Goal: Task Accomplishment & Management: Complete application form

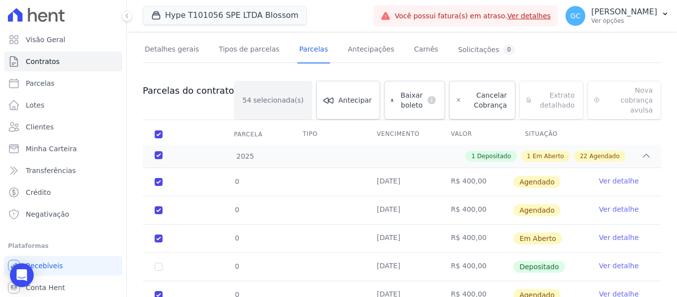
scroll to position [99, 0]
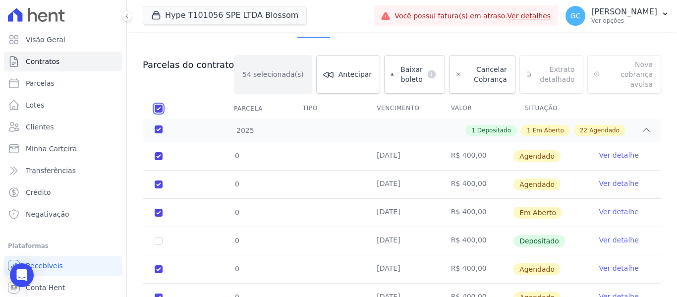
click at [158, 105] on input "checkbox" at bounding box center [159, 109] width 8 height 8
checkbox input "false"
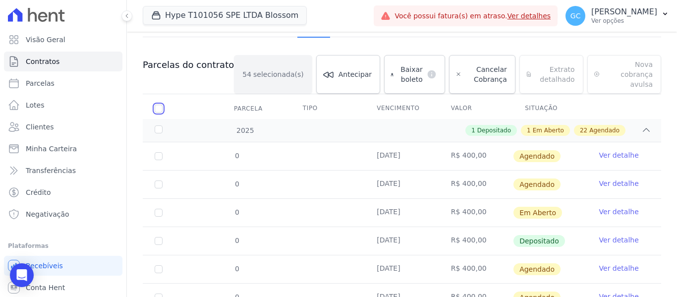
checkbox input "false"
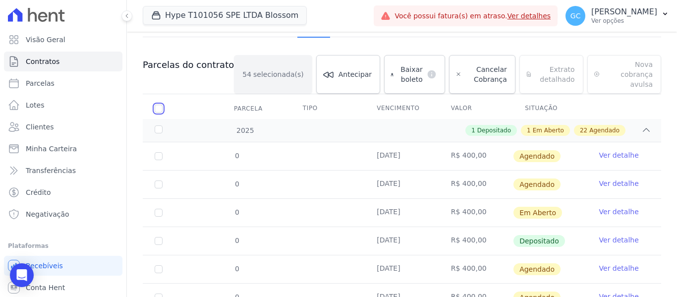
checkbox input "false"
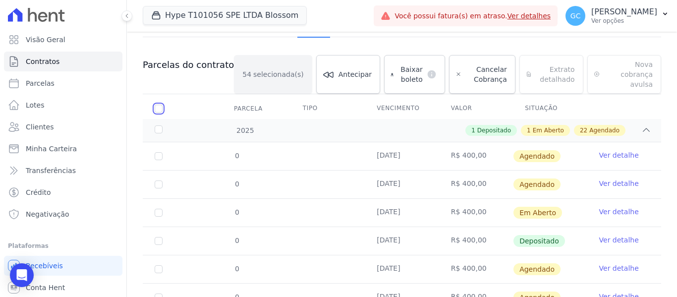
checkbox input "false"
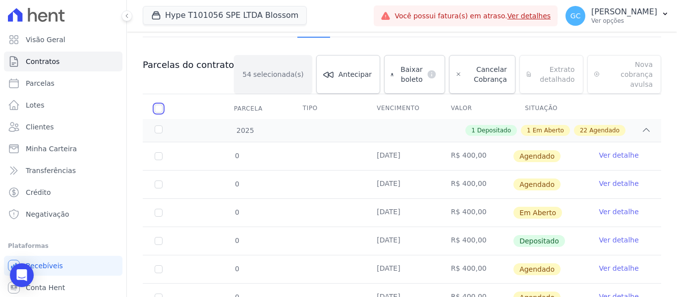
checkbox input "false"
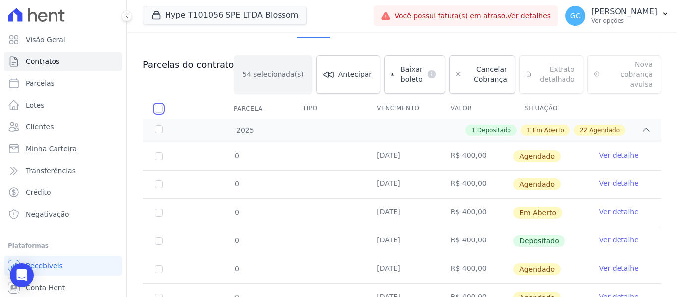
checkbox input "false"
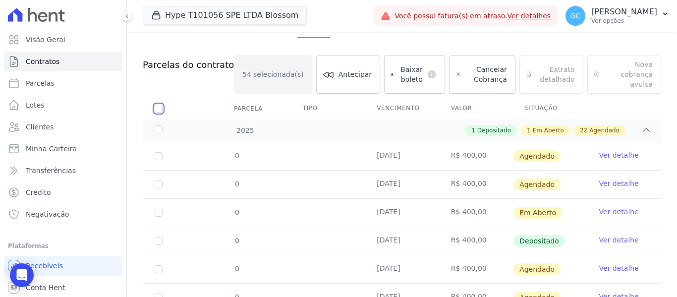
checkbox input "false"
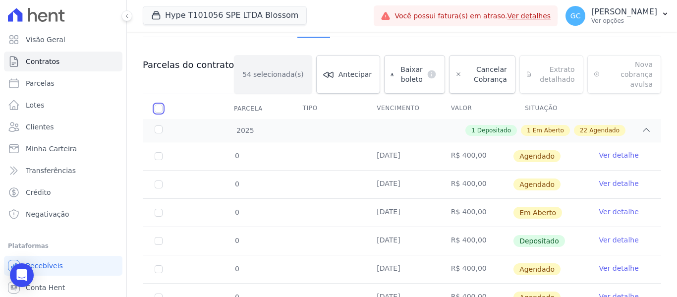
checkbox input "false"
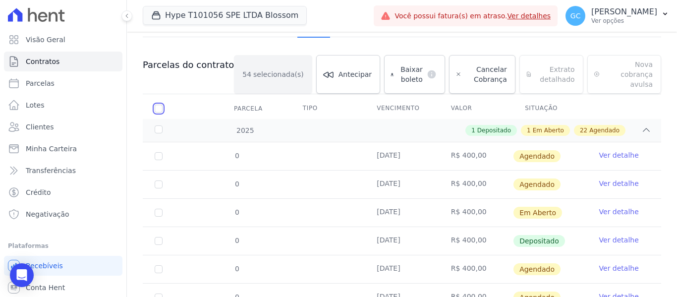
checkbox input "false"
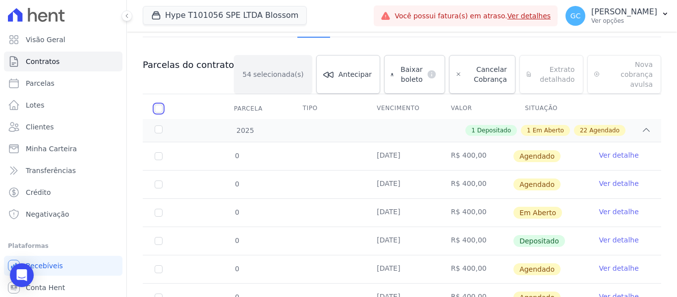
checkbox input "false"
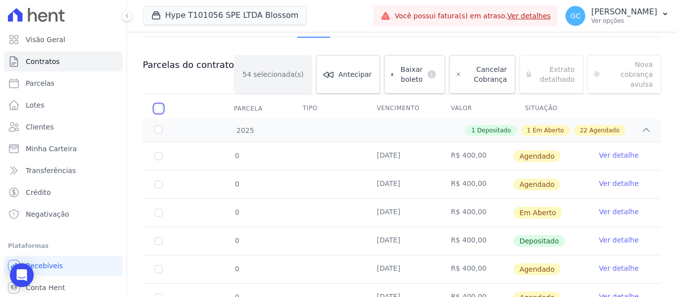
checkbox input "false"
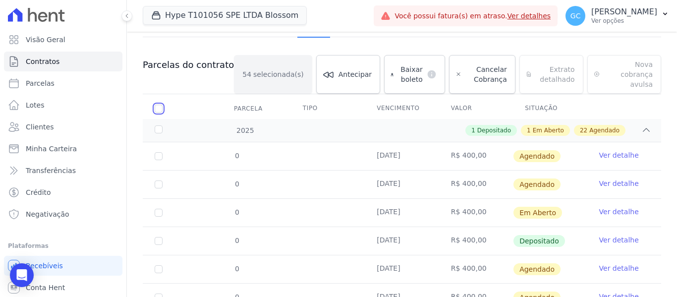
checkbox input "false"
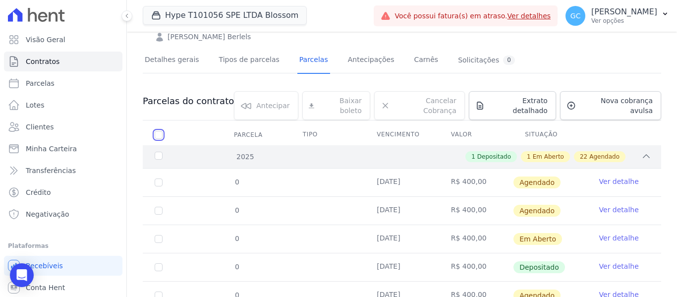
scroll to position [50, 0]
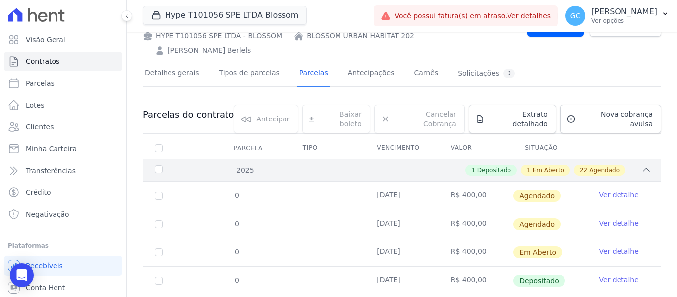
click at [394, 165] on div "1 Depositado 1 Em Aberto 22 Agendado" at bounding box center [427, 170] width 448 height 11
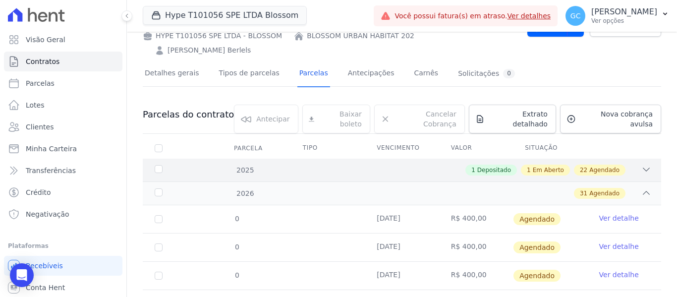
click at [394, 165] on div "1 Depositado 1 Em Aberto 22 Agendado" at bounding box center [427, 170] width 448 height 11
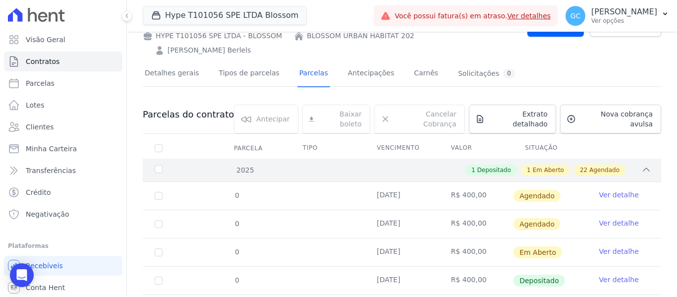
click at [394, 165] on div "1 Depositado 1 Em Aberto 22 Agendado" at bounding box center [427, 170] width 448 height 11
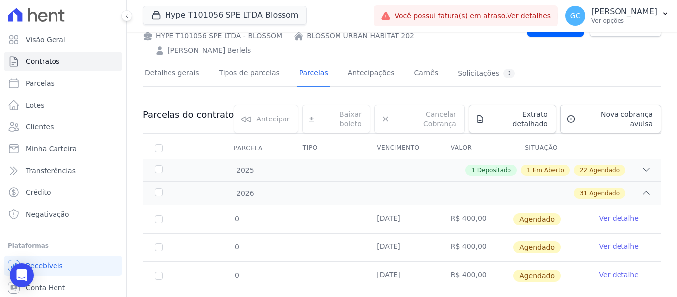
click at [398, 138] on th "Vencimento" at bounding box center [402, 148] width 74 height 21
click at [388, 138] on th "Vencimento" at bounding box center [402, 148] width 74 height 21
click at [403, 188] on div "31 Agendado" at bounding box center [427, 193] width 448 height 11
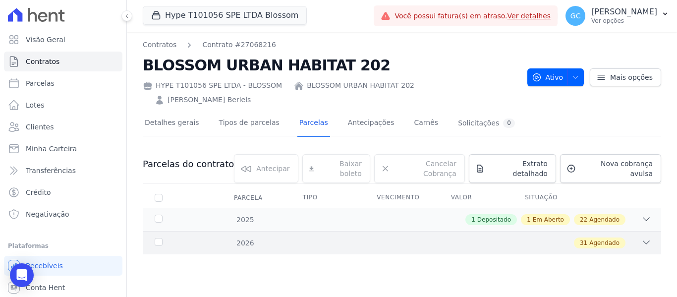
scroll to position [0, 0]
click at [360, 237] on div "31 Agendado" at bounding box center [427, 242] width 448 height 11
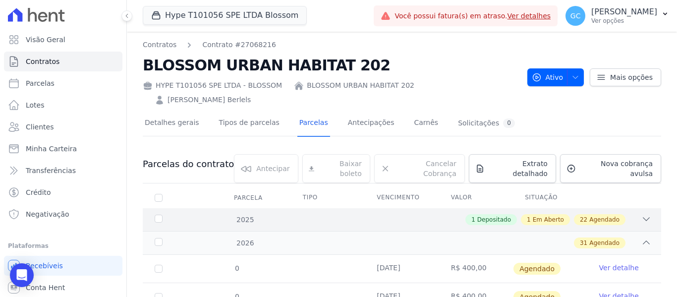
click at [373, 214] on div "1 Depositado 1 Em Aberto 22 Agendado" at bounding box center [427, 219] width 448 height 11
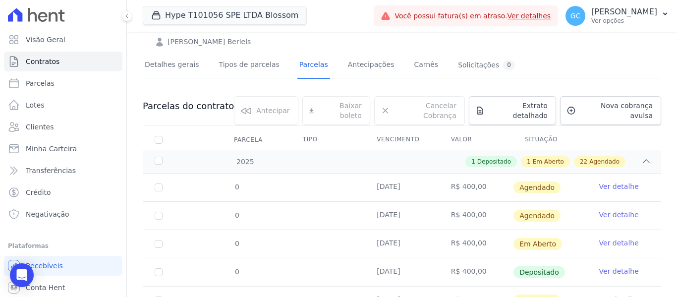
scroll to position [131, 0]
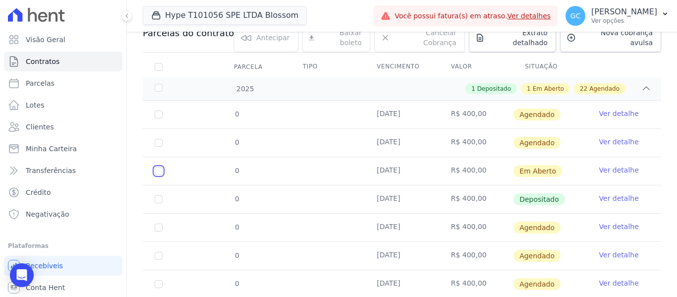
click at [158, 167] on input "checkbox" at bounding box center [159, 171] width 8 height 8
checkbox input "true"
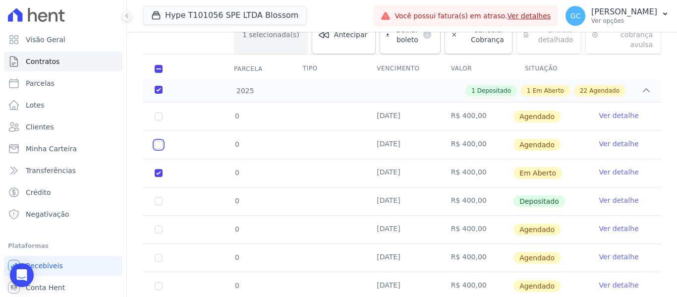
click at [156, 119] on input "checkbox" at bounding box center [159, 116] width 8 height 8
checkbox input "true"
click at [157, 112] on input "checkbox" at bounding box center [159, 116] width 8 height 8
checkbox input "true"
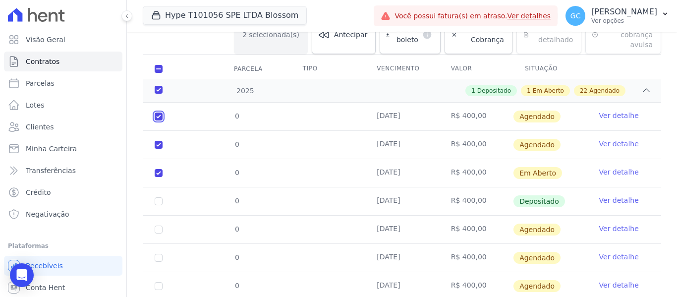
checkbox input "true"
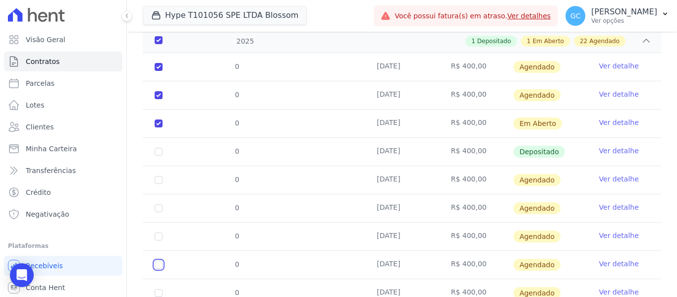
click at [161, 71] on input "checkbox" at bounding box center [159, 67] width 8 height 8
checkbox input "true"
click at [156, 71] on input "checkbox" at bounding box center [159, 67] width 8 height 8
checkbox input "true"
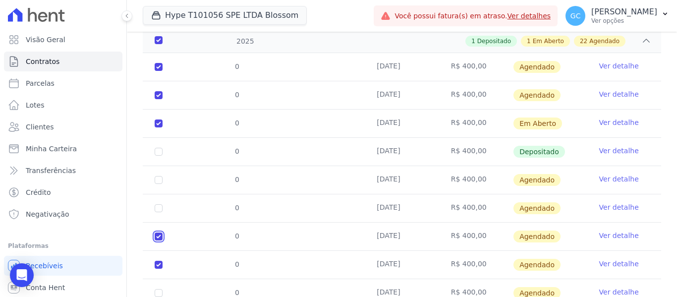
checkbox input "true"
click at [160, 71] on input "checkbox" at bounding box center [159, 67] width 8 height 8
checkbox input "true"
click at [158, 71] on input "checkbox" at bounding box center [159, 67] width 8 height 8
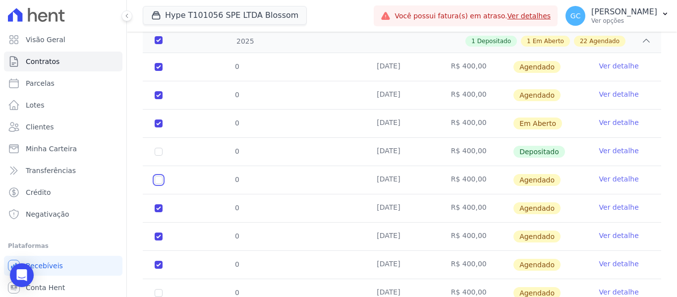
checkbox input "true"
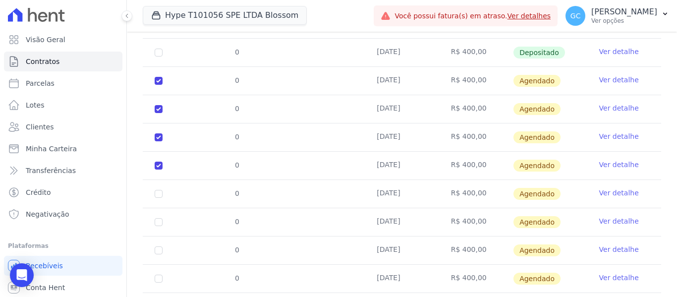
scroll to position [337, 0]
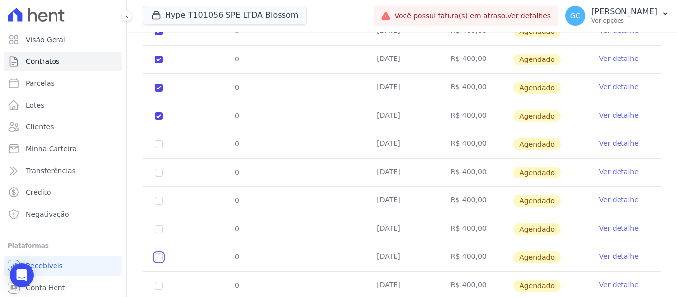
checkbox input "true"
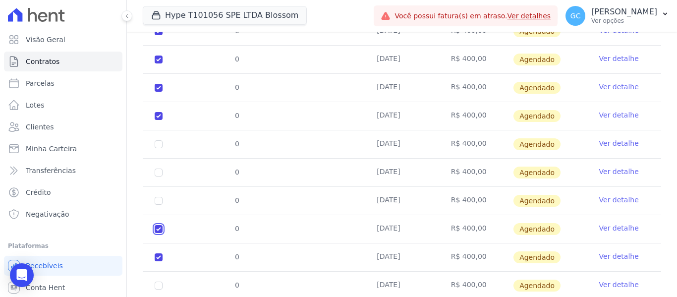
checkbox input "true"
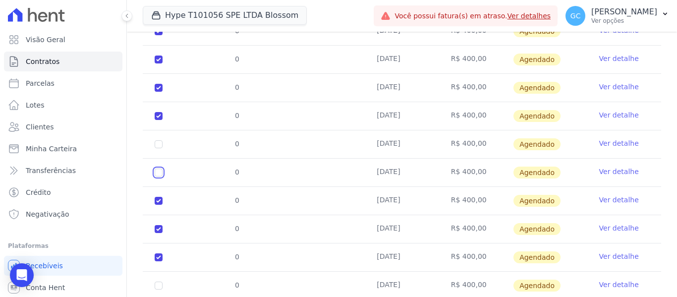
checkbox input "true"
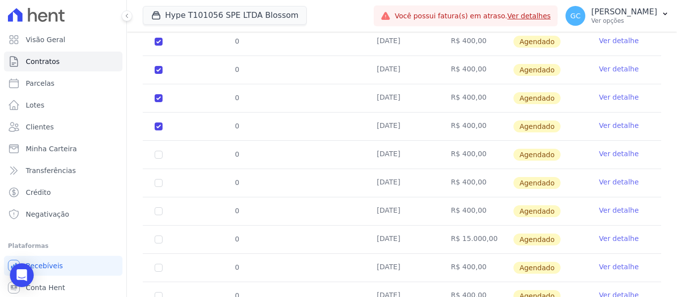
scroll to position [486, 0]
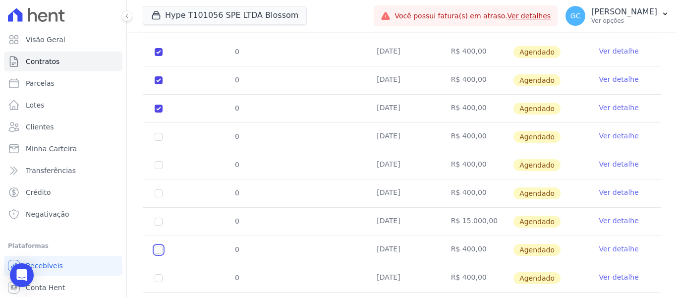
checkbox input "true"
drag, startPoint x: 158, startPoint y: 197, endPoint x: 157, endPoint y: 192, distance: 5.2
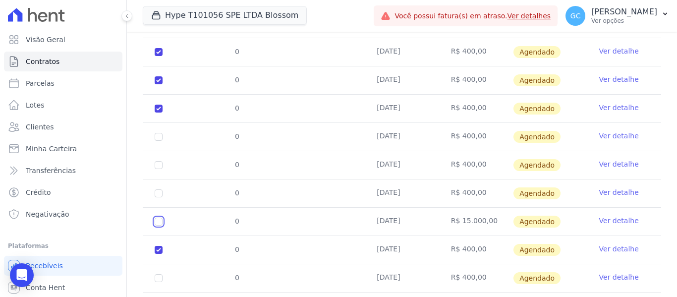
checkbox input "true"
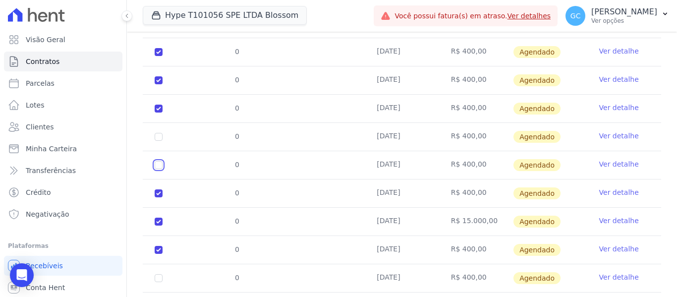
checkbox input "true"
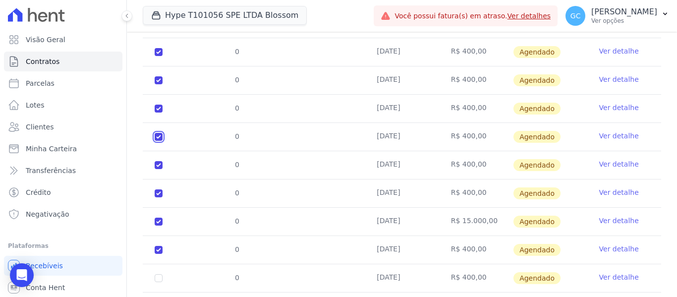
checkbox input "true"
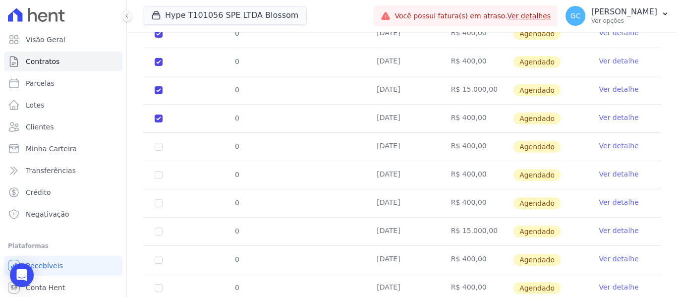
scroll to position [634, 0]
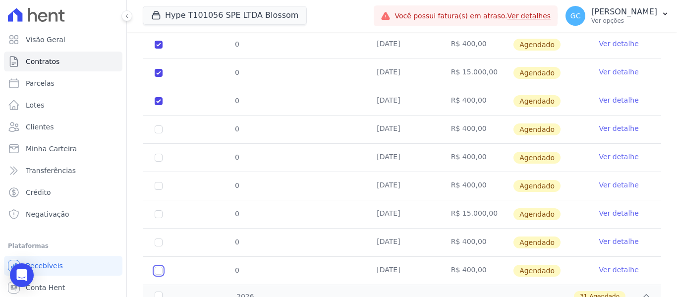
checkbox input "true"
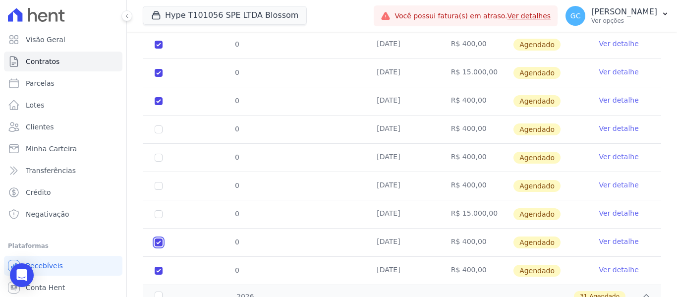
checkbox input "true"
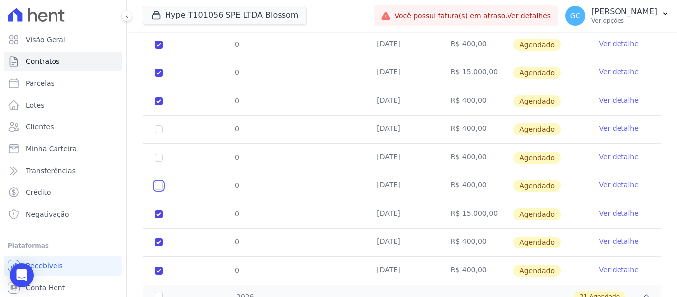
checkbox input "true"
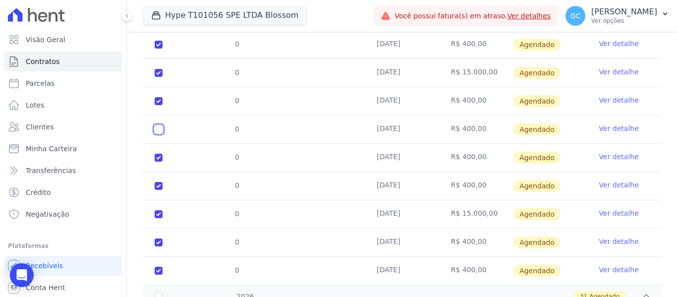
checkbox input "true"
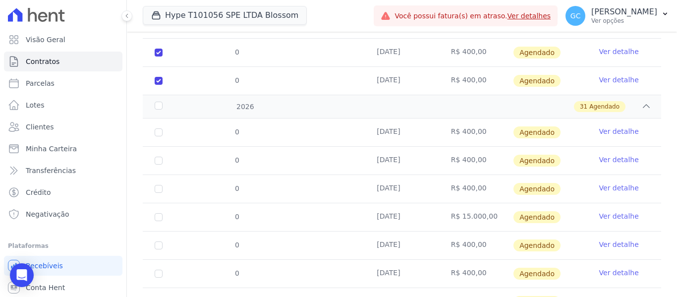
scroll to position [832, 0]
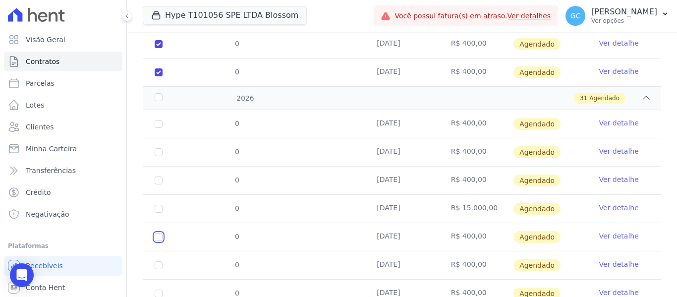
click at [160, 128] on input "checkbox" at bounding box center [159, 124] width 8 height 8
checkbox input "true"
click at [161, 128] on input "checkbox" at bounding box center [159, 124] width 8 height 8
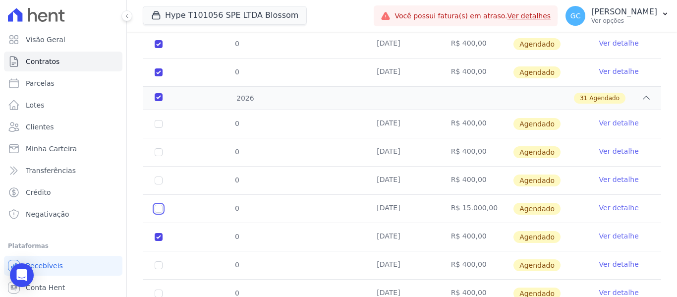
checkbox input "true"
click at [161, 128] on input "checkbox" at bounding box center [159, 124] width 8 height 8
checkbox input "true"
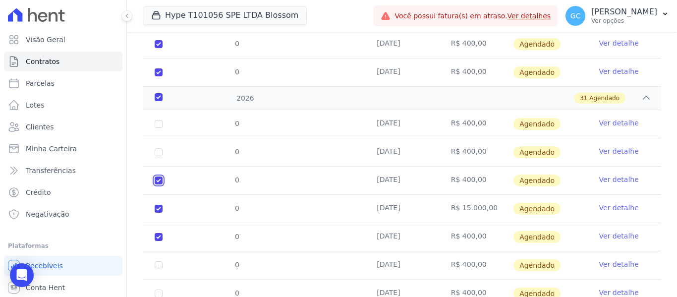
checkbox input "true"
click at [159, 125] on input "checkbox" at bounding box center [159, 124] width 8 height 8
checkbox input "true"
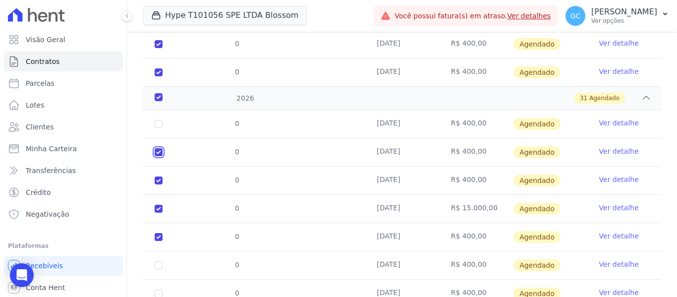
checkbox input "true"
click at [159, 120] on input "checkbox" at bounding box center [159, 124] width 8 height 8
checkbox input "true"
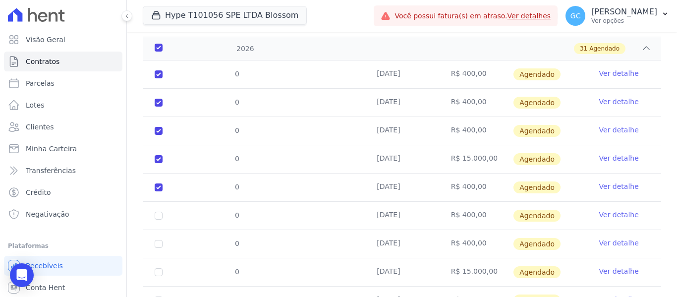
scroll to position [932, 0]
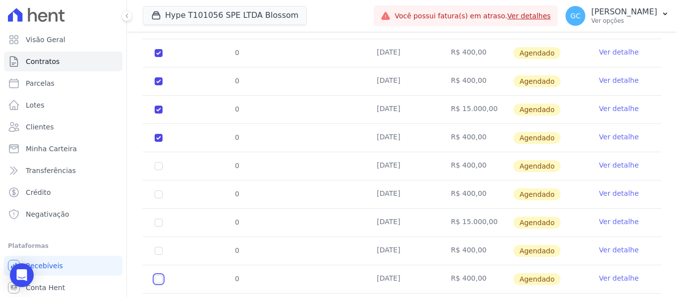
click at [159, 29] on input "checkbox" at bounding box center [159, 25] width 8 height 8
checkbox input "true"
click at [159, 29] on input "checkbox" at bounding box center [159, 25] width 8 height 8
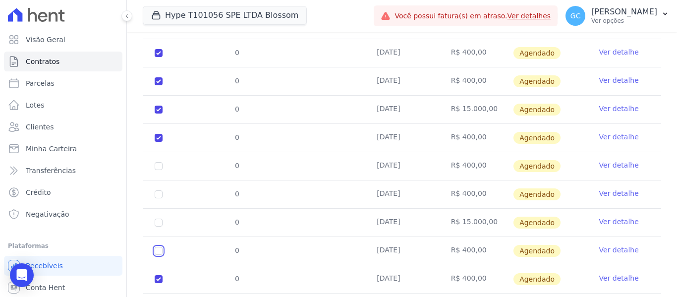
checkbox input "true"
click at [160, 29] on input "checkbox" at bounding box center [159, 25] width 8 height 8
checkbox input "true"
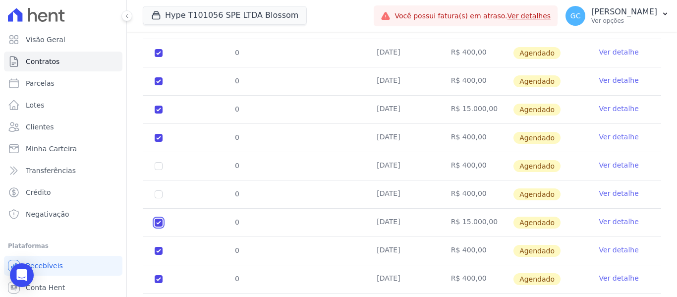
checkbox input "true"
click at [160, 29] on input "checkbox" at bounding box center [159, 25] width 8 height 8
checkbox input "true"
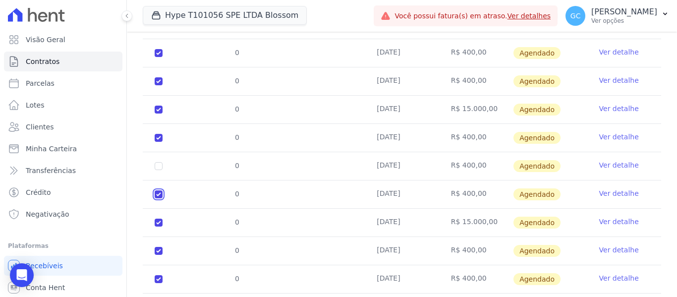
checkbox input "true"
click at [159, 29] on input "checkbox" at bounding box center [159, 25] width 8 height 8
checkbox input "true"
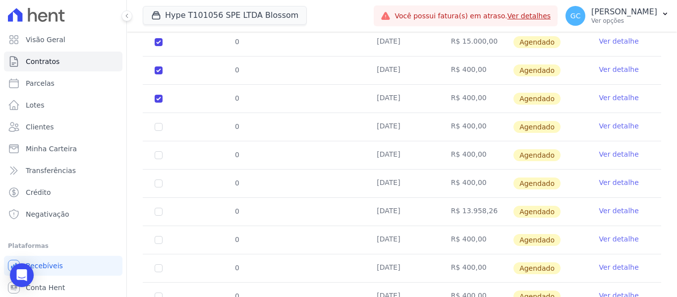
scroll to position [1130, 0]
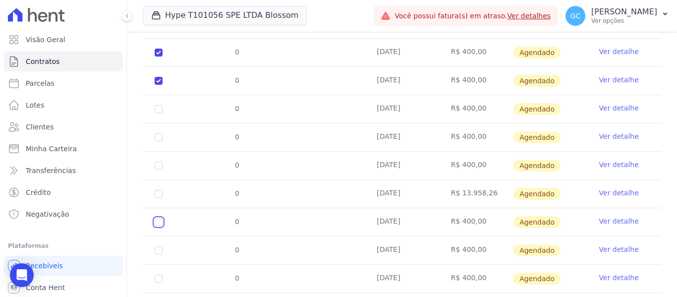
checkbox input "true"
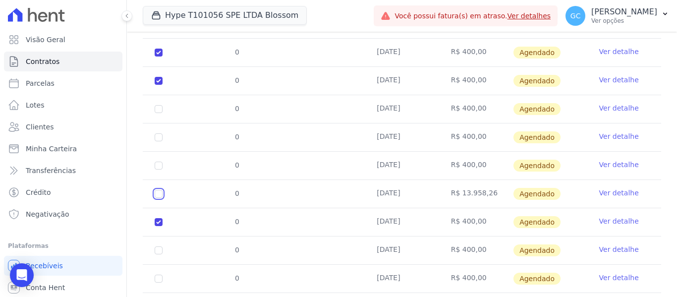
checkbox input "true"
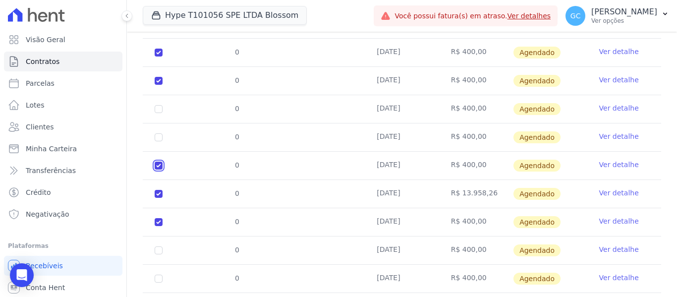
checkbox input "true"
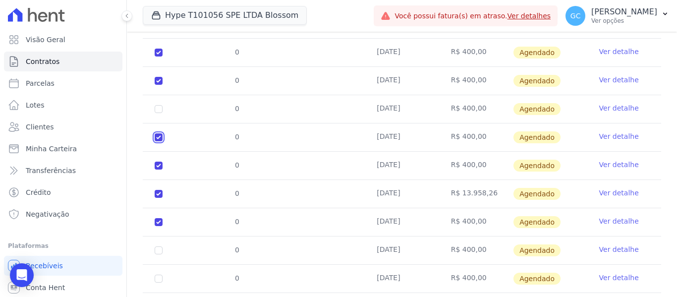
checkbox input "true"
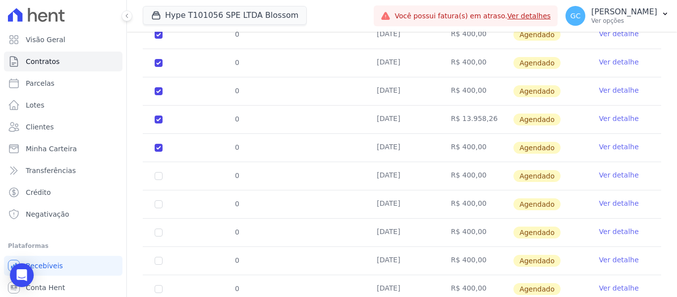
scroll to position [1229, 0]
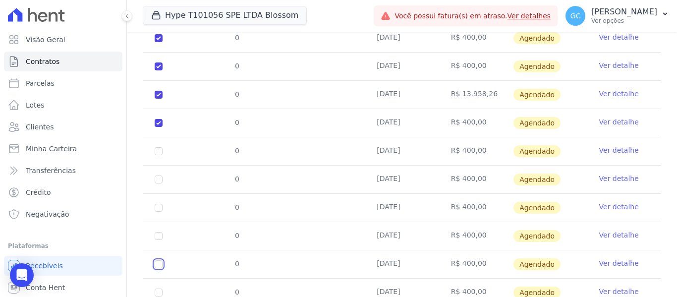
checkbox input "true"
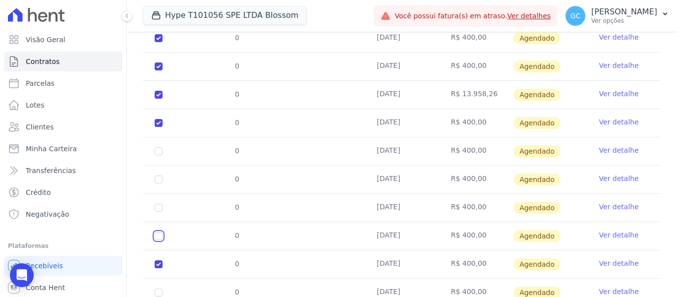
checkbox input "true"
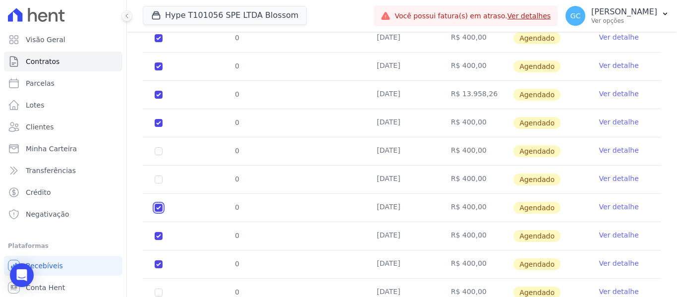
checkbox input "true"
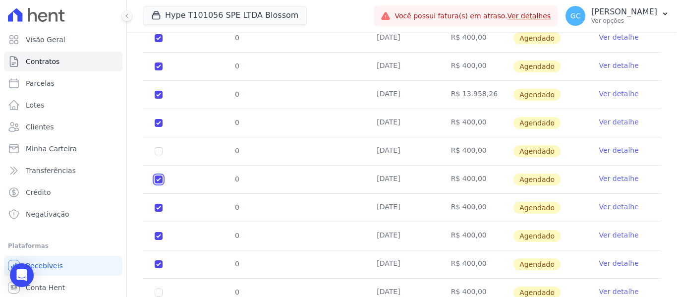
checkbox input "true"
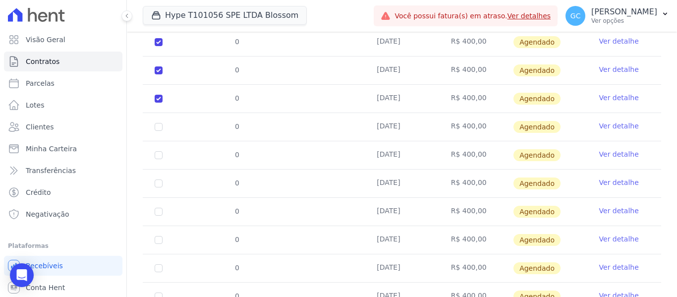
scroll to position [1427, 0]
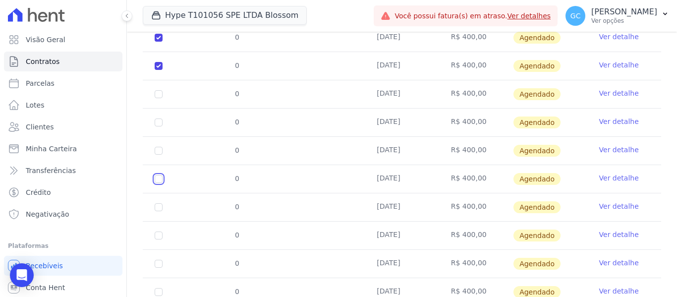
checkbox input "true"
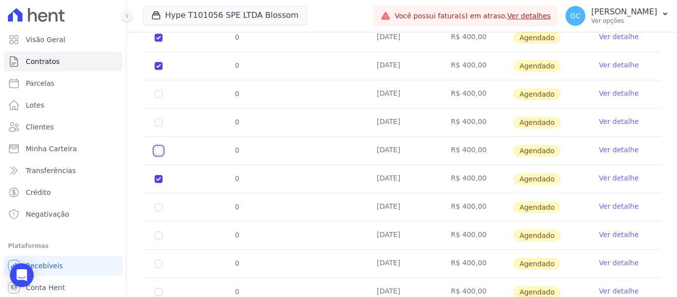
checkbox input "true"
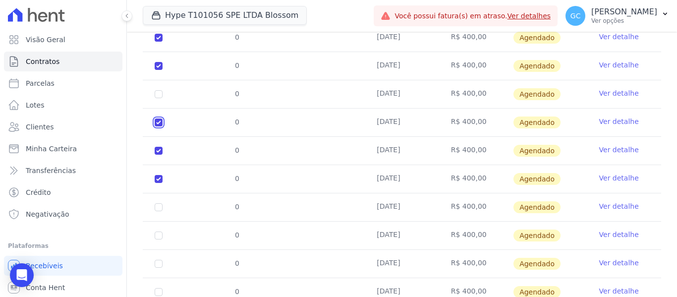
checkbox input "true"
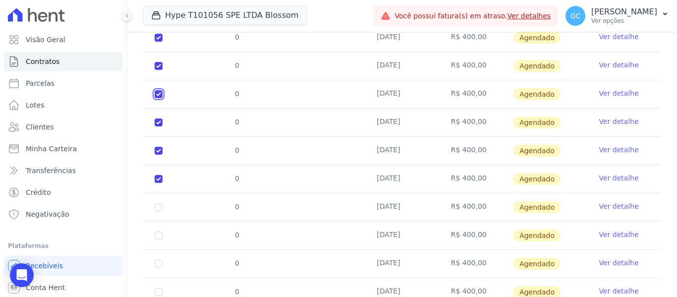
checkbox input "true"
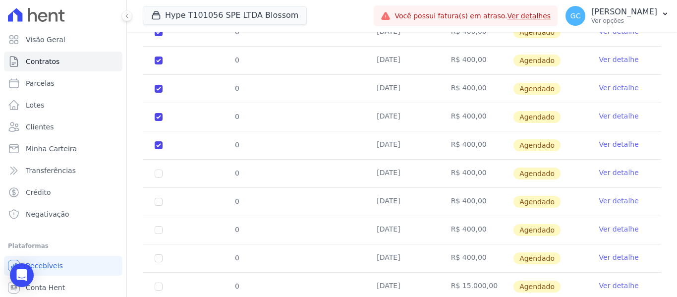
scroll to position [1526, 0]
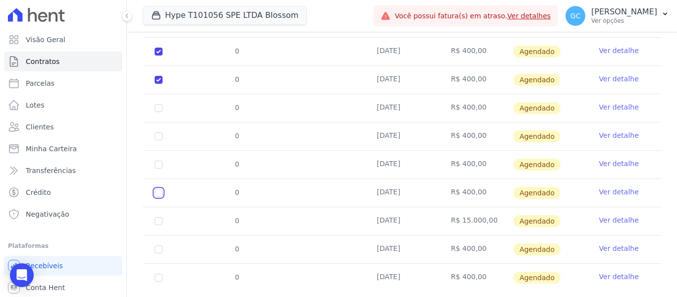
checkbox input "true"
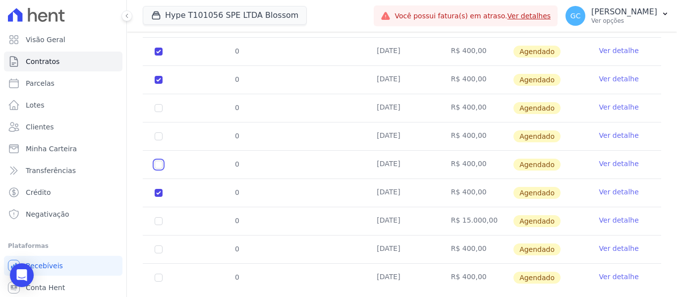
checkbox input "true"
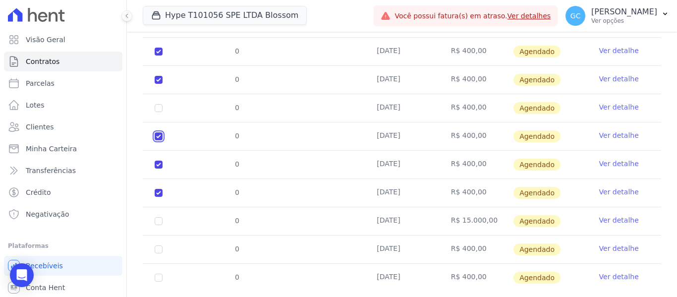
checkbox input "true"
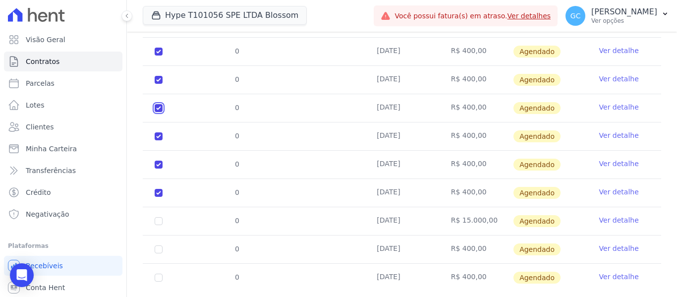
checkbox input "true"
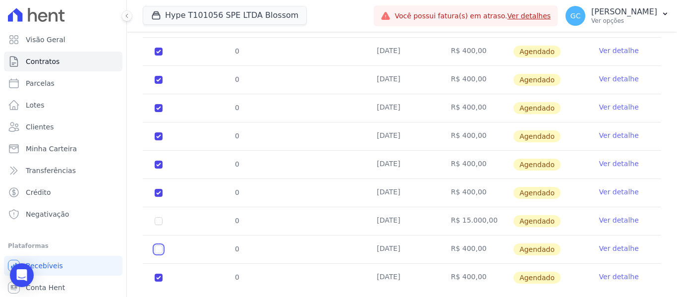
checkbox input "true"
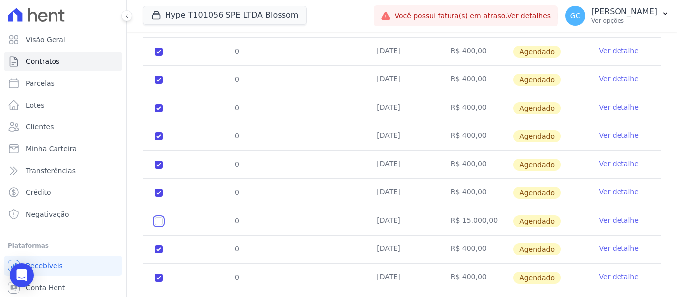
checkbox input "true"
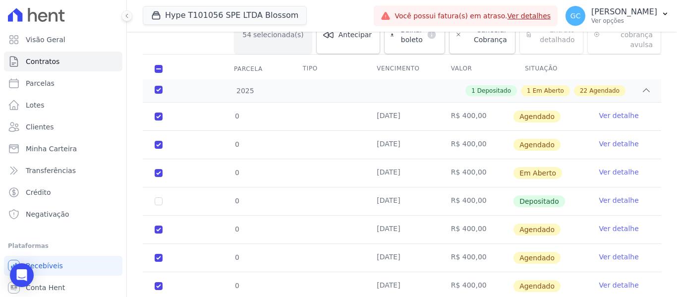
scroll to position [0, 0]
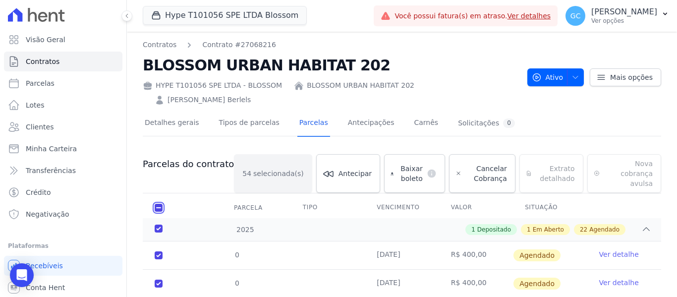
click at [158, 204] on input "checkbox" at bounding box center [159, 208] width 8 height 8
checkbox input "false"
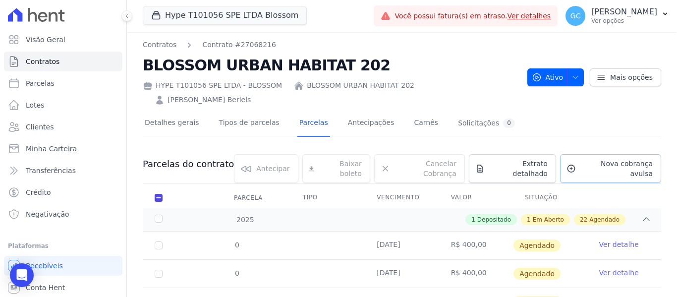
click at [621, 159] on span "Nova cobrança avulsa" at bounding box center [616, 169] width 73 height 20
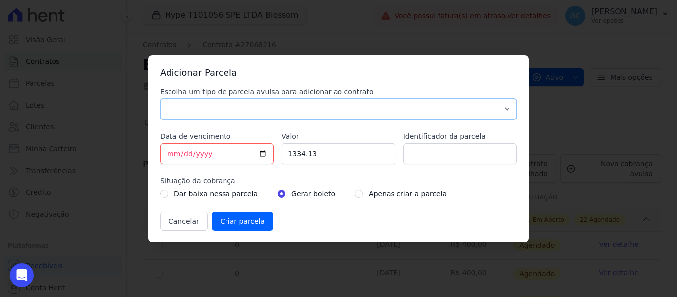
click at [274, 107] on select "Parcela Normal Sinal Caução Intercalada Chaves Pré Chaves Pós Chaves Taxas Quit…" at bounding box center [338, 109] width 357 height 21
click at [160, 99] on select "Parcela Normal Sinal Caução Intercalada Chaves Pré Chaves Pós Chaves Taxas Quit…" at bounding box center [338, 109] width 357 height 21
click at [301, 153] on input "1334.13" at bounding box center [337, 153] width 113 height 21
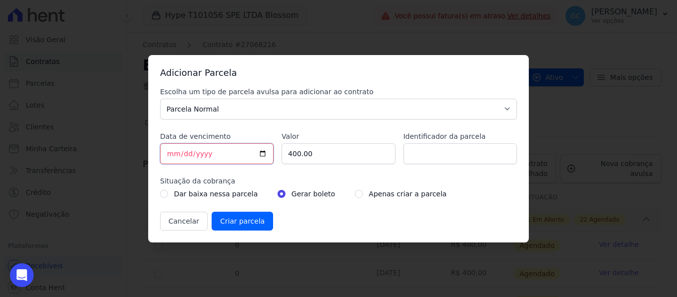
click at [168, 151] on input "[DATE]" at bounding box center [216, 153] width 113 height 21
click at [355, 195] on input "radio" at bounding box center [359, 194] width 8 height 8
click at [243, 221] on input "Criar parcela" at bounding box center [242, 221] width 61 height 19
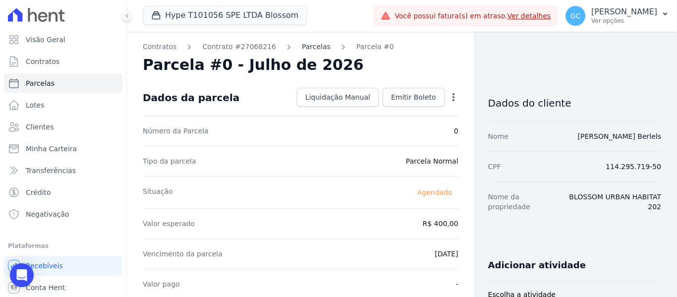
click at [307, 43] on link "Parcelas" at bounding box center [316, 47] width 29 height 10
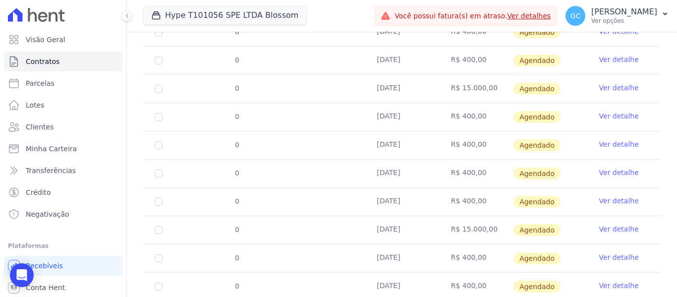
scroll to position [643, 0]
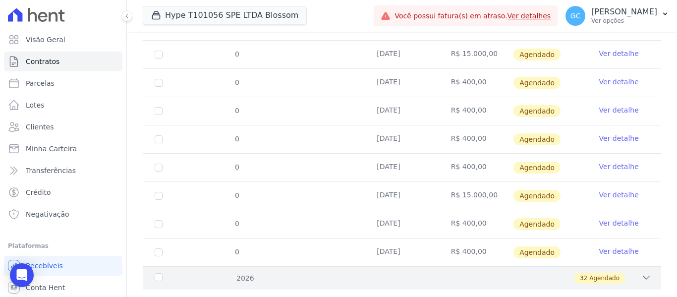
click at [435, 266] on div "2026 32 Agendado" at bounding box center [402, 277] width 518 height 23
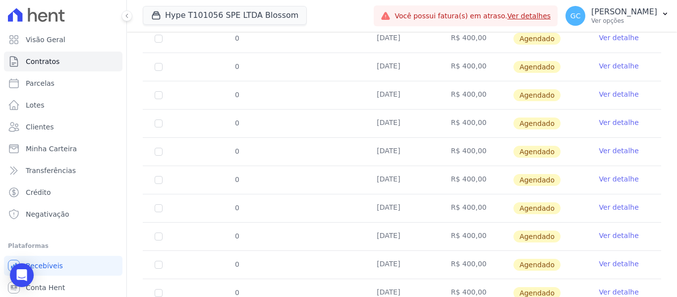
scroll to position [0, 0]
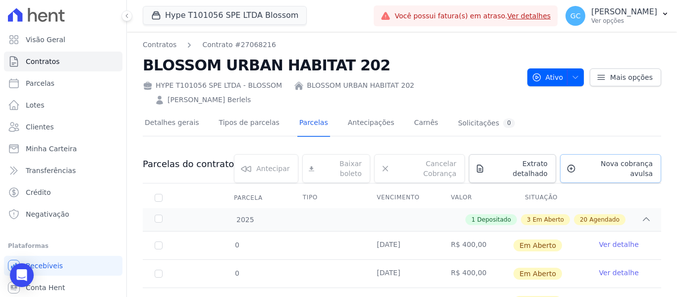
click at [602, 159] on span "Nova cobrança avulsa" at bounding box center [616, 169] width 73 height 20
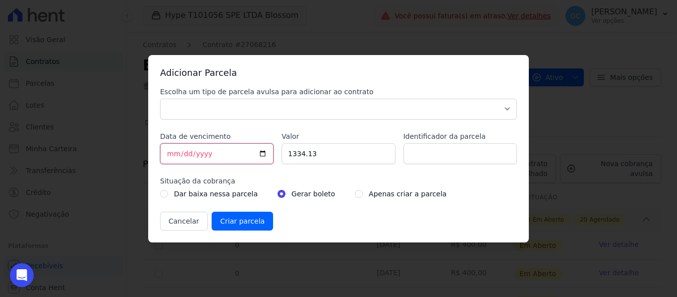
click at [167, 151] on input "[DATE]" at bounding box center [216, 153] width 113 height 21
click at [291, 157] on input "1334.13" at bounding box center [337, 153] width 113 height 21
drag, startPoint x: 267, startPoint y: 110, endPoint x: 249, endPoint y: 119, distance: 19.7
click at [267, 110] on select "Parcela Normal Sinal Caução Intercalada Chaves Pré Chaves Pós Chaves Taxas Quit…" at bounding box center [338, 109] width 357 height 21
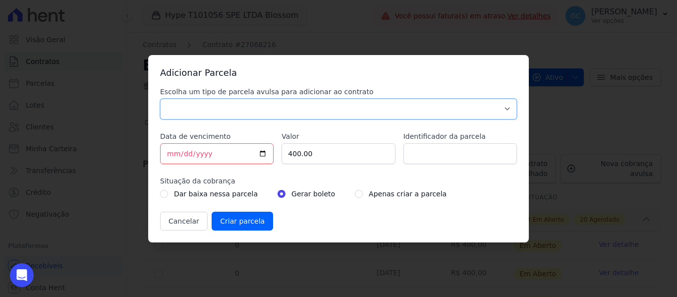
click at [160, 99] on select "Parcela Normal Sinal Caução Intercalada Chaves Pré Chaves Pós Chaves Taxas Quit…" at bounding box center [338, 109] width 357 height 21
drag, startPoint x: 345, startPoint y: 196, endPoint x: 301, endPoint y: 208, distance: 45.7
click at [355, 195] on input "radio" at bounding box center [359, 194] width 8 height 8
click at [246, 221] on input "Criar parcela" at bounding box center [242, 221] width 61 height 19
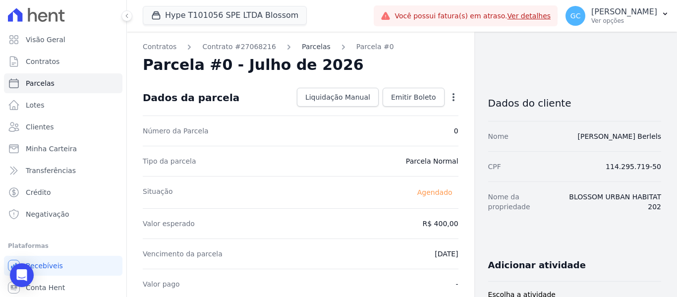
click at [302, 47] on link "Parcelas" at bounding box center [316, 47] width 29 height 10
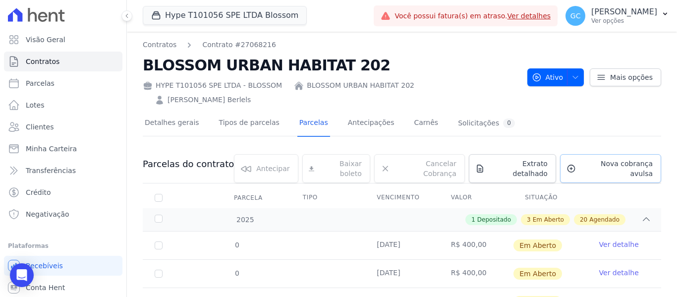
click at [590, 159] on span "Nova cobrança avulsa" at bounding box center [616, 169] width 73 height 20
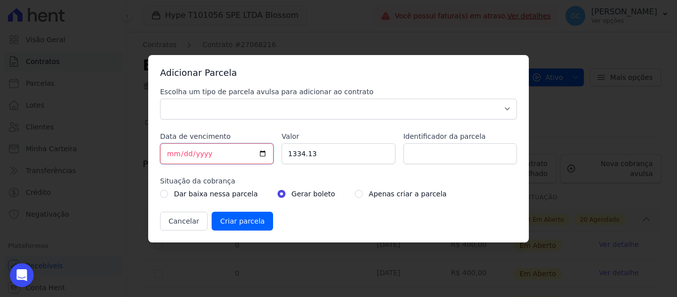
click at [167, 156] on input "[DATE]" at bounding box center [216, 153] width 113 height 21
click at [303, 155] on input "1334.13" at bounding box center [337, 153] width 113 height 21
drag, startPoint x: 282, startPoint y: 110, endPoint x: 265, endPoint y: 118, distance: 19.5
click at [282, 110] on select "Parcela Normal Sinal Caução Intercalada Chaves Pré Chaves Pós Chaves Taxas Quit…" at bounding box center [338, 109] width 357 height 21
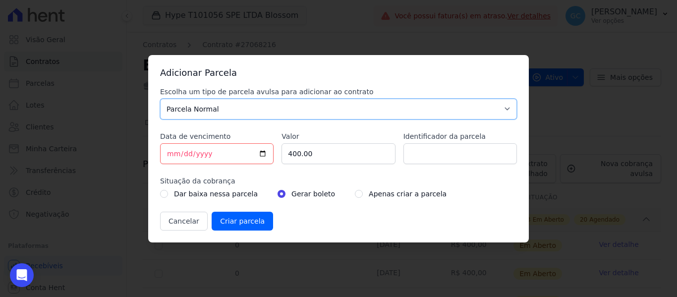
click at [160, 99] on select "Parcela Normal Sinal Caução Intercalada Chaves Pré Chaves Pós Chaves Taxas Quit…" at bounding box center [338, 109] width 357 height 21
click at [355, 192] on input "radio" at bounding box center [359, 194] width 8 height 8
click at [240, 222] on input "Criar parcela" at bounding box center [242, 221] width 61 height 19
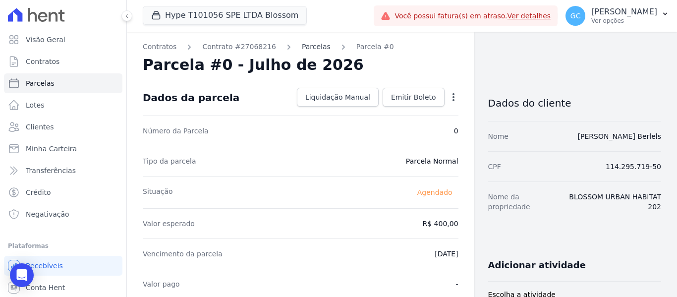
click at [302, 45] on link "Parcelas" at bounding box center [316, 47] width 29 height 10
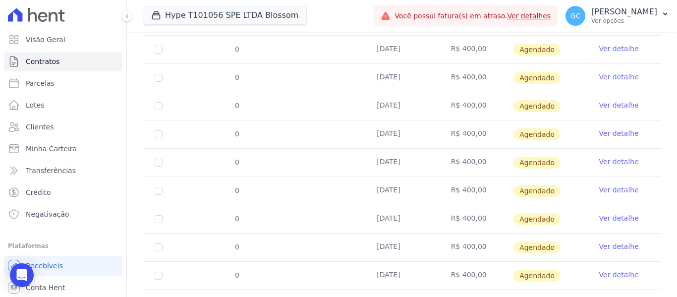
scroll to position [643, 0]
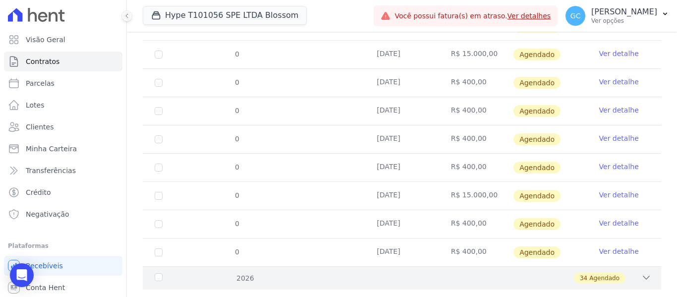
click at [621, 273] on div "34 Agendado" at bounding box center [427, 278] width 448 height 11
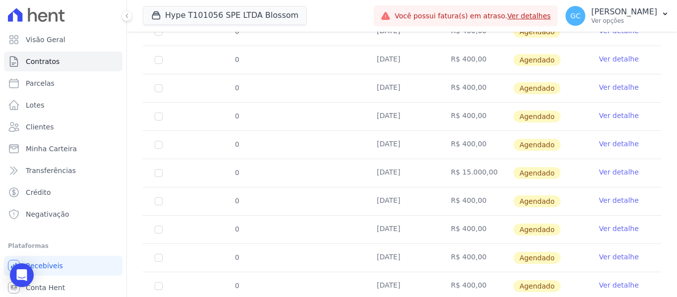
scroll to position [0, 0]
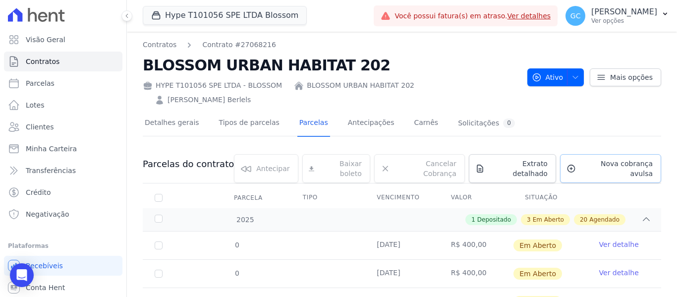
click at [600, 159] on span "Nova cobrança avulsa" at bounding box center [616, 169] width 73 height 20
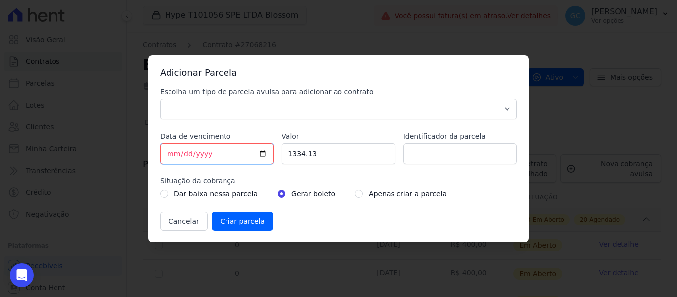
drag, startPoint x: 176, startPoint y: 153, endPoint x: 170, endPoint y: 153, distance: 5.5
click at [170, 153] on input "[DATE]" at bounding box center [216, 153] width 113 height 21
click at [307, 158] on input "1334.13" at bounding box center [337, 153] width 113 height 21
click at [263, 110] on select "Parcela Normal Sinal Caução Intercalada Chaves Pré Chaves Pós Chaves Taxas Quit…" at bounding box center [338, 109] width 357 height 21
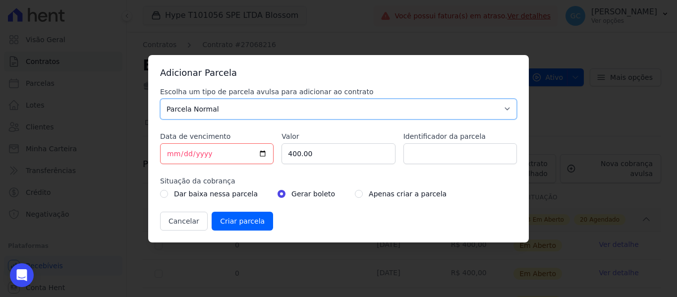
click at [160, 99] on select "Parcela Normal Sinal Caução Intercalada Chaves Pré Chaves Pós Chaves Taxas Quit…" at bounding box center [338, 109] width 357 height 21
click at [355, 196] on input "radio" at bounding box center [359, 194] width 8 height 8
click at [252, 223] on input "Criar parcela" at bounding box center [242, 221] width 61 height 19
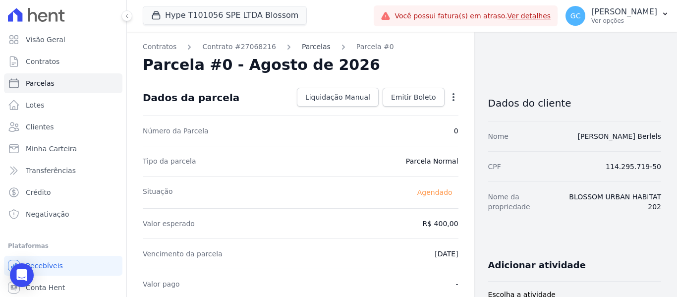
click at [302, 45] on link "Parcelas" at bounding box center [316, 47] width 29 height 10
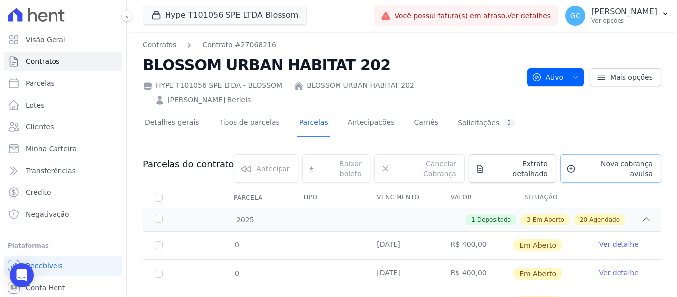
click at [591, 159] on span "Nova cobrança avulsa" at bounding box center [616, 169] width 73 height 20
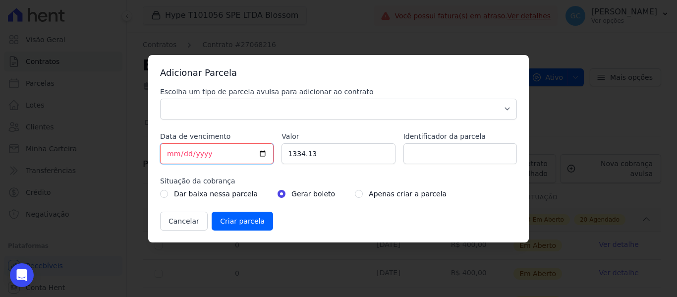
click at [170, 154] on input "[DATE]" at bounding box center [216, 153] width 113 height 21
click at [298, 158] on input "1334.13" at bounding box center [337, 153] width 113 height 21
drag, startPoint x: 272, startPoint y: 110, endPoint x: 254, endPoint y: 119, distance: 20.2
click at [272, 110] on select "Parcela Normal Sinal Caução Intercalada Chaves Pré Chaves Pós Chaves Taxas Quit…" at bounding box center [338, 109] width 357 height 21
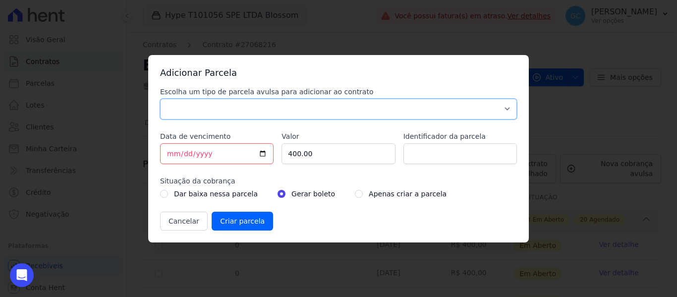
click at [160, 99] on select "Parcela Normal Sinal Caução Intercalada Chaves Pré Chaves Pós Chaves Taxas Quit…" at bounding box center [338, 109] width 357 height 21
drag, startPoint x: 354, startPoint y: 194, endPoint x: 349, endPoint y: 194, distance: 5.5
click at [355, 194] on div "Apenas criar a parcela" at bounding box center [401, 194] width 92 height 12
click at [355, 194] on input "radio" at bounding box center [359, 194] width 8 height 8
click at [253, 221] on input "Criar parcela" at bounding box center [242, 221] width 61 height 19
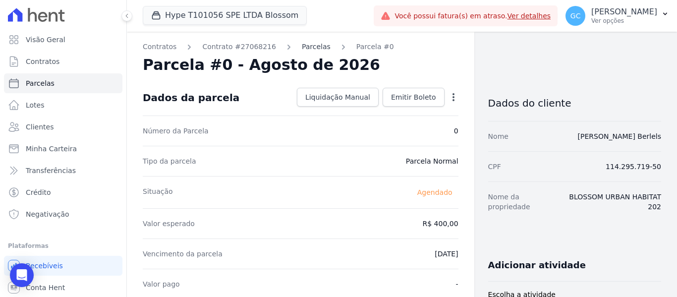
click at [302, 48] on link "Parcelas" at bounding box center [316, 47] width 29 height 10
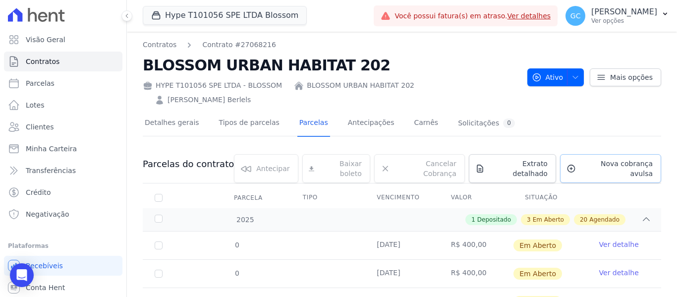
click at [607, 159] on span "Nova cobrança avulsa" at bounding box center [616, 169] width 73 height 20
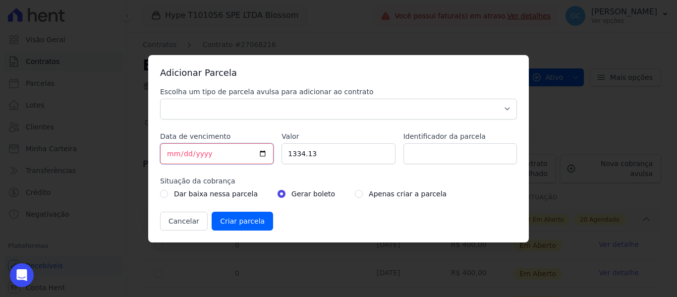
click at [167, 154] on input "[DATE]" at bounding box center [216, 153] width 113 height 21
click at [306, 151] on input "1334.13" at bounding box center [337, 153] width 113 height 21
click at [301, 153] on input "1334.13" at bounding box center [337, 153] width 113 height 21
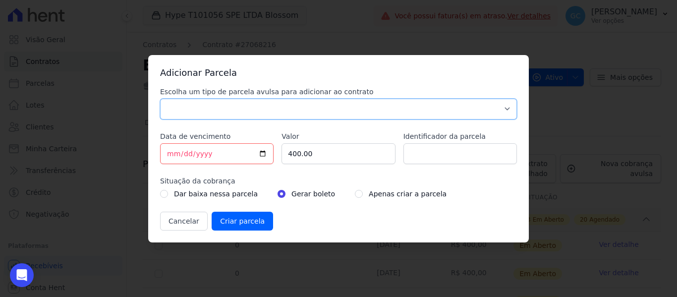
click at [260, 107] on select "Parcela Normal Sinal Caução Intercalada Chaves Pré Chaves Pós Chaves Taxas Quit…" at bounding box center [338, 109] width 357 height 21
click at [160, 99] on select "Parcela Normal Sinal Caução Intercalada Chaves Pré Chaves Pós Chaves Taxas Quit…" at bounding box center [338, 109] width 357 height 21
click at [355, 194] on input "radio" at bounding box center [359, 194] width 8 height 8
click at [233, 223] on input "Criar parcela" at bounding box center [242, 221] width 61 height 19
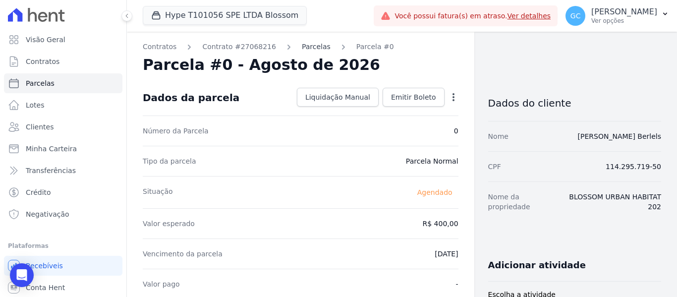
click at [302, 45] on link "Parcelas" at bounding box center [316, 47] width 29 height 10
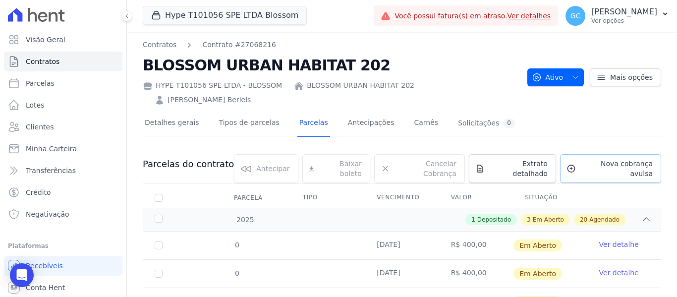
click at [595, 159] on span "Nova cobrança avulsa" at bounding box center [616, 169] width 73 height 20
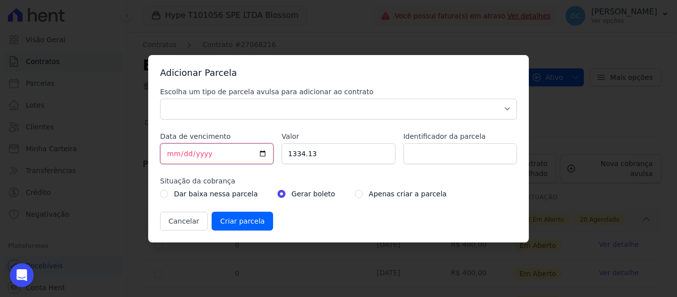
click at [171, 155] on input "[DATE]" at bounding box center [216, 153] width 113 height 21
click at [197, 151] on input "[DATE]" at bounding box center [216, 153] width 113 height 21
click at [288, 152] on input "1334.13" at bounding box center [337, 153] width 113 height 21
click at [239, 113] on select "Parcela Normal Sinal Caução Intercalada Chaves Pré Chaves Pós Chaves Taxas Quit…" at bounding box center [338, 109] width 357 height 21
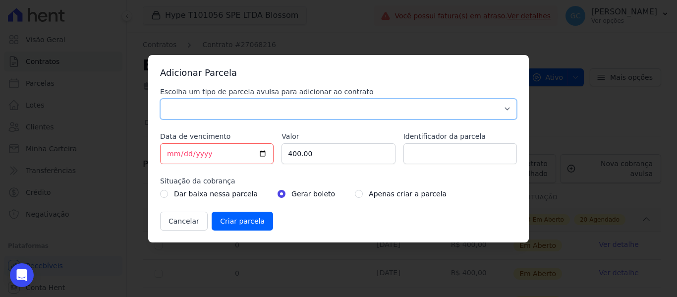
click at [160, 99] on select "Parcela Normal Sinal Caução Intercalada Chaves Pré Chaves Pós Chaves Taxas Quit…" at bounding box center [338, 109] width 357 height 21
click at [355, 191] on input "radio" at bounding box center [359, 194] width 8 height 8
click at [243, 217] on input "Criar parcela" at bounding box center [242, 221] width 61 height 19
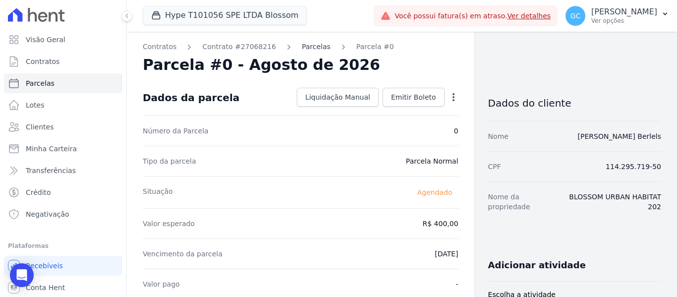
click at [302, 47] on link "Parcelas" at bounding box center [316, 47] width 29 height 10
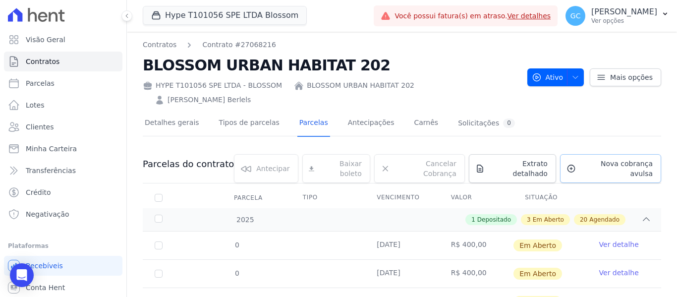
click at [588, 159] on span "Nova cobrança avulsa" at bounding box center [616, 169] width 73 height 20
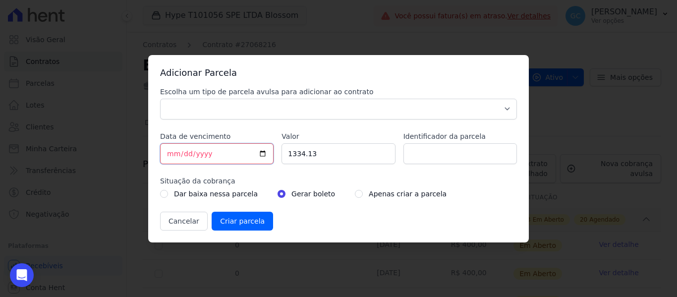
click at [171, 152] on input "[DATE]" at bounding box center [216, 153] width 113 height 21
click at [299, 153] on input "1334.13" at bounding box center [337, 153] width 113 height 21
click at [268, 106] on select "Parcela Normal Sinal Caução Intercalada Chaves Pré Chaves Pós Chaves Taxas Quit…" at bounding box center [338, 109] width 357 height 21
click at [160, 99] on select "Parcela Normal Sinal Caução Intercalada Chaves Pré Chaves Pós Chaves Taxas Quit…" at bounding box center [338, 109] width 357 height 21
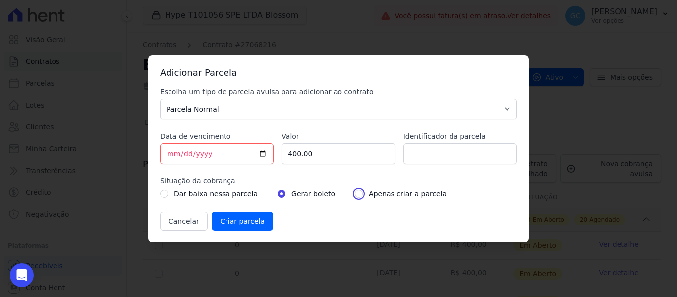
drag, startPoint x: 343, startPoint y: 195, endPoint x: 336, endPoint y: 200, distance: 7.8
click at [355, 195] on input "radio" at bounding box center [359, 194] width 8 height 8
click at [238, 218] on input "Criar parcela" at bounding box center [242, 221] width 61 height 19
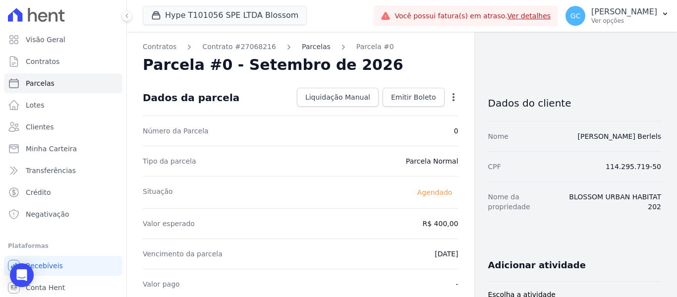
click at [306, 46] on link "Parcelas" at bounding box center [316, 47] width 29 height 10
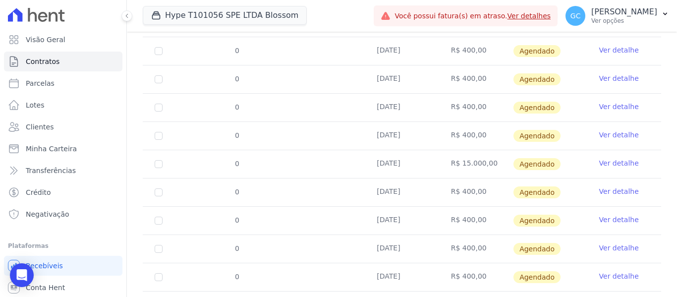
scroll to position [643, 0]
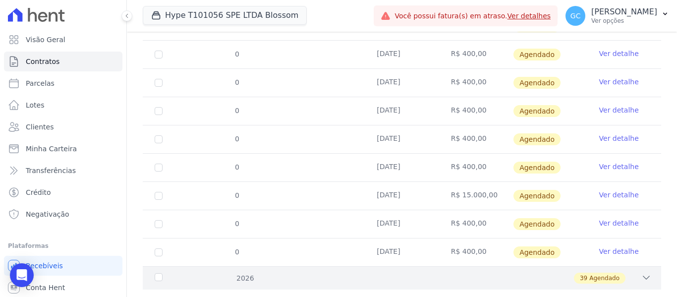
click at [641, 273] on icon at bounding box center [646, 278] width 10 height 10
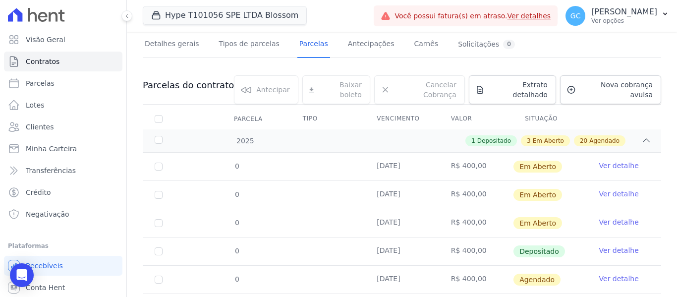
scroll to position [0, 0]
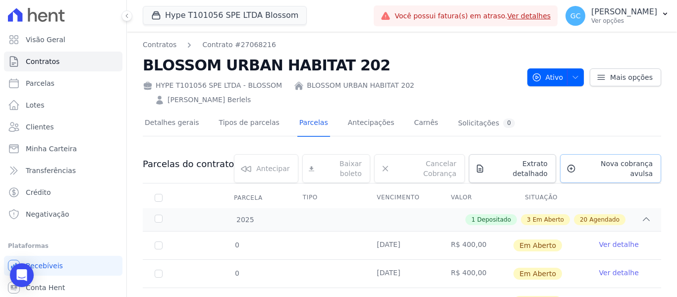
click at [601, 159] on span "Nova cobrança avulsa" at bounding box center [616, 169] width 73 height 20
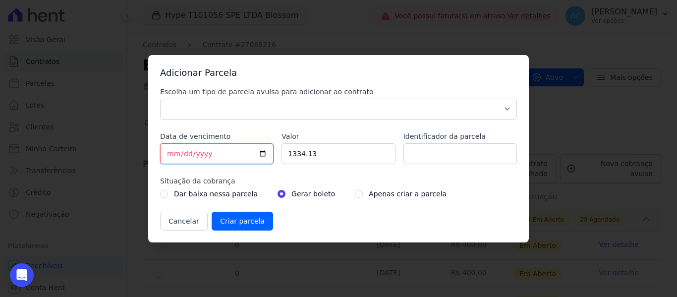
click at [173, 151] on input "[DATE]" at bounding box center [216, 153] width 113 height 21
drag, startPoint x: 300, startPoint y: 144, endPoint x: 295, endPoint y: 161, distance: 17.1
click at [298, 158] on input "1334.13" at bounding box center [337, 153] width 113 height 21
click at [293, 156] on input "1334.13" at bounding box center [337, 153] width 113 height 21
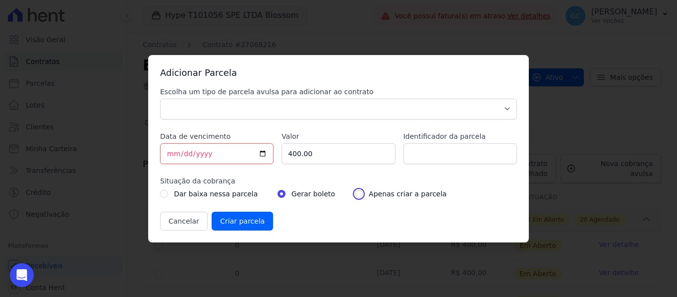
click at [355, 193] on input "radio" at bounding box center [359, 194] width 8 height 8
click at [337, 107] on select "Parcela Normal Sinal Caução Intercalada Chaves Pré Chaves Pós Chaves Taxas Quit…" at bounding box center [338, 109] width 357 height 21
click at [160, 99] on select "Parcela Normal Sinal Caução Intercalada Chaves Pré Chaves Pós Chaves Taxas Quit…" at bounding box center [338, 109] width 357 height 21
click at [235, 224] on input "Criar parcela" at bounding box center [242, 221] width 61 height 19
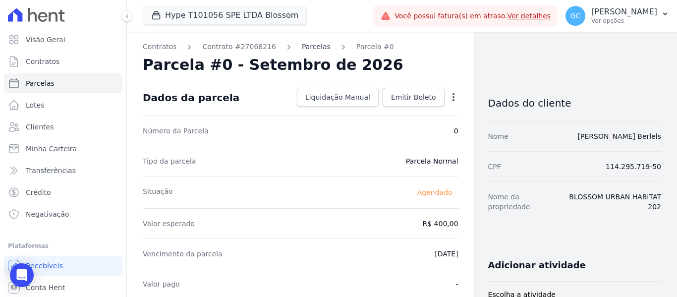
click at [302, 44] on link "Parcelas" at bounding box center [316, 47] width 29 height 10
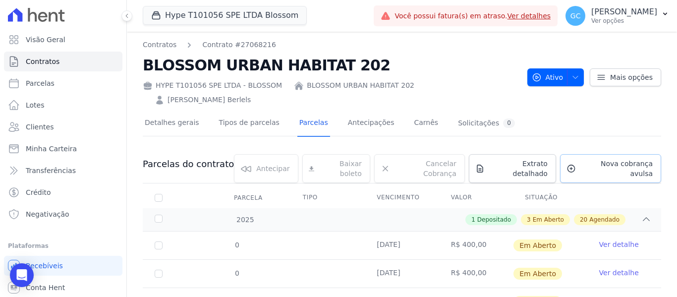
click at [601, 159] on span "Nova cobrança avulsa" at bounding box center [616, 169] width 73 height 20
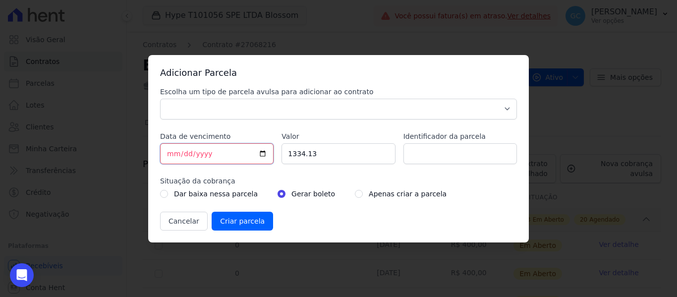
click at [168, 156] on input "[DATE]" at bounding box center [216, 153] width 113 height 21
click at [293, 157] on input "1334.13" at bounding box center [337, 153] width 113 height 21
click at [257, 118] on select "Parcela Normal Sinal Caução Intercalada Chaves Pré Chaves Pós Chaves Taxas Quit…" at bounding box center [338, 109] width 357 height 21
click at [160, 99] on select "Parcela Normal Sinal Caução Intercalada Chaves Pré Chaves Pós Chaves Taxas Quit…" at bounding box center [338, 109] width 357 height 21
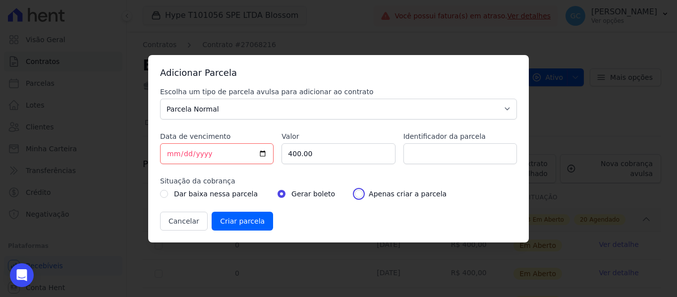
drag, startPoint x: 345, startPoint y: 195, endPoint x: 324, endPoint y: 205, distance: 23.7
click at [355, 195] on input "radio" at bounding box center [359, 194] width 8 height 8
click at [241, 221] on input "Criar parcela" at bounding box center [242, 221] width 61 height 19
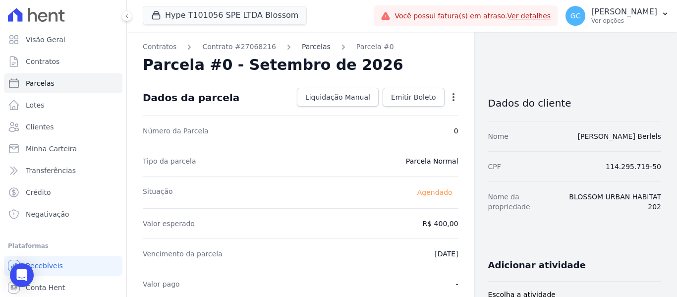
click at [305, 45] on link "Parcelas" at bounding box center [316, 47] width 29 height 10
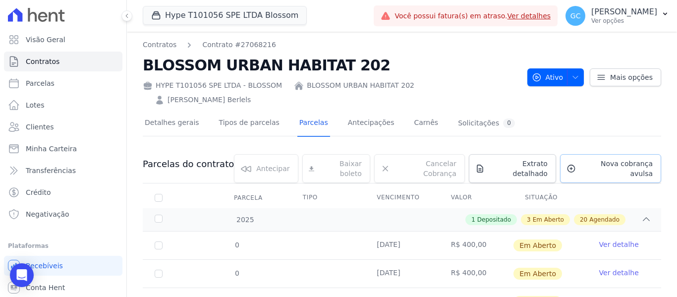
click at [600, 159] on span "Nova cobrança avulsa" at bounding box center [616, 169] width 73 height 20
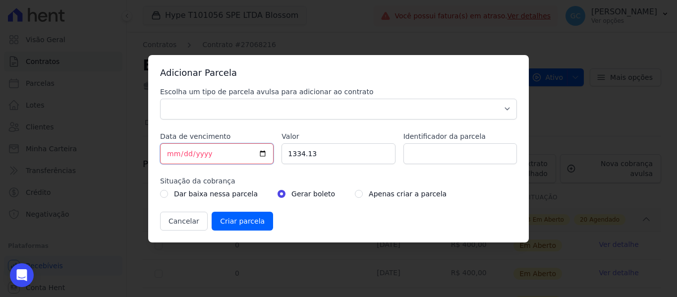
click at [168, 157] on input "[DATE]" at bounding box center [216, 153] width 113 height 21
click at [299, 149] on input "1334.13" at bounding box center [337, 153] width 113 height 21
click at [276, 112] on select "Parcela Normal Sinal Caução Intercalada Chaves Pré Chaves Pós Chaves Taxas Quit…" at bounding box center [338, 109] width 357 height 21
click at [160, 99] on select "Parcela Normal Sinal Caução Intercalada Chaves Pré Chaves Pós Chaves Taxas Quit…" at bounding box center [338, 109] width 357 height 21
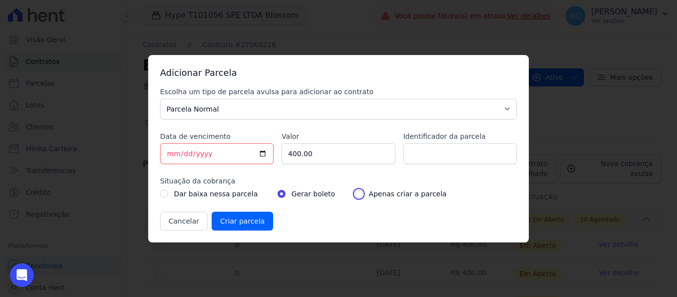
click at [355, 192] on input "radio" at bounding box center [359, 194] width 8 height 8
click at [233, 223] on input "Criar parcela" at bounding box center [242, 221] width 61 height 19
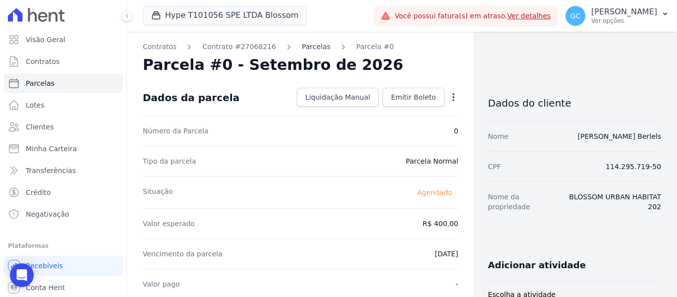
click at [306, 48] on link "Parcelas" at bounding box center [316, 47] width 29 height 10
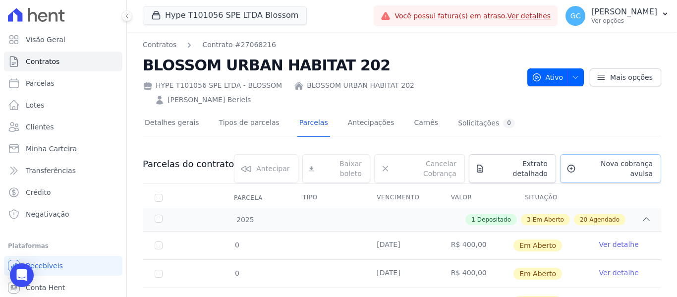
click at [600, 159] on link "Nova cobrança avulsa" at bounding box center [610, 168] width 101 height 29
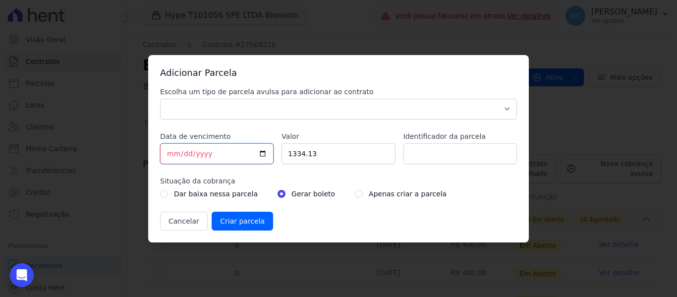
click at [170, 155] on input "[DATE]" at bounding box center [216, 153] width 113 height 21
click at [297, 155] on input "1334.13" at bounding box center [337, 153] width 113 height 21
click at [355, 193] on input "radio" at bounding box center [359, 194] width 8 height 8
click at [287, 110] on select "Parcela Normal Sinal Caução Intercalada Chaves Pré Chaves Pós Chaves Taxas Quit…" at bounding box center [338, 109] width 357 height 21
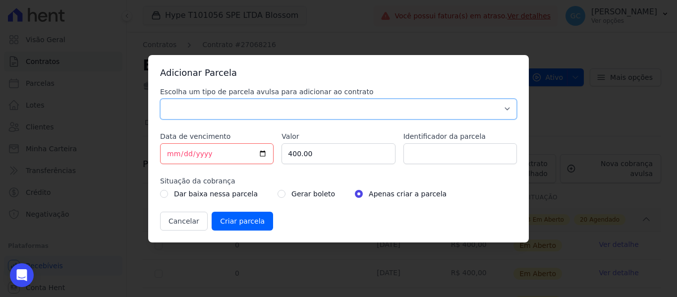
click at [160, 99] on select "Parcela Normal Sinal Caução Intercalada Chaves Pré Chaves Pós Chaves Taxas Quit…" at bounding box center [338, 109] width 357 height 21
click at [237, 219] on input "Criar parcela" at bounding box center [242, 221] width 61 height 19
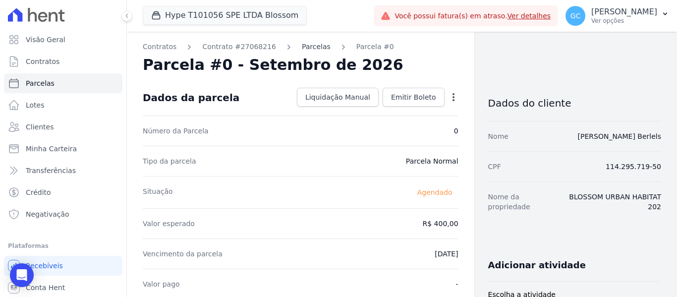
click at [312, 46] on link "Parcelas" at bounding box center [316, 47] width 29 height 10
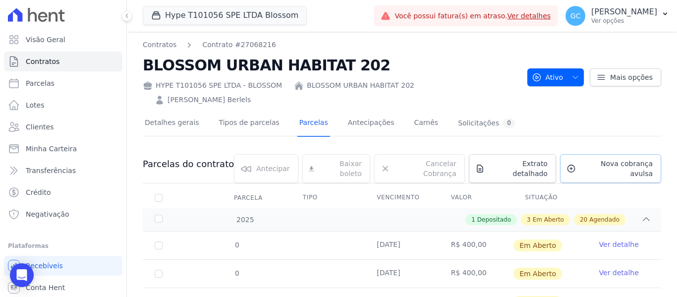
click at [593, 159] on span "Nova cobrança avulsa" at bounding box center [616, 169] width 73 height 20
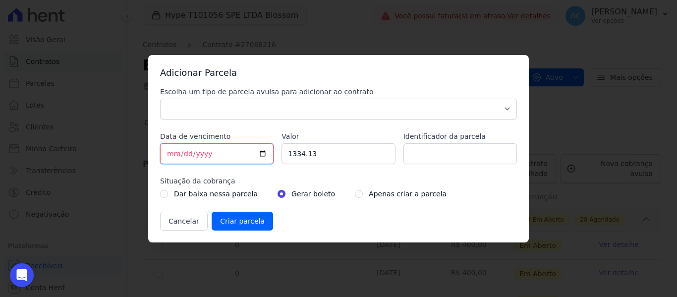
click at [170, 152] on input "[DATE]" at bounding box center [216, 153] width 113 height 21
click at [293, 155] on input "1334.13" at bounding box center [337, 153] width 113 height 21
drag, startPoint x: 286, startPoint y: 111, endPoint x: 267, endPoint y: 113, distance: 19.5
click at [286, 111] on select "Parcela Normal Sinal Caução Intercalada Chaves Pré Chaves Pós Chaves Taxas Quit…" at bounding box center [338, 109] width 357 height 21
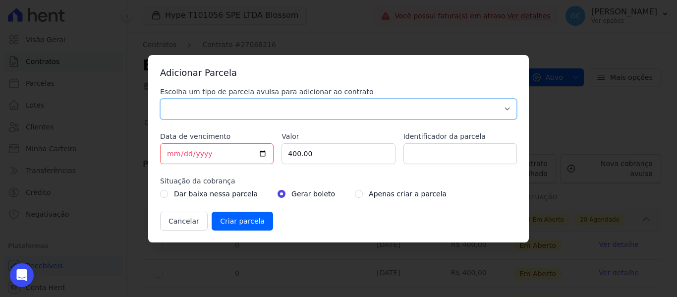
click at [160, 99] on select "Parcela Normal Sinal Caução Intercalada Chaves Pré Chaves Pós Chaves Taxas Quit…" at bounding box center [338, 109] width 357 height 21
click at [340, 193] on div "Dar baixa nessa parcela Gerar boleto Apenas criar a parcela" at bounding box center [338, 194] width 357 height 12
click at [341, 194] on div "Dar baixa nessa parcela Gerar boleto Apenas criar a parcela" at bounding box center [338, 194] width 357 height 12
click at [355, 195] on input "radio" at bounding box center [359, 194] width 8 height 8
click at [243, 221] on input "Criar parcela" at bounding box center [242, 221] width 61 height 19
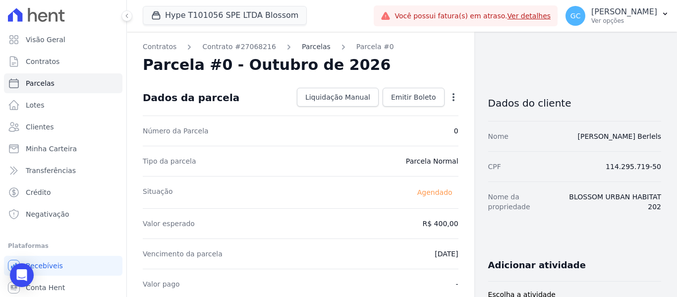
click at [302, 47] on link "Parcelas" at bounding box center [316, 47] width 29 height 10
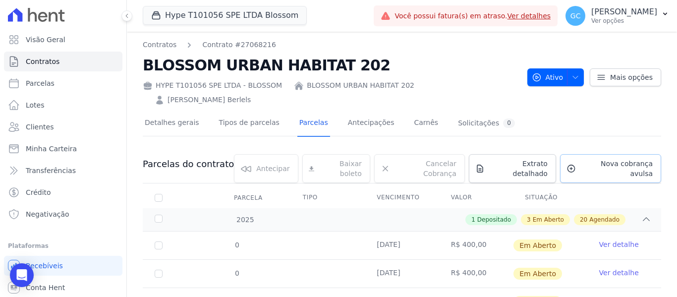
click at [568, 154] on link "Nova cobrança avulsa" at bounding box center [610, 168] width 101 height 29
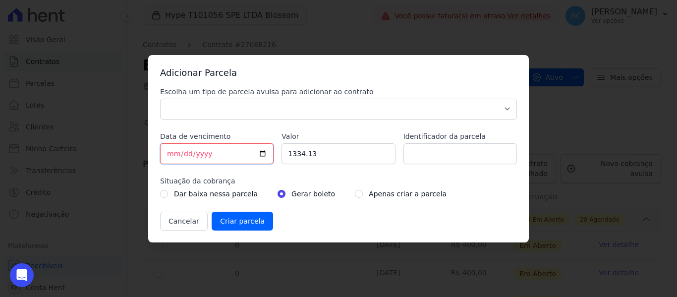
click at [172, 151] on input "[DATE]" at bounding box center [216, 153] width 113 height 21
click at [300, 154] on input "1334.13" at bounding box center [337, 153] width 113 height 21
click at [274, 102] on select "Parcela Normal Sinal Caução Intercalada Chaves Pré Chaves Pós Chaves Taxas Quit…" at bounding box center [338, 109] width 357 height 21
click at [160, 99] on select "Parcela Normal Sinal Caução Intercalada Chaves Pré Chaves Pós Chaves Taxas Quit…" at bounding box center [338, 109] width 357 height 21
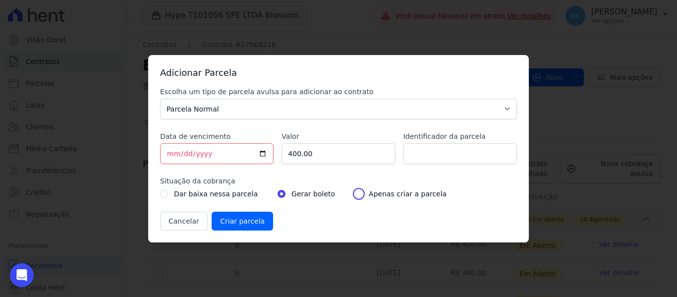
click at [355, 192] on input "radio" at bounding box center [359, 194] width 8 height 8
click at [248, 219] on input "Criar parcela" at bounding box center [242, 221] width 61 height 19
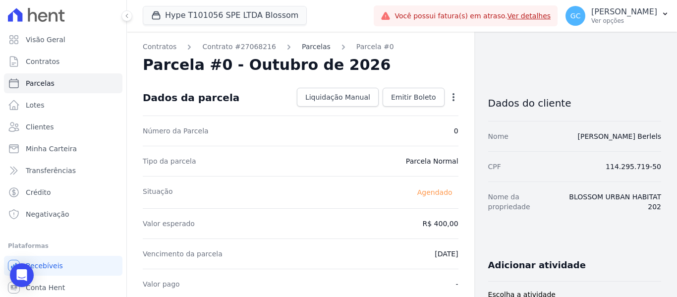
click at [302, 48] on link "Parcelas" at bounding box center [316, 47] width 29 height 10
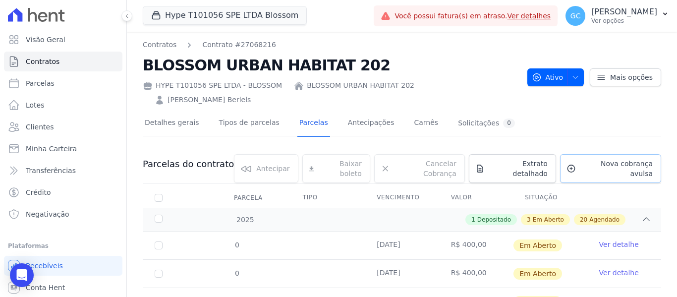
click at [608, 159] on span "Nova cobrança avulsa" at bounding box center [616, 169] width 73 height 20
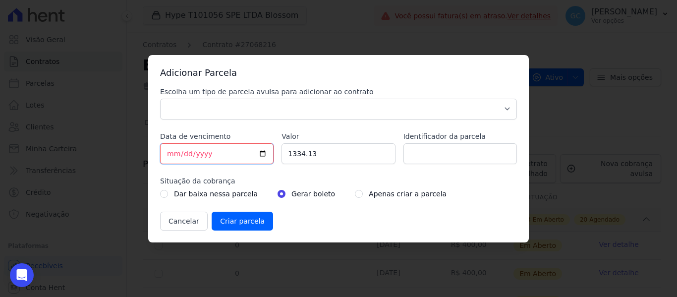
click at [173, 155] on input "[DATE]" at bounding box center [216, 153] width 113 height 21
click at [304, 154] on input "1334.13" at bounding box center [337, 153] width 113 height 21
click at [326, 105] on select "Parcela Normal Sinal Caução Intercalada Chaves Pré Chaves Pós Chaves Taxas Quit…" at bounding box center [338, 109] width 357 height 21
click at [160, 99] on select "Parcela Normal Sinal Caução Intercalada Chaves Pré Chaves Pós Chaves Taxas Quit…" at bounding box center [338, 109] width 357 height 21
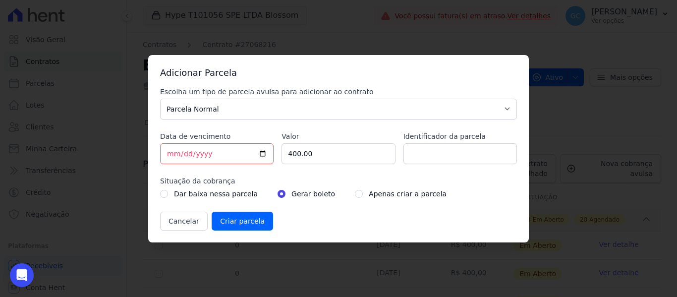
click at [355, 196] on div "Apenas criar a parcela" at bounding box center [401, 194] width 92 height 12
click at [355, 193] on div "Apenas criar a parcela" at bounding box center [401, 194] width 92 height 12
click at [355, 194] on input "radio" at bounding box center [359, 194] width 8 height 8
click at [247, 221] on input "Criar parcela" at bounding box center [242, 221] width 61 height 19
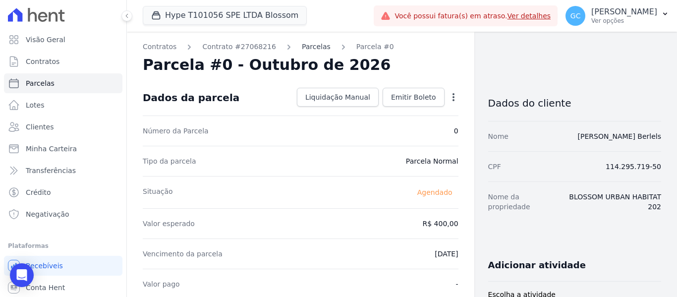
click at [303, 46] on link "Parcelas" at bounding box center [316, 47] width 29 height 10
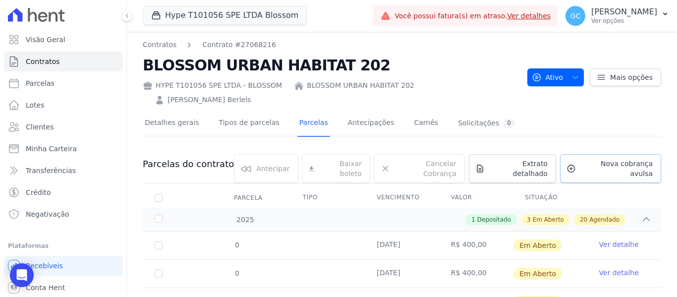
click at [618, 159] on span "Nova cobrança avulsa" at bounding box center [616, 169] width 73 height 20
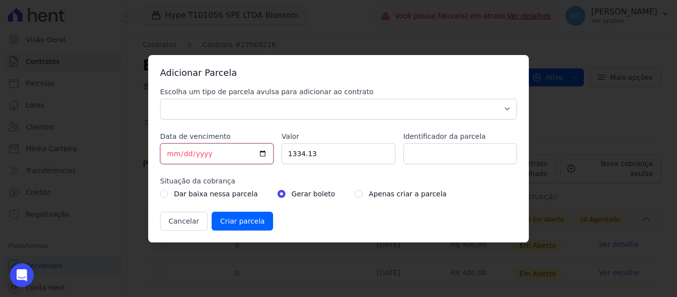
click at [169, 156] on input "[DATE]" at bounding box center [216, 153] width 113 height 21
click at [294, 157] on input "1334.13" at bounding box center [337, 153] width 113 height 21
click at [302, 113] on select "Parcela Normal Sinal Caução Intercalada Chaves Pré Chaves Pós Chaves Taxas Quit…" at bounding box center [338, 109] width 357 height 21
click at [160, 99] on select "Parcela Normal Sinal Caução Intercalada Chaves Pré Chaves Pós Chaves Taxas Quit…" at bounding box center [338, 109] width 357 height 21
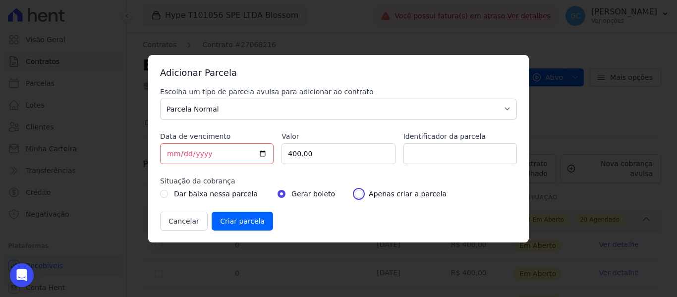
click at [355, 193] on input "radio" at bounding box center [359, 194] width 8 height 8
click at [255, 215] on input "Criar parcela" at bounding box center [242, 221] width 61 height 19
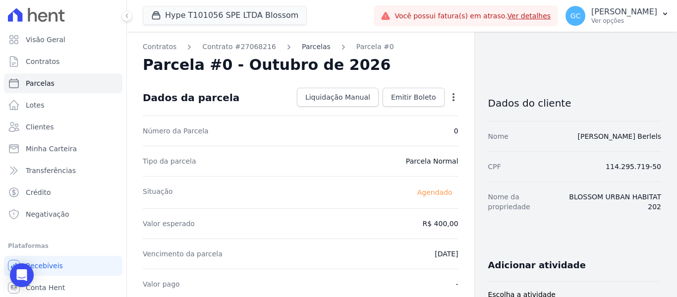
click at [302, 45] on link "Parcelas" at bounding box center [316, 47] width 29 height 10
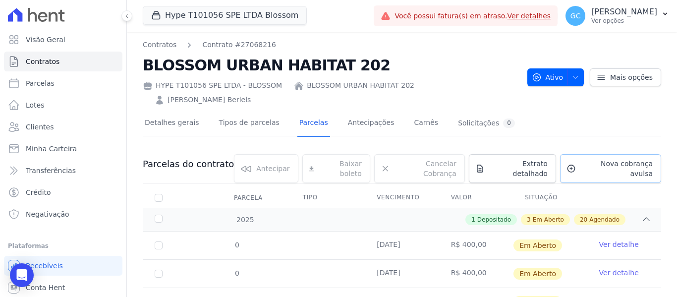
click at [589, 159] on span "Nova cobrança avulsa" at bounding box center [616, 169] width 73 height 20
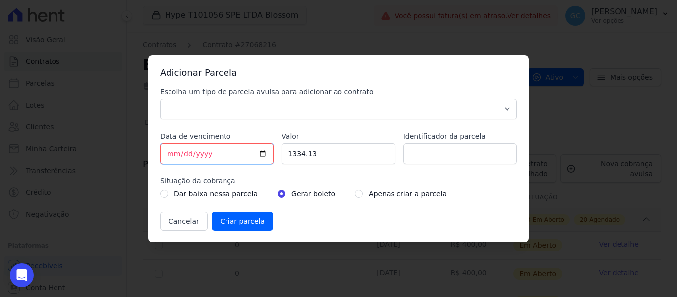
click at [168, 152] on input "[DATE]" at bounding box center [216, 153] width 113 height 21
click at [301, 148] on input "1334.13" at bounding box center [337, 153] width 113 height 21
drag, startPoint x: 268, startPoint y: 102, endPoint x: 261, endPoint y: 103, distance: 7.5
click at [268, 102] on select "Parcela Normal Sinal Caução Intercalada Chaves Pré Chaves Pós Chaves Taxas Quit…" at bounding box center [338, 109] width 357 height 21
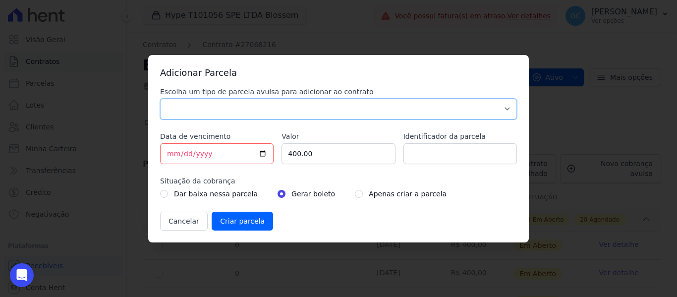
click at [160, 99] on select "Parcela Normal Sinal Caução Intercalada Chaves Pré Chaves Pós Chaves Taxas Quit…" at bounding box center [338, 109] width 357 height 21
drag, startPoint x: 345, startPoint y: 194, endPoint x: 298, endPoint y: 215, distance: 51.5
click at [355, 196] on input "radio" at bounding box center [359, 194] width 8 height 8
click at [256, 222] on input "Criar parcela" at bounding box center [242, 221] width 61 height 19
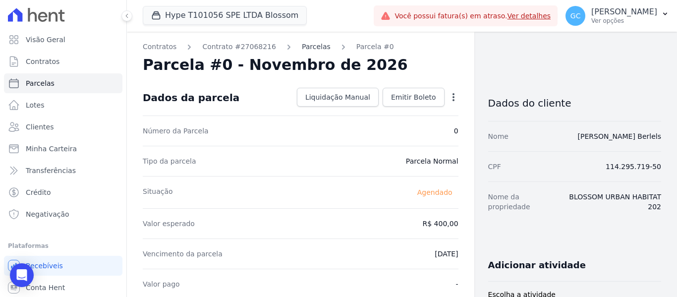
click at [302, 44] on link "Parcelas" at bounding box center [316, 47] width 29 height 10
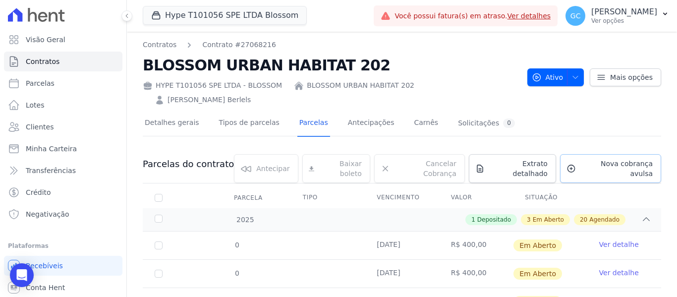
click at [590, 159] on span "Nova cobrança avulsa" at bounding box center [616, 169] width 73 height 20
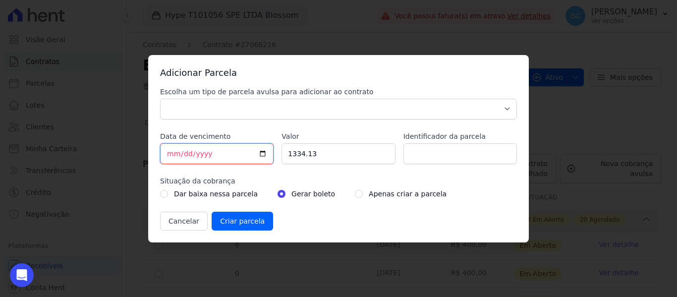
click at [167, 152] on input "[DATE]" at bounding box center [216, 153] width 113 height 21
click at [309, 155] on input "1334.13" at bounding box center [337, 153] width 113 height 21
click at [306, 155] on input "1334.13" at bounding box center [337, 153] width 113 height 21
click at [302, 154] on input "1334.13" at bounding box center [337, 153] width 113 height 21
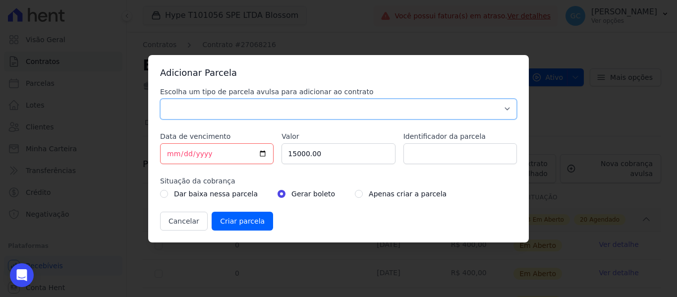
click at [353, 110] on select "Parcela Normal Sinal Caução Intercalada Chaves Pré Chaves Pós Chaves Taxas Quit…" at bounding box center [338, 109] width 357 height 21
click at [160, 99] on select "Parcela Normal Sinal Caução Intercalada Chaves Pré Chaves Pós Chaves Taxas Quit…" at bounding box center [338, 109] width 357 height 21
click at [355, 194] on input "radio" at bounding box center [359, 194] width 8 height 8
click at [249, 221] on input "Criar parcela" at bounding box center [242, 221] width 61 height 19
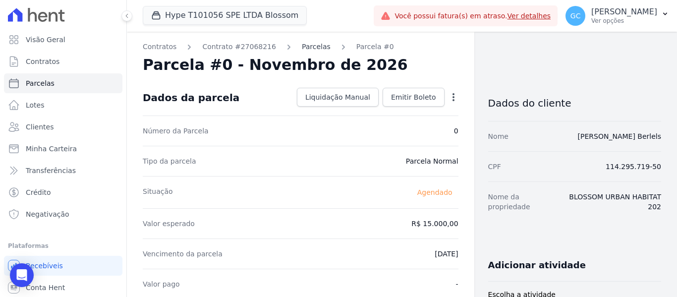
click at [302, 46] on link "Parcelas" at bounding box center [316, 47] width 29 height 10
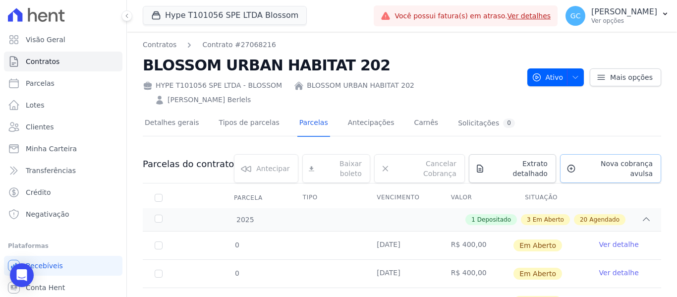
click at [592, 159] on span "Nova cobrança avulsa" at bounding box center [616, 169] width 73 height 20
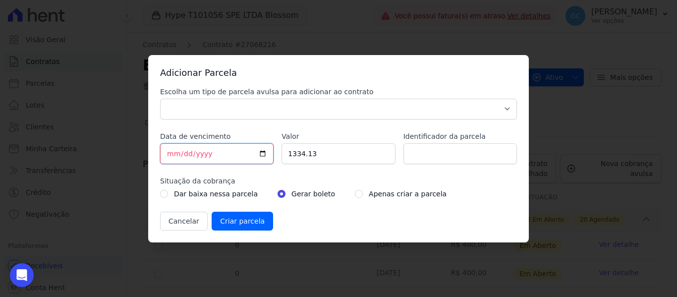
click at [169, 154] on input "[DATE]" at bounding box center [216, 153] width 113 height 21
click at [304, 152] on input "1334.13" at bounding box center [337, 153] width 113 height 21
click at [300, 155] on input "1334.13" at bounding box center [337, 153] width 113 height 21
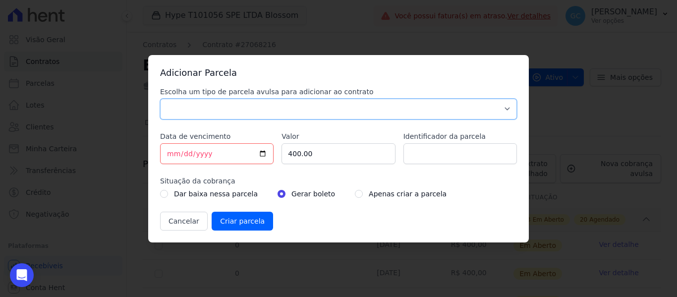
drag, startPoint x: 283, startPoint y: 107, endPoint x: 274, endPoint y: 111, distance: 10.4
click at [283, 107] on select "Parcela Normal Sinal Caução Intercalada Chaves Pré Chaves Pós Chaves Taxas Quit…" at bounding box center [338, 109] width 357 height 21
click at [160, 99] on select "Parcela Normal Sinal Caução Intercalada Chaves Pré Chaves Pós Chaves Taxas Quit…" at bounding box center [338, 109] width 357 height 21
click at [355, 192] on input "radio" at bounding box center [359, 194] width 8 height 8
drag, startPoint x: 240, startPoint y: 219, endPoint x: 235, endPoint y: 218, distance: 5.1
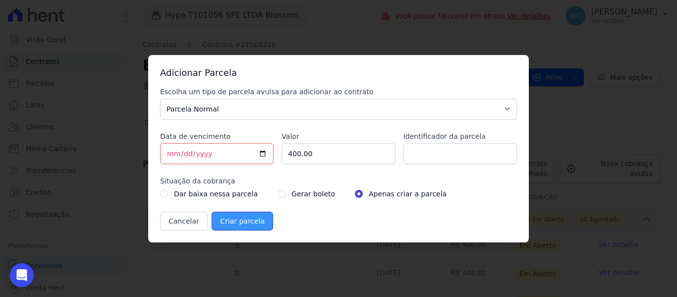
click at [239, 219] on input "Criar parcela" at bounding box center [242, 221] width 61 height 19
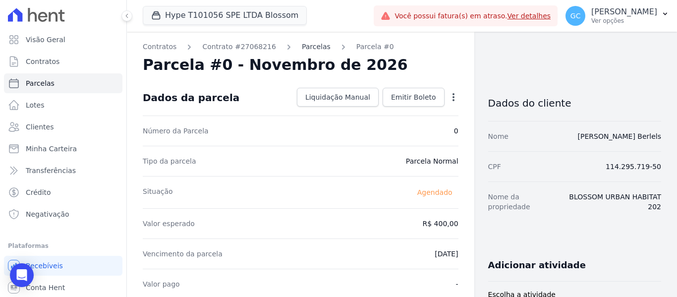
click at [302, 49] on link "Parcelas" at bounding box center [316, 47] width 29 height 10
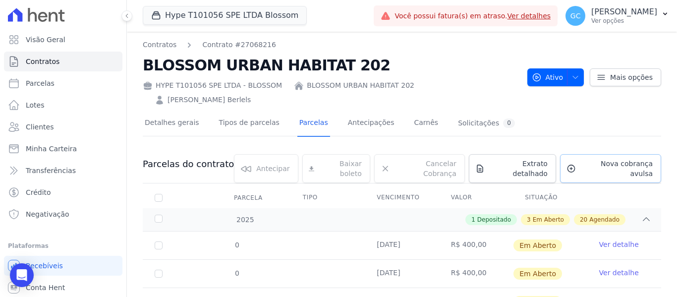
click at [615, 159] on span "Nova cobrança avulsa" at bounding box center [616, 169] width 73 height 20
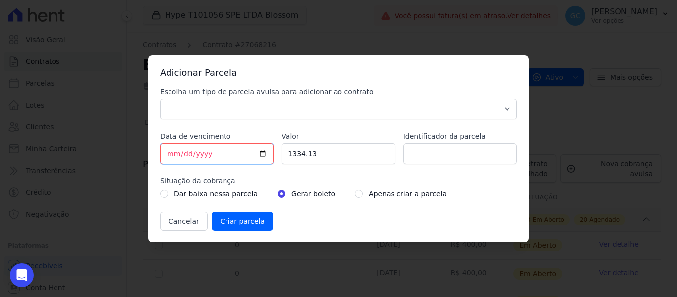
click at [170, 153] on input "[DATE]" at bounding box center [216, 153] width 113 height 21
click at [296, 156] on input "1334.13" at bounding box center [337, 153] width 113 height 21
click at [293, 113] on select "Parcela Normal Sinal Caução Intercalada Chaves Pré Chaves Pós Chaves Taxas Quit…" at bounding box center [338, 109] width 357 height 21
click at [160, 99] on select "Parcela Normal Sinal Caução Intercalada Chaves Pré Chaves Pós Chaves Taxas Quit…" at bounding box center [338, 109] width 357 height 21
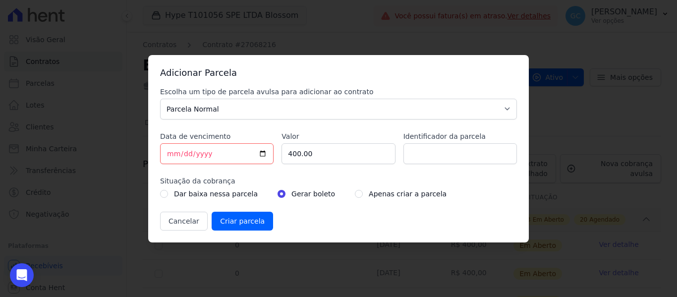
click at [355, 194] on div "Apenas criar a parcela" at bounding box center [401, 194] width 92 height 12
click at [355, 197] on input "radio" at bounding box center [359, 194] width 8 height 8
click at [241, 225] on input "Criar parcela" at bounding box center [242, 221] width 61 height 19
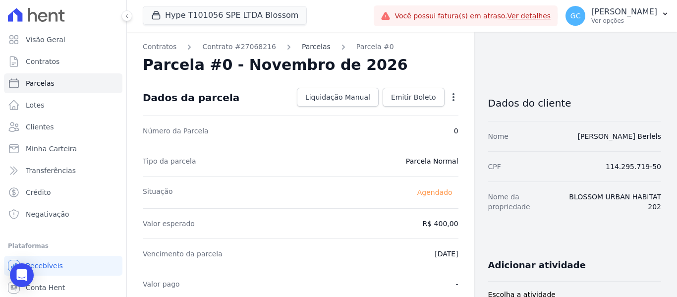
click at [309, 45] on link "Parcelas" at bounding box center [316, 47] width 29 height 10
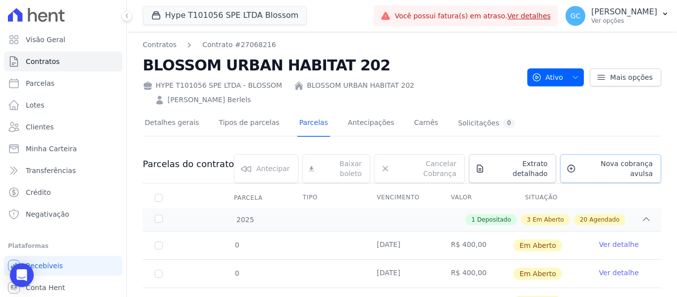
click at [619, 159] on span "Nova cobrança avulsa" at bounding box center [616, 169] width 73 height 20
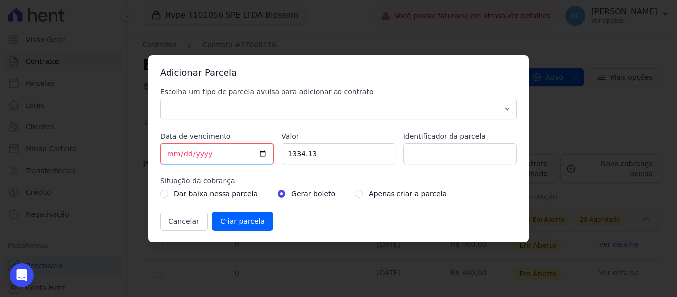
click at [167, 156] on input "[DATE]" at bounding box center [216, 153] width 113 height 21
click at [302, 155] on input "1334.13" at bounding box center [337, 153] width 113 height 21
drag, startPoint x: 252, startPoint y: 101, endPoint x: 221, endPoint y: 113, distance: 33.1
click at [251, 101] on select "Parcela Normal Sinal Caução Intercalada Chaves Pré Chaves Pós Chaves Taxas Quit…" at bounding box center [338, 109] width 357 height 21
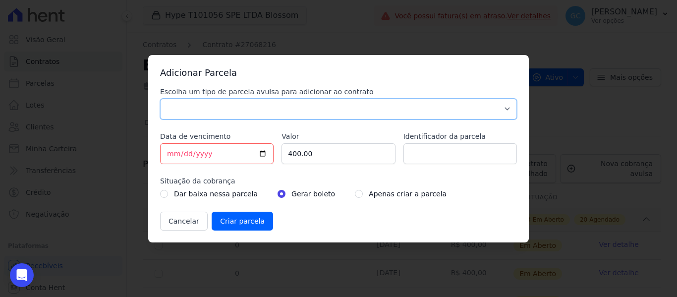
click at [160, 99] on select "Parcela Normal Sinal Caução Intercalada Chaves Pré Chaves Pós Chaves Taxas Quit…" at bounding box center [338, 109] width 357 height 21
click at [355, 195] on input "radio" at bounding box center [359, 194] width 8 height 8
click at [253, 215] on input "Criar parcela" at bounding box center [242, 221] width 61 height 19
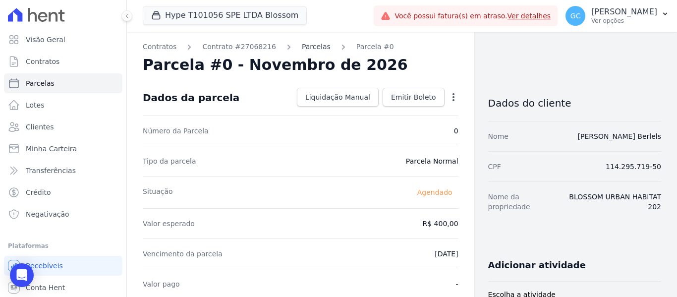
click at [307, 47] on link "Parcelas" at bounding box center [316, 47] width 29 height 10
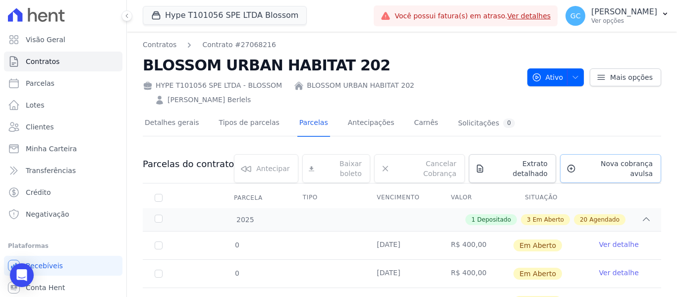
click at [603, 159] on span "Nova cobrança avulsa" at bounding box center [616, 169] width 73 height 20
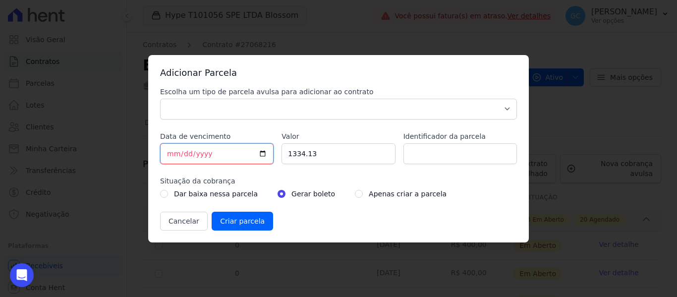
click at [167, 156] on input "[DATE]" at bounding box center [216, 153] width 113 height 21
click at [301, 150] on input "1334.13" at bounding box center [337, 153] width 113 height 21
click at [285, 96] on label "Escolha um tipo de parcela avulsa para adicionar ao contrato" at bounding box center [338, 92] width 357 height 10
click at [285, 99] on select "Parcela Normal Sinal Caução Intercalada Chaves Pré Chaves Pós Chaves Taxas Quit…" at bounding box center [338, 109] width 357 height 21
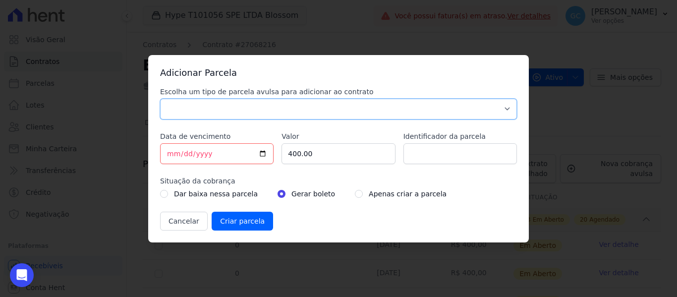
click at [277, 112] on select "Parcela Normal Sinal Caução Intercalada Chaves Pré Chaves Pós Chaves Taxas Quit…" at bounding box center [338, 109] width 357 height 21
click at [160, 99] on select "Parcela Normal Sinal Caução Intercalada Chaves Pré Chaves Pós Chaves Taxas Quit…" at bounding box center [338, 109] width 357 height 21
drag, startPoint x: 345, startPoint y: 193, endPoint x: 340, endPoint y: 201, distance: 10.0
click at [355, 193] on input "radio" at bounding box center [359, 194] width 8 height 8
click at [256, 221] on input "Criar parcela" at bounding box center [242, 221] width 61 height 19
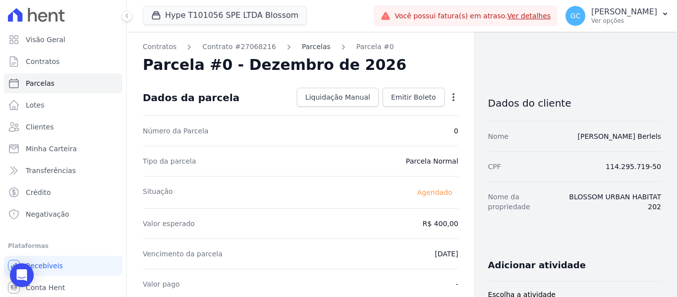
click at [303, 45] on link "Parcelas" at bounding box center [316, 47] width 29 height 10
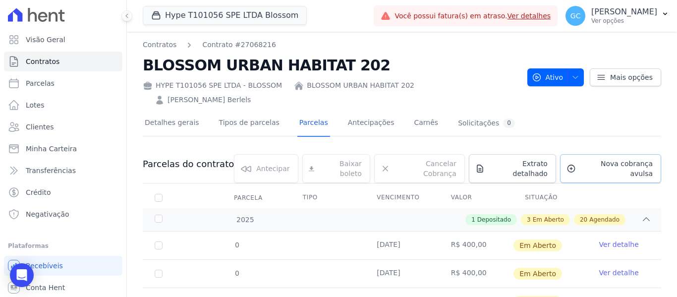
click at [616, 159] on span "Nova cobrança avulsa" at bounding box center [616, 169] width 73 height 20
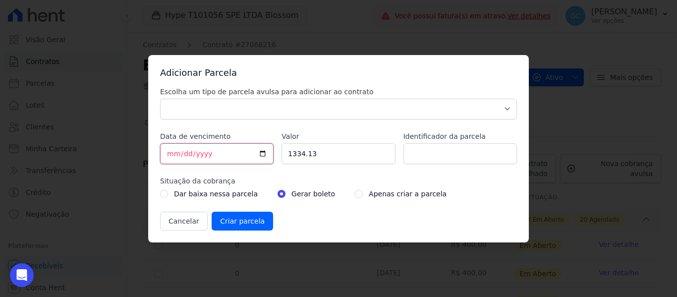
click at [169, 153] on input "[DATE]" at bounding box center [216, 153] width 113 height 21
click at [300, 158] on input "1334.13" at bounding box center [337, 153] width 113 height 21
drag, startPoint x: 312, startPoint y: 107, endPoint x: 288, endPoint y: 118, distance: 26.4
click at [312, 107] on select "Parcela Normal Sinal Caução Intercalada Chaves Pré Chaves Pós Chaves Taxas Quit…" at bounding box center [338, 109] width 357 height 21
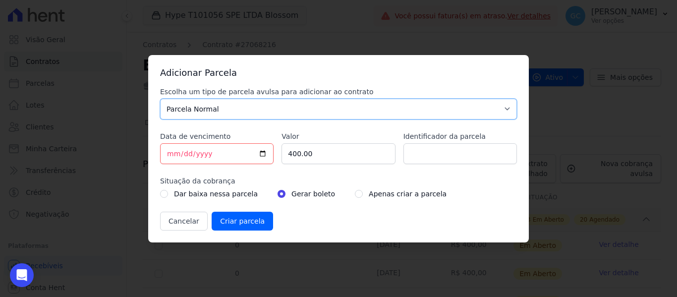
click at [160, 99] on select "Parcela Normal Sinal Caução Intercalada Chaves Pré Chaves Pós Chaves Taxas Quit…" at bounding box center [338, 109] width 357 height 21
click at [355, 193] on input "radio" at bounding box center [359, 194] width 8 height 8
click at [253, 222] on input "Criar parcela" at bounding box center [242, 221] width 61 height 19
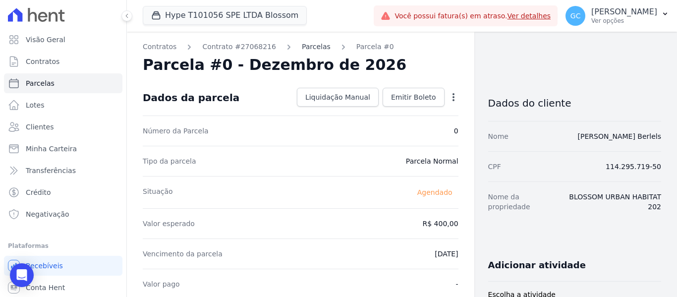
click at [304, 44] on link "Parcelas" at bounding box center [316, 47] width 29 height 10
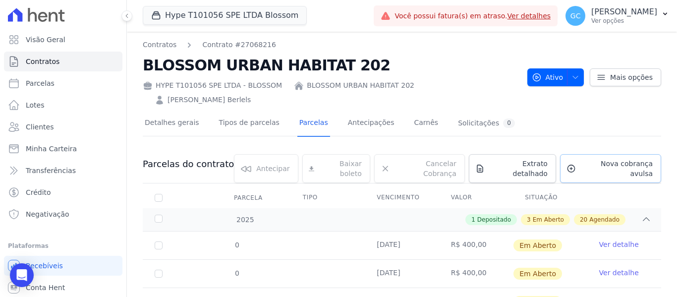
drag, startPoint x: 596, startPoint y: 153, endPoint x: 584, endPoint y: 153, distance: 11.9
click at [596, 159] on span "Nova cobrança avulsa" at bounding box center [616, 169] width 73 height 20
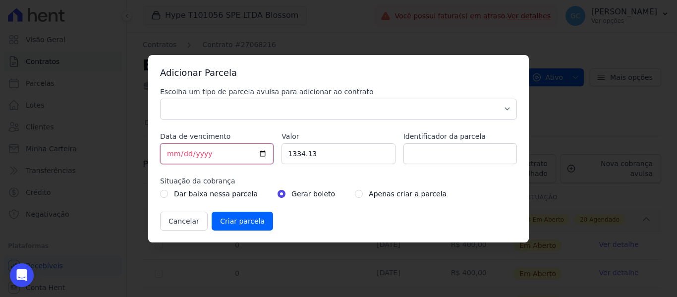
click at [174, 155] on input "[DATE]" at bounding box center [216, 153] width 113 height 21
click at [306, 150] on input "1334.13" at bounding box center [337, 153] width 113 height 21
drag, startPoint x: 239, startPoint y: 112, endPoint x: 236, endPoint y: 116, distance: 5.6
click at [239, 112] on select "Parcela Normal Sinal Caução Intercalada Chaves Pré Chaves Pós Chaves Taxas Quit…" at bounding box center [338, 109] width 357 height 21
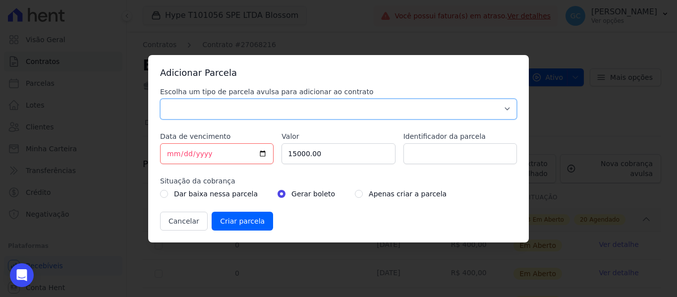
click at [160, 99] on select "Parcela Normal Sinal Caução Intercalada Chaves Pré Chaves Pós Chaves Taxas Quit…" at bounding box center [338, 109] width 357 height 21
click at [355, 197] on div "Apenas criar a parcela" at bounding box center [401, 194] width 92 height 12
click at [355, 195] on input "radio" at bounding box center [359, 194] width 8 height 8
click at [238, 218] on input "Criar parcela" at bounding box center [242, 221] width 61 height 19
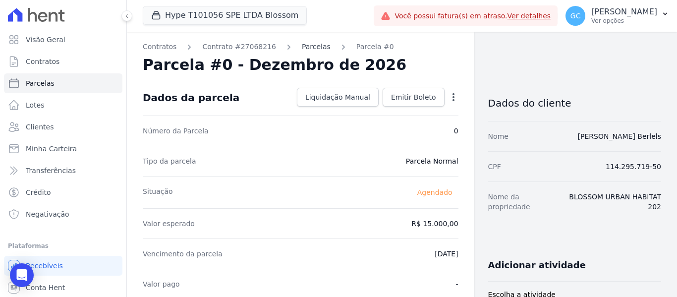
click at [303, 49] on link "Parcelas" at bounding box center [316, 47] width 29 height 10
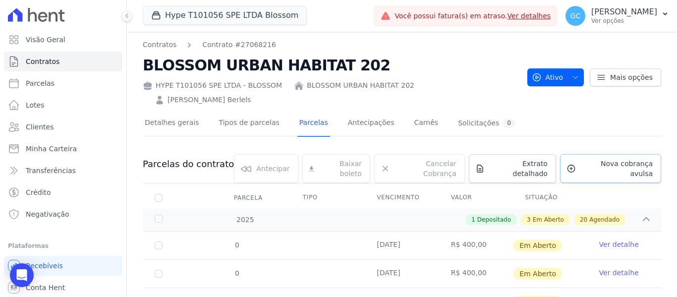
click at [617, 159] on span "Nova cobrança avulsa" at bounding box center [616, 169] width 73 height 20
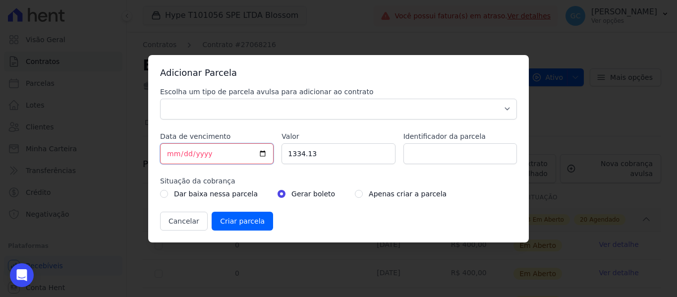
click at [173, 155] on input "[DATE]" at bounding box center [216, 153] width 113 height 21
click at [289, 158] on input "1334.13" at bounding box center [337, 153] width 113 height 21
drag, startPoint x: 237, startPoint y: 106, endPoint x: 217, endPoint y: 118, distance: 24.1
click at [237, 106] on select "Parcela Normal Sinal Caução Intercalada Chaves Pré Chaves Pós Chaves Taxas Quit…" at bounding box center [338, 109] width 357 height 21
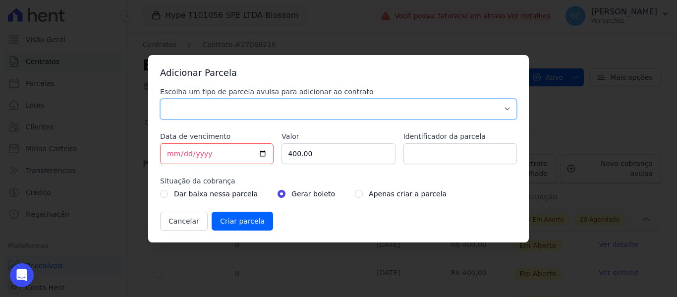
click at [160, 99] on select "Parcela Normal Sinal Caução Intercalada Chaves Pré Chaves Pós Chaves Taxas Quit…" at bounding box center [338, 109] width 357 height 21
click at [355, 196] on input "radio" at bounding box center [359, 194] width 8 height 8
click at [253, 221] on input "Criar parcela" at bounding box center [242, 221] width 61 height 19
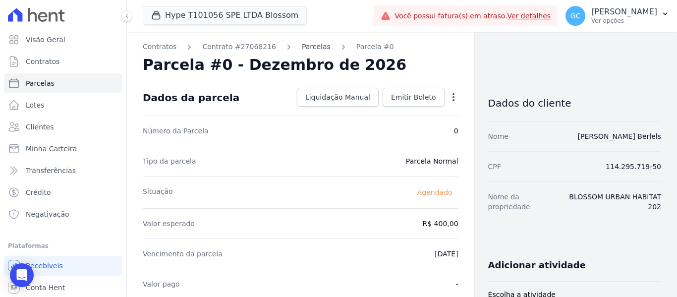
click at [302, 48] on link "Parcelas" at bounding box center [316, 47] width 29 height 10
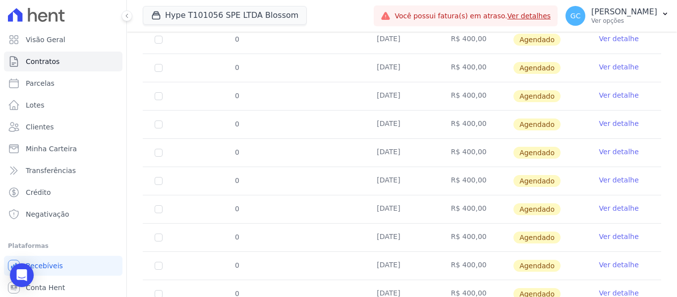
scroll to position [643, 0]
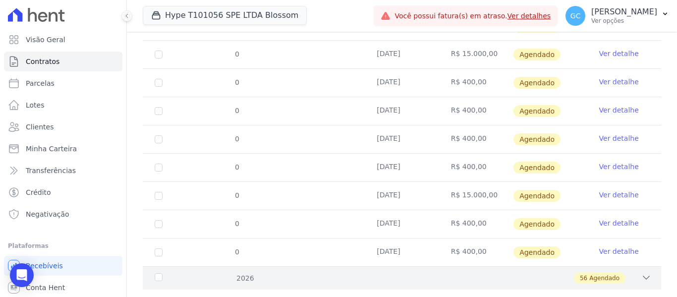
click at [641, 273] on icon at bounding box center [646, 278] width 10 height 10
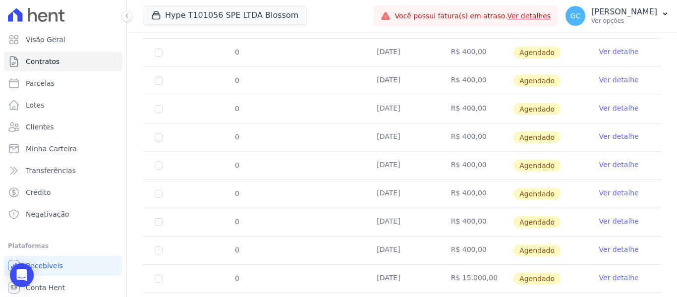
scroll to position [0, 0]
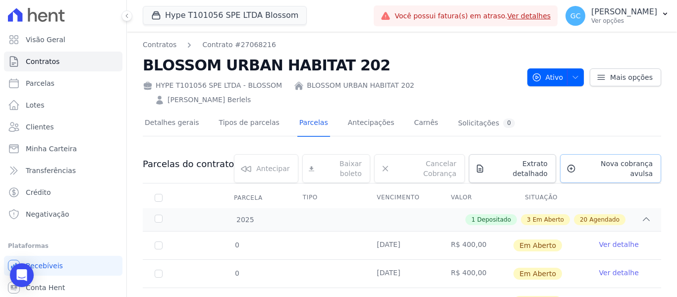
drag, startPoint x: 609, startPoint y: 153, endPoint x: 561, endPoint y: 156, distance: 48.2
click at [609, 159] on span "Nova cobrança avulsa" at bounding box center [616, 169] width 73 height 20
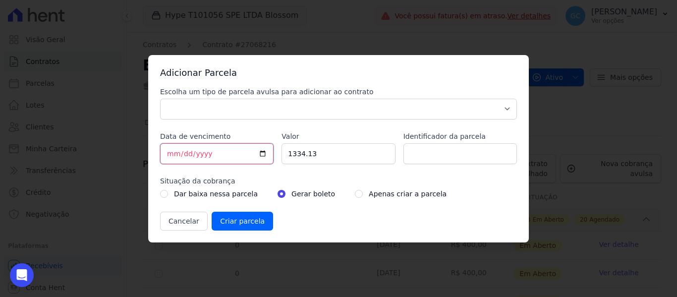
click at [171, 150] on input "[DATE]" at bounding box center [216, 153] width 113 height 21
click at [298, 148] on input "1334.13" at bounding box center [337, 153] width 113 height 21
click at [298, 110] on select "Parcela Normal Sinal Caução Intercalada Chaves Pré Chaves Pós Chaves Taxas Quit…" at bounding box center [338, 109] width 357 height 21
click at [160, 99] on select "Parcela Normal Sinal Caução Intercalada Chaves Pré Chaves Pós Chaves Taxas Quit…" at bounding box center [338, 109] width 357 height 21
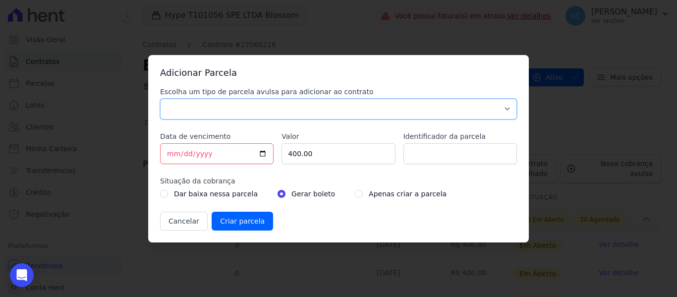
click at [248, 116] on select "Parcela Normal Sinal Caução Intercalada Chaves Pré Chaves Pós Chaves Taxas Quit…" at bounding box center [338, 109] width 357 height 21
click at [160, 99] on select "Parcela Normal Sinal Caução Intercalada Chaves Pré Chaves Pós Chaves Taxas Quit…" at bounding box center [338, 109] width 357 height 21
click at [355, 194] on input "radio" at bounding box center [359, 194] width 8 height 8
click at [243, 216] on input "Criar parcela" at bounding box center [242, 221] width 61 height 19
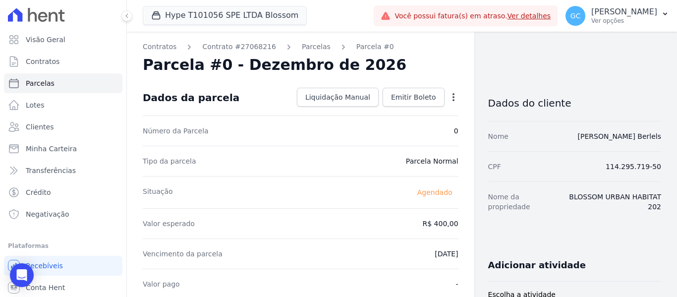
drag, startPoint x: 306, startPoint y: 48, endPoint x: 317, endPoint y: 63, distance: 18.7
click at [306, 48] on link "Parcelas" at bounding box center [316, 47] width 29 height 10
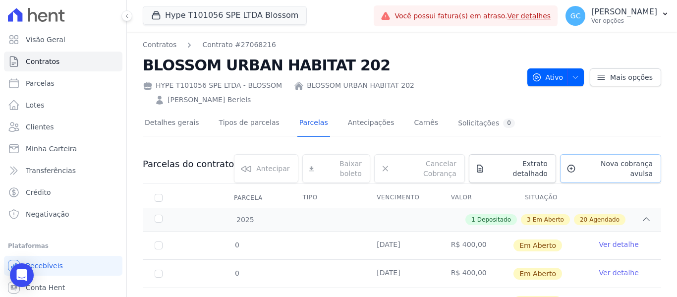
click at [599, 155] on link "Nova cobrança avulsa" at bounding box center [610, 168] width 101 height 29
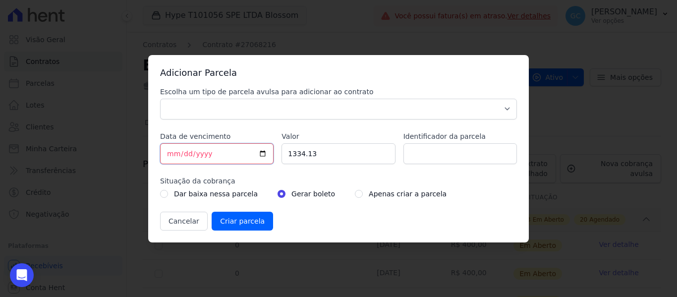
click at [166, 155] on input "[DATE]" at bounding box center [216, 153] width 113 height 21
click at [299, 152] on input "1334.13" at bounding box center [337, 153] width 113 height 21
click at [355, 192] on input "radio" at bounding box center [359, 194] width 8 height 8
click at [313, 106] on select "Parcela Normal Sinal Caução Intercalada Chaves Pré Chaves Pós Chaves Taxas Quit…" at bounding box center [338, 109] width 357 height 21
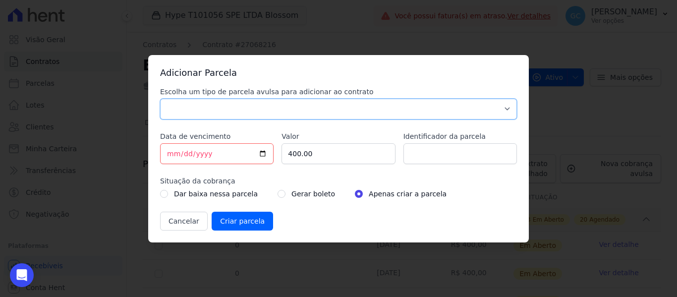
click at [160, 99] on select "Parcela Normal Sinal Caução Intercalada Chaves Pré Chaves Pós Chaves Taxas Quit…" at bounding box center [338, 109] width 357 height 21
click at [242, 229] on input "Criar parcela" at bounding box center [242, 221] width 61 height 19
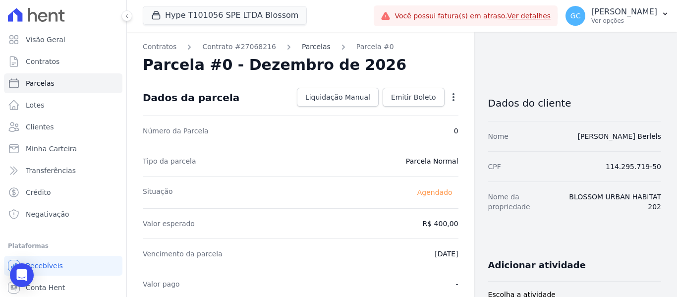
click at [305, 43] on link "Parcelas" at bounding box center [316, 47] width 29 height 10
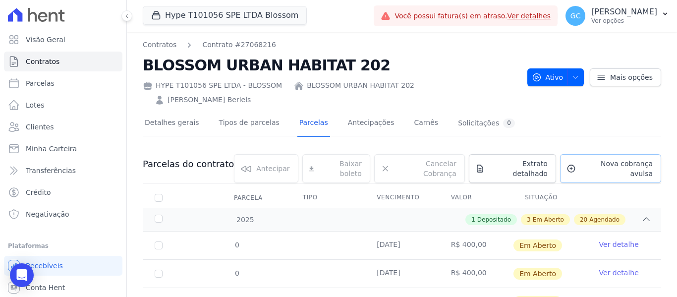
click at [586, 159] on span "Nova cobrança avulsa" at bounding box center [616, 169] width 73 height 20
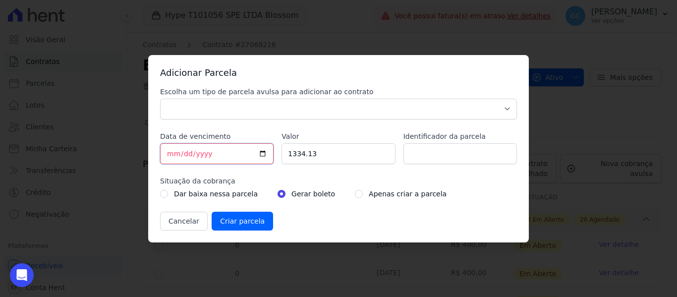
click at [170, 152] on input "[DATE]" at bounding box center [216, 153] width 113 height 21
click at [294, 151] on input "1334.13" at bounding box center [337, 153] width 113 height 21
click at [355, 190] on div "Apenas criar a parcela" at bounding box center [401, 194] width 92 height 12
click at [355, 195] on input "radio" at bounding box center [359, 194] width 8 height 8
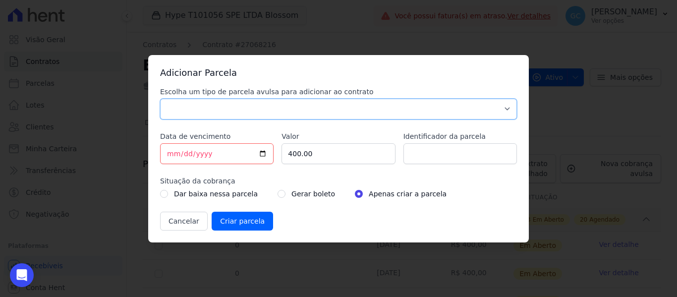
drag, startPoint x: 335, startPoint y: 103, endPoint x: 305, endPoint y: 114, distance: 32.8
click at [335, 103] on select "Parcela Normal Sinal Caução Intercalada Chaves Pré Chaves Pós Chaves Taxas Quit…" at bounding box center [338, 109] width 357 height 21
click at [160, 99] on select "Parcela Normal Sinal Caução Intercalada Chaves Pré Chaves Pós Chaves Taxas Quit…" at bounding box center [338, 109] width 357 height 21
click at [240, 223] on input "Criar parcela" at bounding box center [242, 221] width 61 height 19
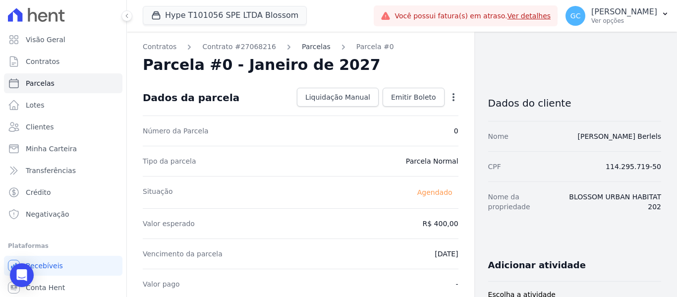
click at [311, 42] on link "Parcelas" at bounding box center [316, 47] width 29 height 10
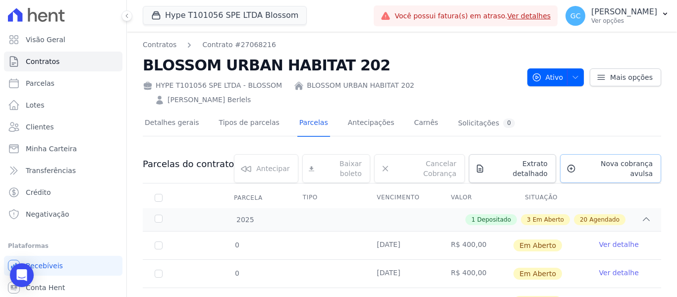
click at [560, 154] on link "Nova cobrança avulsa" at bounding box center [610, 168] width 101 height 29
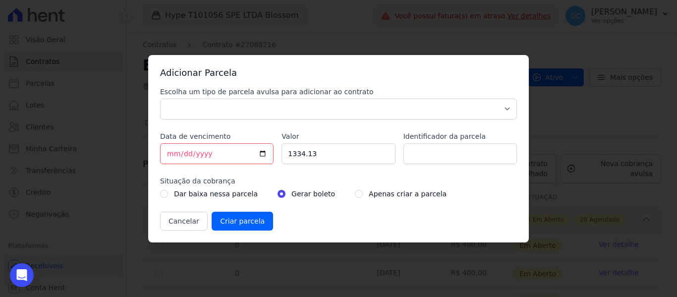
click at [577, 103] on div "Adicionar Parcela Escolha um tipo de parcela avulsa para adicionar ao contrato …" at bounding box center [338, 148] width 677 height 297
click at [172, 219] on button "Cancelar" at bounding box center [184, 221] width 48 height 19
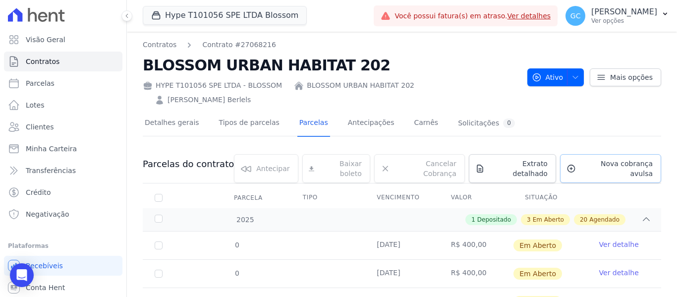
click at [592, 154] on link "Nova cobrança avulsa" at bounding box center [610, 168] width 101 height 29
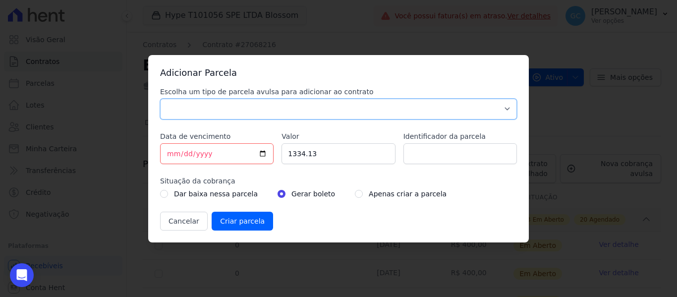
click at [191, 100] on select "Parcela Normal Sinal Caução Intercalada Chaves Pré Chaves Pós Chaves Taxas Quit…" at bounding box center [338, 109] width 357 height 21
click at [160, 99] on select "Parcela Normal Sinal Caução Intercalada Chaves Pré Chaves Pós Chaves Taxas Quit…" at bounding box center [338, 109] width 357 height 21
click at [172, 155] on input "[DATE]" at bounding box center [216, 153] width 113 height 21
click at [296, 152] on input "1334.13" at bounding box center [337, 153] width 113 height 21
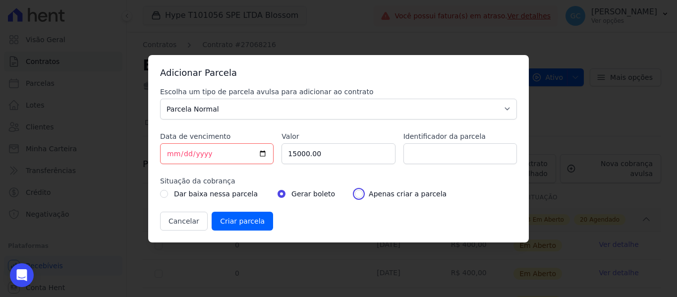
click at [355, 195] on input "radio" at bounding box center [359, 194] width 8 height 8
click at [252, 221] on input "Criar parcela" at bounding box center [242, 221] width 61 height 19
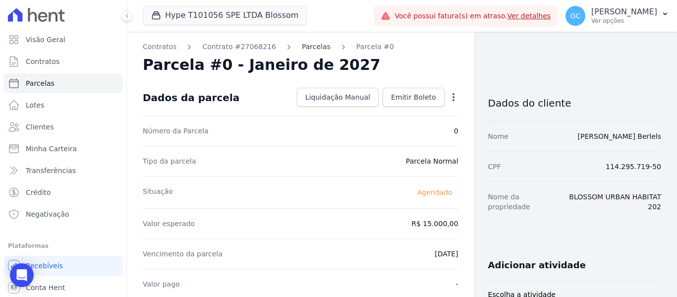
click at [302, 47] on link "Parcelas" at bounding box center [316, 47] width 29 height 10
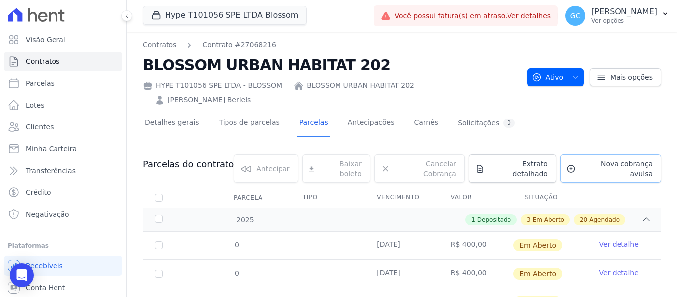
click at [600, 159] on span "Nova cobrança avulsa" at bounding box center [616, 169] width 73 height 20
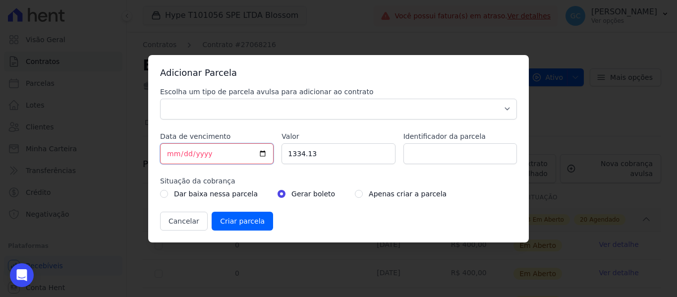
click at [167, 154] on input "[DATE]" at bounding box center [216, 153] width 113 height 21
click at [296, 152] on input "1334.13" at bounding box center [337, 153] width 113 height 21
drag, startPoint x: 346, startPoint y: 191, endPoint x: 339, endPoint y: 145, distance: 46.7
click at [355, 191] on input "radio" at bounding box center [359, 194] width 8 height 8
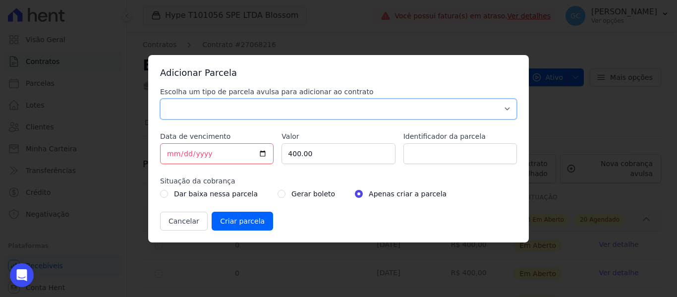
click at [315, 107] on select "Parcela Normal Sinal Caução Intercalada Chaves Pré Chaves Pós Chaves Taxas Quit…" at bounding box center [338, 109] width 357 height 21
click at [160, 99] on select "Parcela Normal Sinal Caução Intercalada Chaves Pré Chaves Pós Chaves Taxas Quit…" at bounding box center [338, 109] width 357 height 21
click at [232, 219] on input "Criar parcela" at bounding box center [242, 221] width 61 height 19
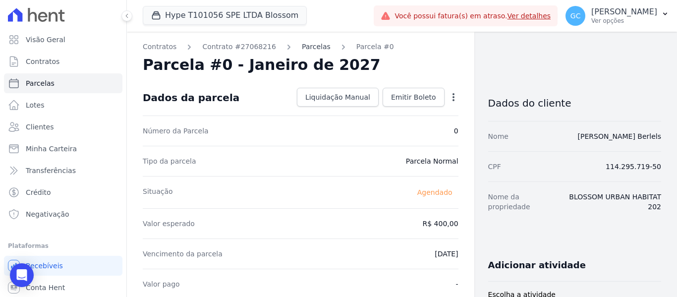
click at [302, 47] on link "Parcelas" at bounding box center [316, 47] width 29 height 10
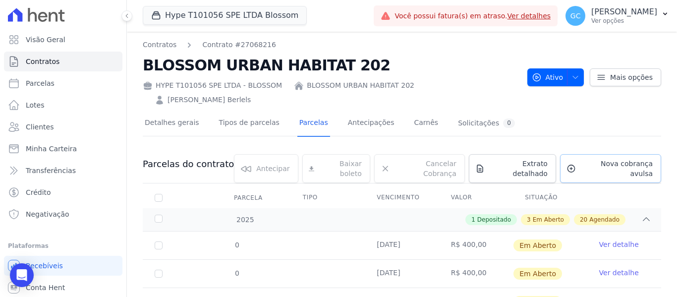
click at [593, 159] on span "Nova cobrança avulsa" at bounding box center [616, 169] width 73 height 20
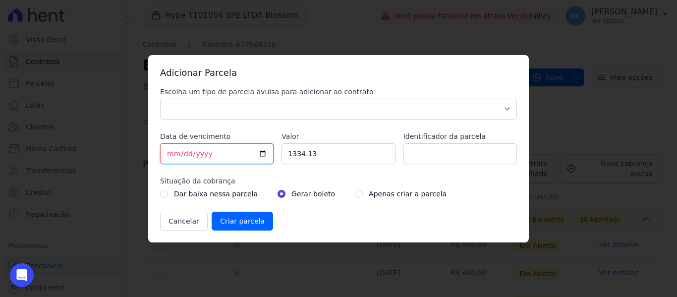
click at [166, 153] on input "[DATE]" at bounding box center [216, 153] width 113 height 21
click at [298, 155] on input "1334.13" at bounding box center [337, 153] width 113 height 21
drag, startPoint x: 285, startPoint y: 112, endPoint x: 280, endPoint y: 115, distance: 5.8
click at [285, 112] on select "Parcela Normal Sinal Caução Intercalada Chaves Pré Chaves Pós Chaves Taxas Quit…" at bounding box center [338, 109] width 357 height 21
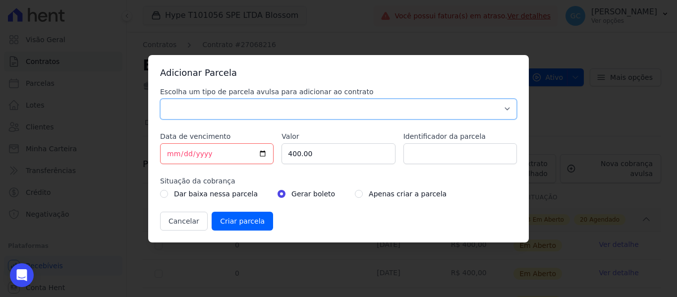
click at [160, 99] on select "Parcela Normal Sinal Caução Intercalada Chaves Pré Chaves Pós Chaves Taxas Quit…" at bounding box center [338, 109] width 357 height 21
click at [355, 193] on input "radio" at bounding box center [359, 194] width 8 height 8
click at [242, 221] on input "Criar parcela" at bounding box center [242, 221] width 61 height 19
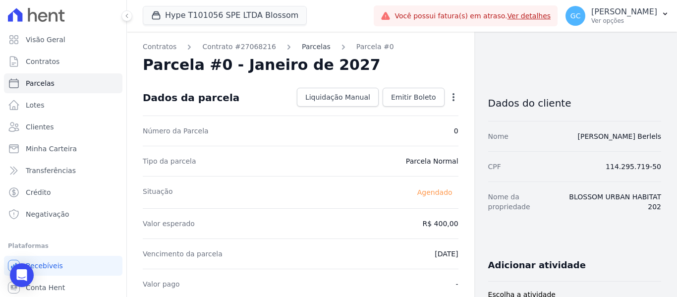
click at [302, 46] on link "Parcelas" at bounding box center [316, 47] width 29 height 10
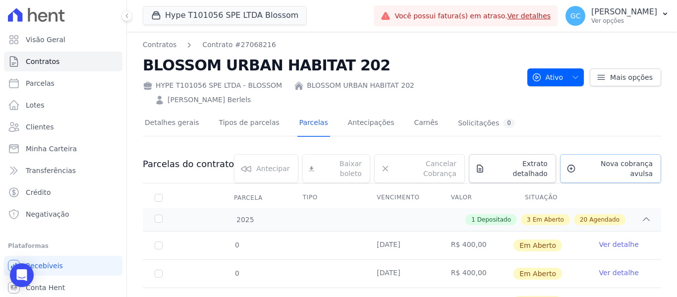
click at [595, 155] on link "Nova cobrança avulsa" at bounding box center [610, 168] width 101 height 29
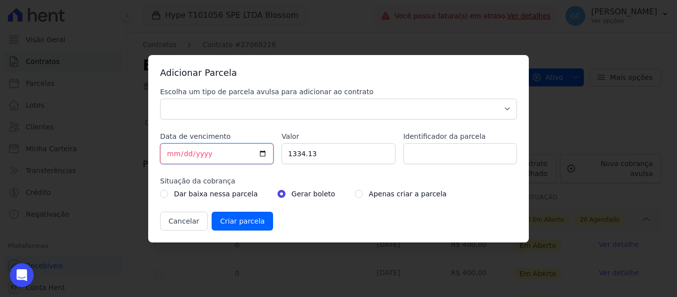
click at [166, 150] on input "[DATE]" at bounding box center [216, 153] width 113 height 21
click at [302, 151] on input "1334.13" at bounding box center [337, 153] width 113 height 21
click at [355, 192] on input "radio" at bounding box center [359, 194] width 8 height 8
click at [294, 111] on select "Parcela Normal Sinal Caução Intercalada Chaves Pré Chaves Pós Chaves Taxas Quit…" at bounding box center [338, 109] width 357 height 21
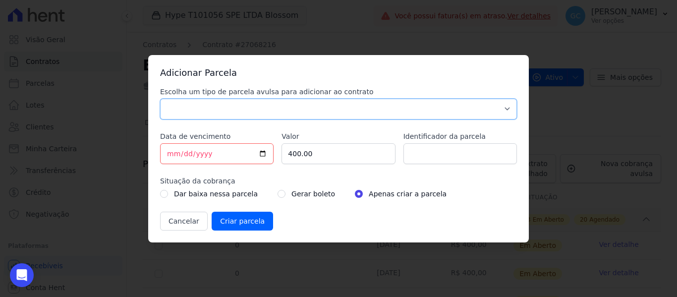
click at [160, 99] on select "Parcela Normal Sinal Caução Intercalada Chaves Pré Chaves Pós Chaves Taxas Quit…" at bounding box center [338, 109] width 357 height 21
click at [245, 218] on input "Criar parcela" at bounding box center [242, 221] width 61 height 19
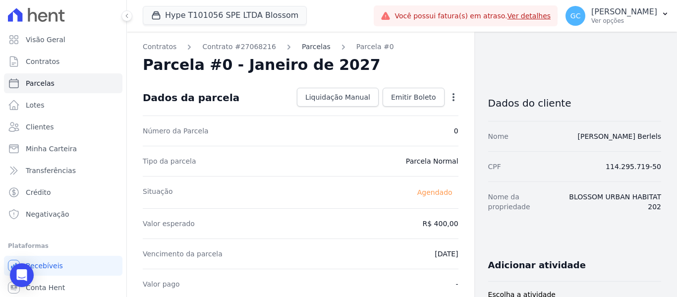
click at [302, 46] on link "Parcelas" at bounding box center [316, 47] width 29 height 10
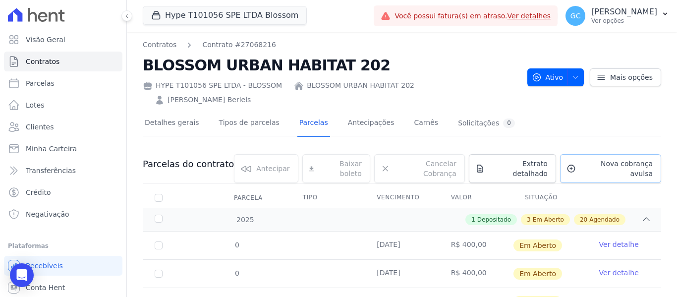
click at [590, 159] on span "Nova cobrança avulsa" at bounding box center [616, 169] width 73 height 20
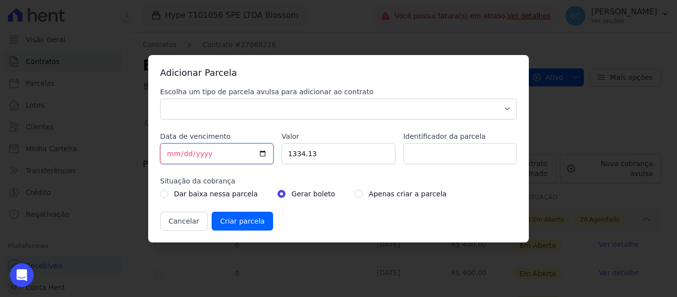
click at [173, 154] on input "[DATE]" at bounding box center [216, 153] width 113 height 21
click at [300, 154] on input "1334.13" at bounding box center [337, 153] width 113 height 21
click at [272, 107] on select "Parcela Normal Sinal Caução Intercalada Chaves Pré Chaves Pós Chaves Taxas Quit…" at bounding box center [338, 109] width 357 height 21
click at [160, 99] on select "Parcela Normal Sinal Caução Intercalada Chaves Pré Chaves Pós Chaves Taxas Quit…" at bounding box center [338, 109] width 357 height 21
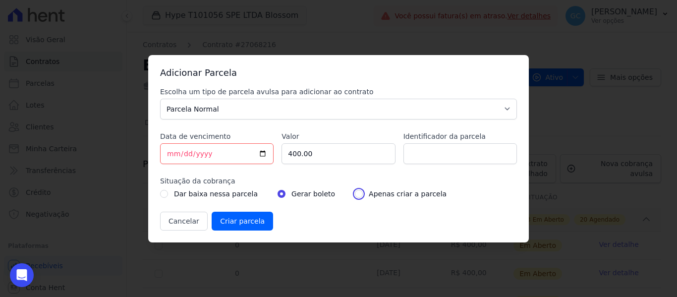
click at [355, 192] on input "radio" at bounding box center [359, 194] width 8 height 8
click at [242, 219] on input "Criar parcela" at bounding box center [242, 221] width 61 height 19
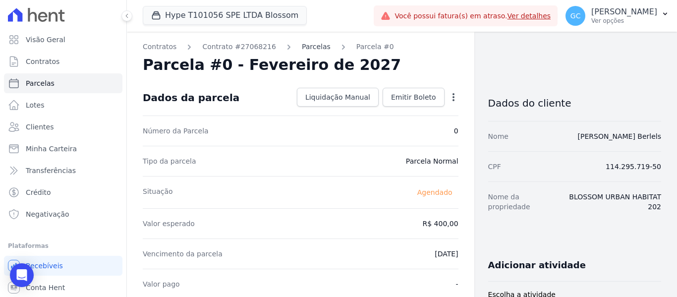
click at [302, 45] on link "Parcelas" at bounding box center [316, 47] width 29 height 10
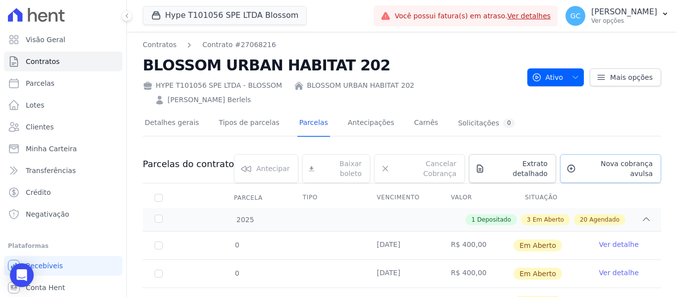
click at [590, 159] on span "Nova cobrança avulsa" at bounding box center [616, 169] width 73 height 20
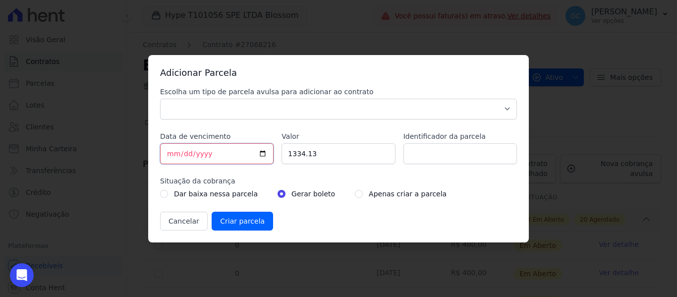
click at [168, 155] on input "[DATE]" at bounding box center [216, 153] width 113 height 21
click at [295, 153] on input "1334.13" at bounding box center [337, 153] width 113 height 21
click at [355, 194] on input "radio" at bounding box center [359, 194] width 8 height 8
click at [328, 99] on select "Parcela Normal Sinal Caução Intercalada Chaves Pré Chaves Pós Chaves Taxas Quit…" at bounding box center [338, 109] width 357 height 21
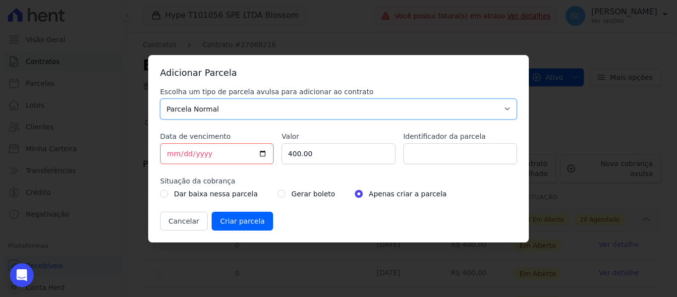
click at [160, 99] on select "Parcela Normal Sinal Caução Intercalada Chaves Pré Chaves Pós Chaves Taxas Quit…" at bounding box center [338, 109] width 357 height 21
click at [238, 223] on input "Criar parcela" at bounding box center [242, 221] width 61 height 19
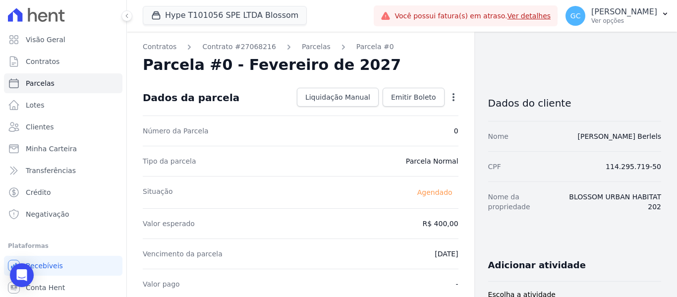
click at [314, 45] on ol "Contratos Contrato #27068216 [GEOGRAPHIC_DATA] Parcela #0" at bounding box center [268, 47] width 251 height 10
click at [306, 47] on link "Parcelas" at bounding box center [316, 47] width 29 height 10
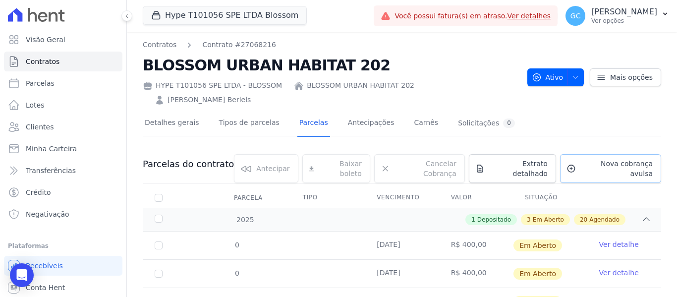
click at [597, 159] on span "Nova cobrança avulsa" at bounding box center [616, 169] width 73 height 20
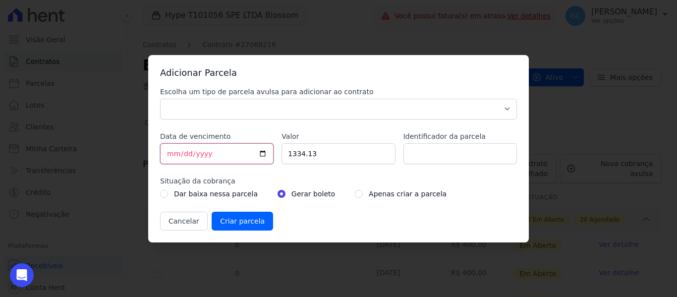
click at [173, 153] on input "[DATE]" at bounding box center [216, 153] width 113 height 21
click at [287, 156] on input "1334.13" at bounding box center [337, 153] width 113 height 21
click at [298, 156] on input "1334.13" at bounding box center [337, 153] width 113 height 21
click at [355, 192] on input "radio" at bounding box center [359, 194] width 8 height 8
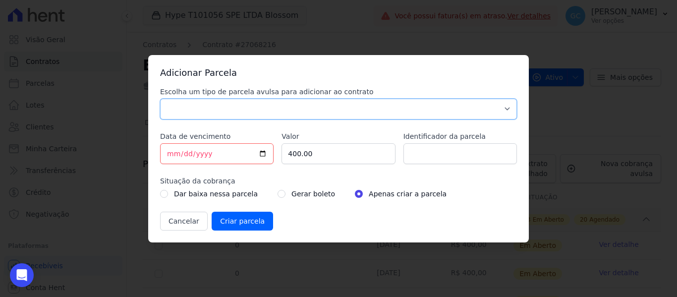
click at [339, 106] on select "Parcela Normal Sinal Caução Intercalada Chaves Pré Chaves Pós Chaves Taxas Quit…" at bounding box center [338, 109] width 357 height 21
click at [160, 99] on select "Parcela Normal Sinal Caução Intercalada Chaves Pré Chaves Pós Chaves Taxas Quit…" at bounding box center [338, 109] width 357 height 21
click at [237, 221] on input "Criar parcela" at bounding box center [242, 221] width 61 height 19
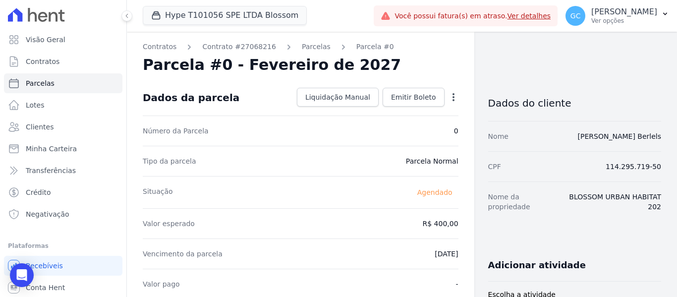
drag, startPoint x: 298, startPoint y: 45, endPoint x: 355, endPoint y: 63, distance: 59.9
click at [302, 45] on link "Parcelas" at bounding box center [316, 47] width 29 height 10
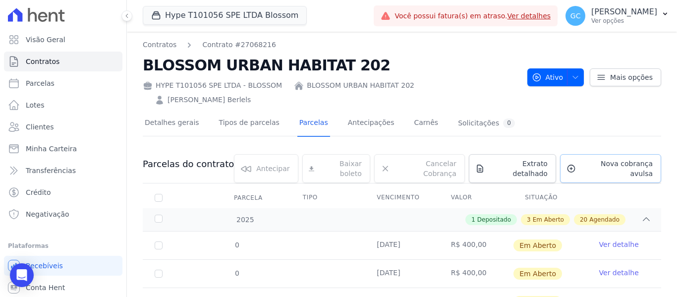
drag, startPoint x: 588, startPoint y: 150, endPoint x: 497, endPoint y: 153, distance: 91.7
click at [588, 159] on span "Nova cobrança avulsa" at bounding box center [616, 169] width 73 height 20
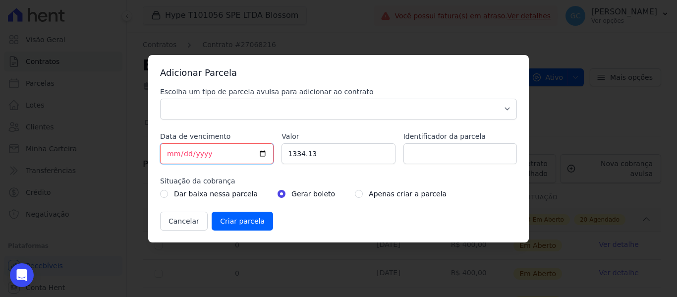
click at [168, 155] on input "[DATE]" at bounding box center [216, 153] width 113 height 21
click at [311, 158] on input "1334.13" at bounding box center [337, 153] width 113 height 21
click at [298, 155] on input "1334.13" at bounding box center [337, 153] width 113 height 21
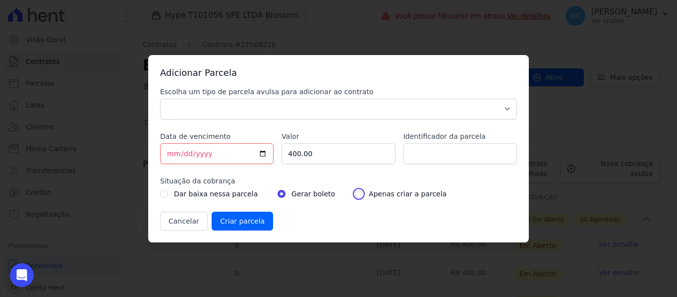
click at [355, 195] on input "radio" at bounding box center [359, 194] width 8 height 8
click at [357, 118] on select "Parcela Normal Sinal Caução Intercalada Chaves Pré Chaves Pós Chaves Taxas Quit…" at bounding box center [338, 109] width 357 height 21
click at [160, 99] on select "Parcela Normal Sinal Caução Intercalada Chaves Pré Chaves Pós Chaves Taxas Quit…" at bounding box center [338, 109] width 357 height 21
click at [233, 219] on input "Criar parcela" at bounding box center [242, 221] width 61 height 19
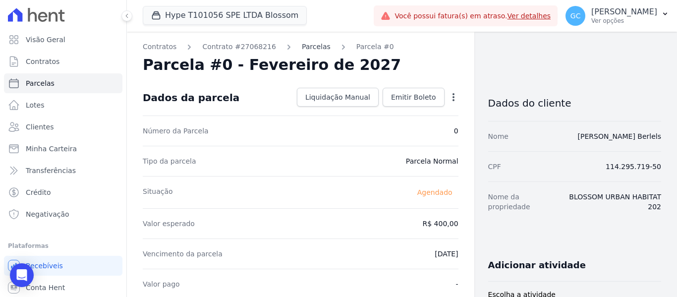
click at [307, 47] on link "Parcelas" at bounding box center [316, 47] width 29 height 10
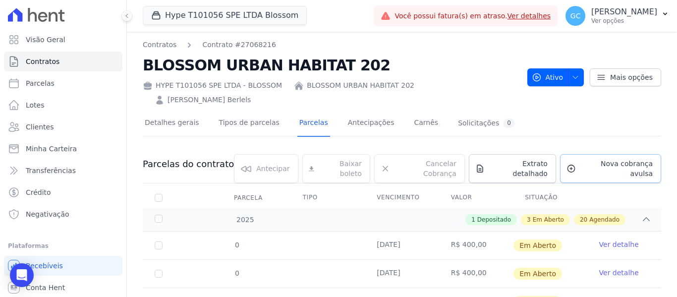
click at [580, 159] on span "Nova cobrança avulsa" at bounding box center [616, 169] width 73 height 20
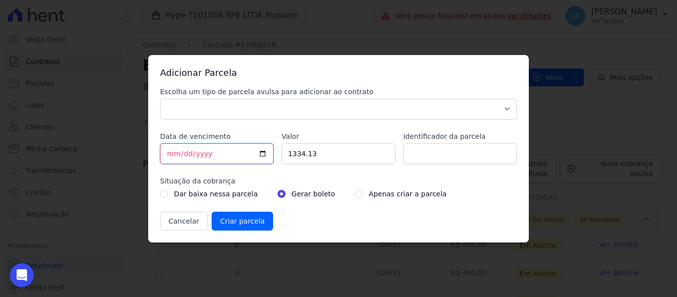
click at [169, 156] on input "[DATE]" at bounding box center [216, 153] width 113 height 21
click at [301, 156] on input "1334.13" at bounding box center [337, 153] width 113 height 21
click at [355, 193] on input "radio" at bounding box center [359, 194] width 8 height 8
click at [322, 115] on select "Parcela Normal Sinal Caução Intercalada Chaves Pré Chaves Pós Chaves Taxas Quit…" at bounding box center [338, 109] width 357 height 21
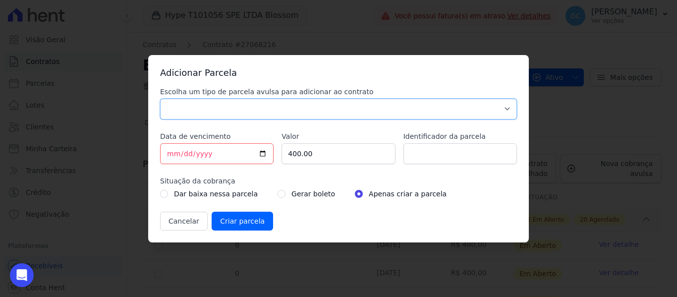
click at [160, 99] on select "Parcela Normal Sinal Caução Intercalada Chaves Pré Chaves Pós Chaves Taxas Quit…" at bounding box center [338, 109] width 357 height 21
click at [243, 223] on input "Criar parcela" at bounding box center [242, 221] width 61 height 19
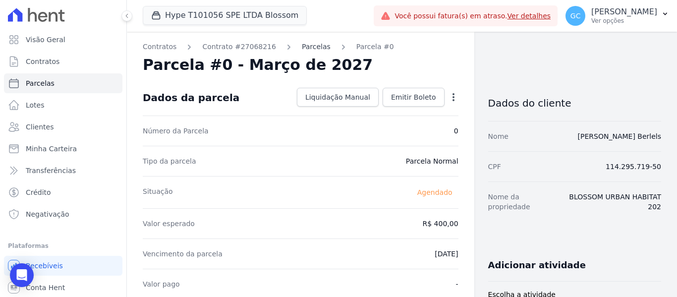
click at [302, 49] on link "Parcelas" at bounding box center [316, 47] width 29 height 10
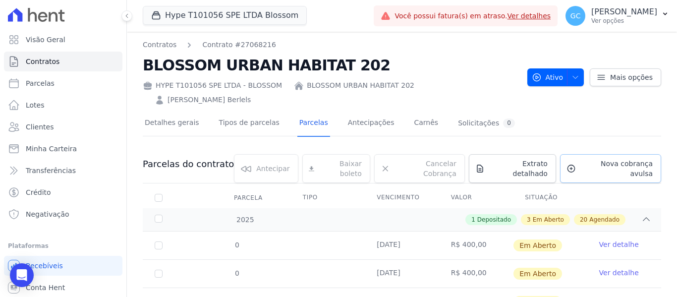
click at [593, 159] on span "Nova cobrança avulsa" at bounding box center [616, 169] width 73 height 20
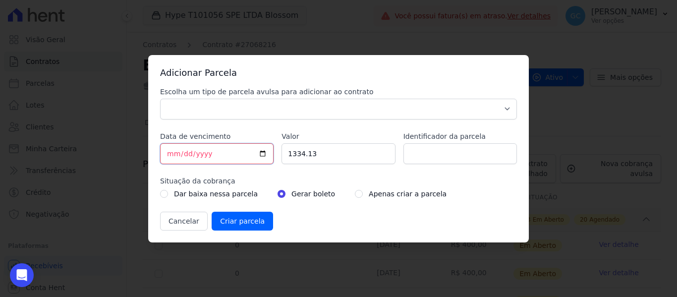
click at [176, 156] on input "[DATE]" at bounding box center [216, 153] width 113 height 21
click at [299, 154] on input "1334.13" at bounding box center [337, 153] width 113 height 21
click at [355, 191] on input "radio" at bounding box center [359, 194] width 8 height 8
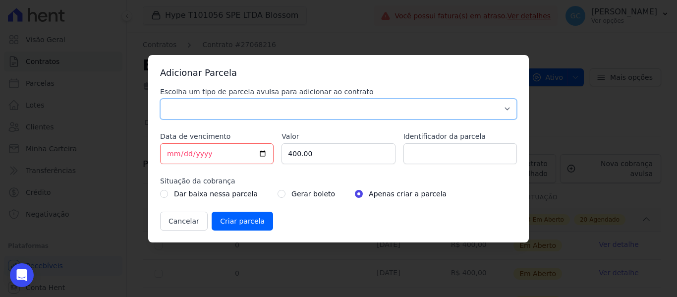
drag, startPoint x: 284, startPoint y: 109, endPoint x: 279, endPoint y: 118, distance: 10.9
click at [282, 112] on select "Parcela Normal Sinal Caução Intercalada Chaves Pré Chaves Pós Chaves Taxas Quit…" at bounding box center [338, 109] width 357 height 21
click at [160, 99] on select "Parcela Normal Sinal Caução Intercalada Chaves Pré Chaves Pós Chaves Taxas Quit…" at bounding box center [338, 109] width 357 height 21
click at [245, 221] on input "Criar parcela" at bounding box center [242, 221] width 61 height 19
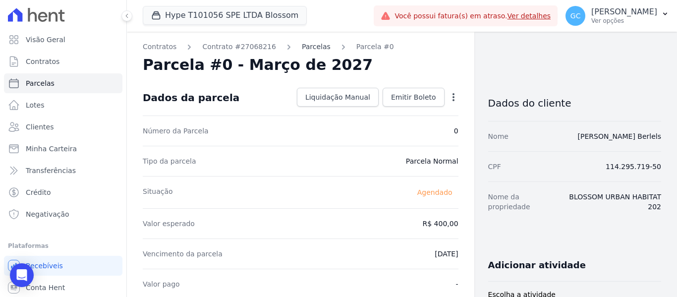
click at [305, 47] on link "Parcelas" at bounding box center [316, 47] width 29 height 10
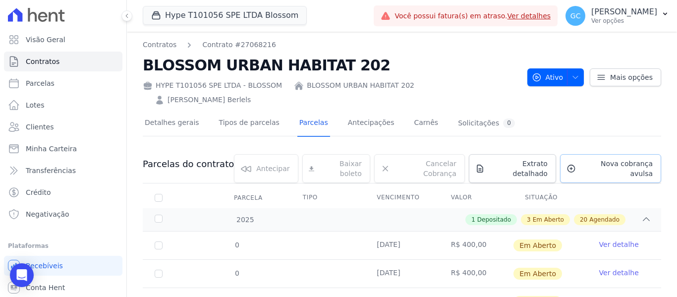
click at [627, 154] on link "Nova cobrança avulsa" at bounding box center [610, 168] width 101 height 29
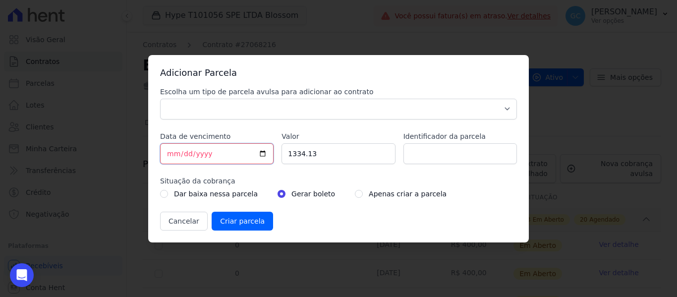
click at [175, 155] on input "[DATE]" at bounding box center [216, 153] width 113 height 21
click at [295, 154] on input "1334.13" at bounding box center [337, 153] width 113 height 21
click at [354, 109] on select "Parcela Normal Sinal Caução Intercalada Chaves Pré Chaves Pós Chaves Taxas Quit…" at bounding box center [338, 109] width 357 height 21
click at [160, 99] on select "Parcela Normal Sinal Caução Intercalada Chaves Pré Chaves Pós Chaves Taxas Quit…" at bounding box center [338, 109] width 357 height 21
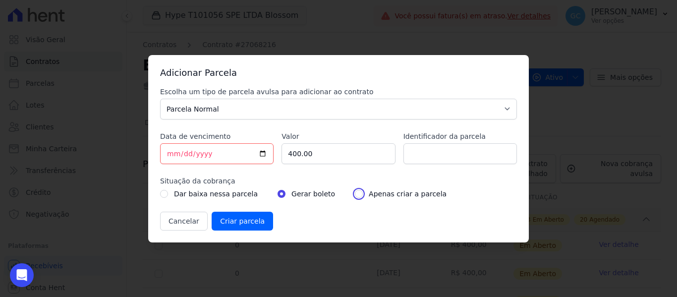
click at [355, 193] on input "radio" at bounding box center [359, 194] width 8 height 8
click at [246, 220] on input "Criar parcela" at bounding box center [242, 221] width 61 height 19
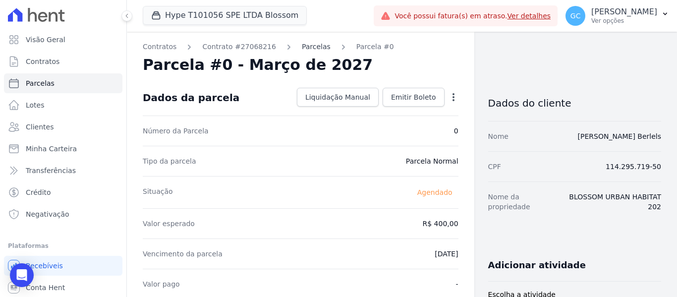
click at [302, 49] on link "Parcelas" at bounding box center [316, 47] width 29 height 10
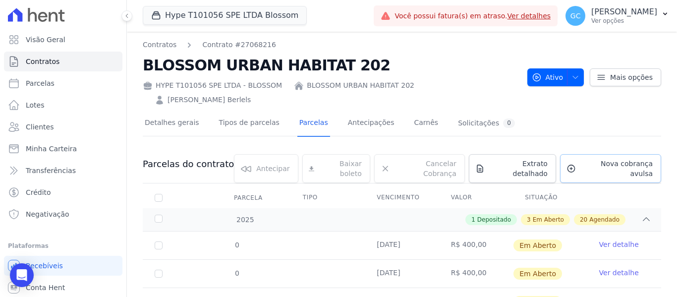
click at [591, 159] on span "Nova cobrança avulsa" at bounding box center [616, 169] width 73 height 20
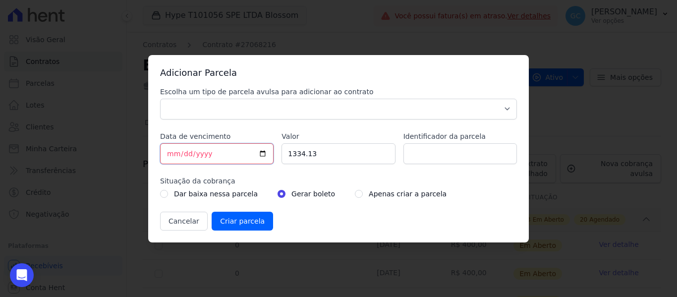
click at [172, 154] on input "[DATE]" at bounding box center [216, 153] width 113 height 21
click at [308, 157] on input "1334.13" at bounding box center [337, 153] width 113 height 21
click at [355, 195] on input "radio" at bounding box center [359, 194] width 8 height 8
drag, startPoint x: 237, startPoint y: 104, endPoint x: 219, endPoint y: 118, distance: 23.0
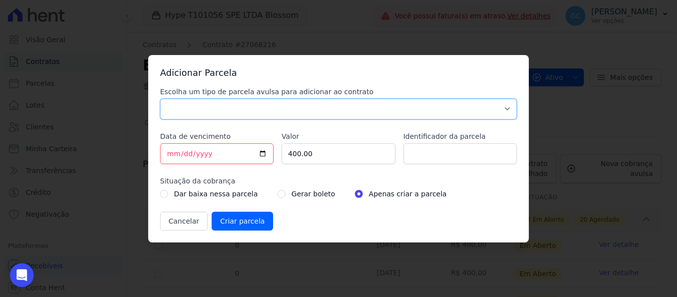
click at [237, 104] on select "Parcela Normal Sinal Caução Intercalada Chaves Pré Chaves Pós Chaves Taxas Quit…" at bounding box center [338, 109] width 357 height 21
click at [160, 99] on select "Parcela Normal Sinal Caução Intercalada Chaves Pré Chaves Pós Chaves Taxas Quit…" at bounding box center [338, 109] width 357 height 21
click at [244, 219] on input "Criar parcela" at bounding box center [242, 221] width 61 height 19
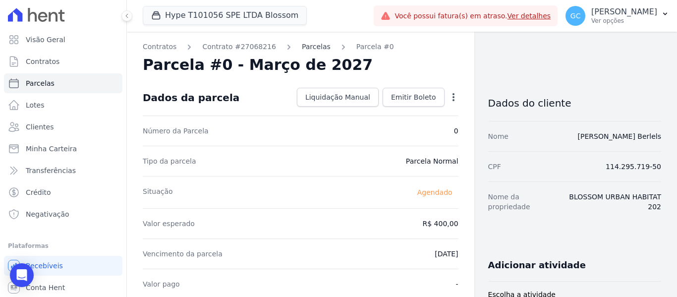
click at [302, 44] on link "Parcelas" at bounding box center [316, 47] width 29 height 10
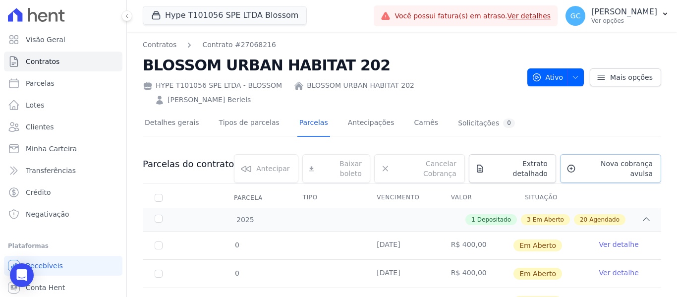
click at [595, 159] on span "Nova cobrança avulsa" at bounding box center [616, 169] width 73 height 20
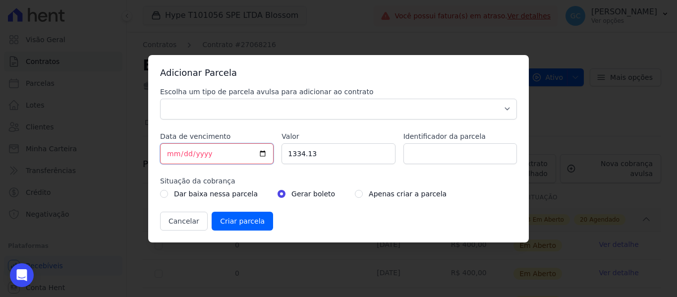
click at [171, 153] on input "[DATE]" at bounding box center [216, 153] width 113 height 21
click at [168, 226] on button "Cancelar" at bounding box center [184, 221] width 48 height 19
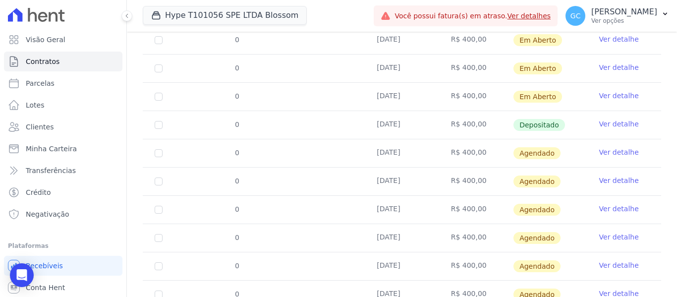
scroll to position [666, 0]
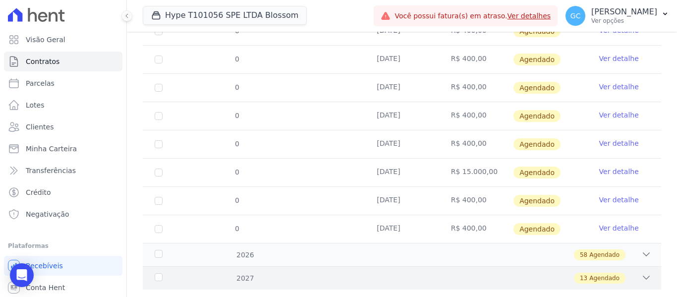
click at [641, 273] on icon at bounding box center [646, 278] width 10 height 10
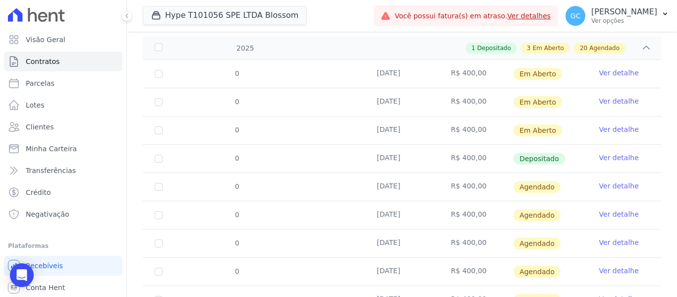
scroll to position [0, 0]
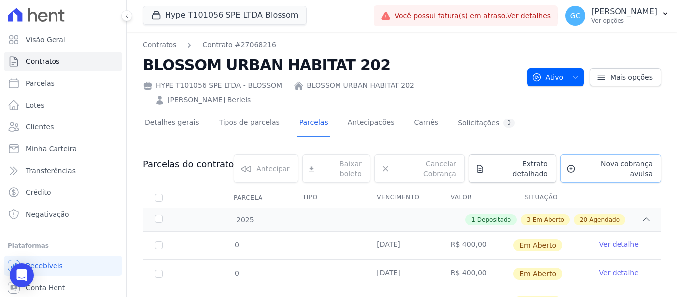
click at [612, 159] on span "Nova cobrança avulsa" at bounding box center [616, 169] width 73 height 20
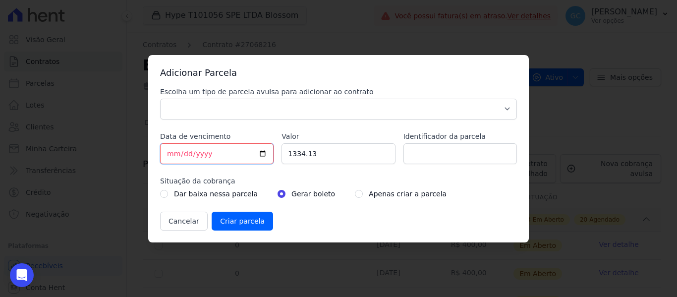
click at [171, 153] on input "[DATE]" at bounding box center [216, 153] width 113 height 21
click at [301, 146] on input "1334.13" at bounding box center [337, 153] width 113 height 21
click at [301, 152] on input "1334.13" at bounding box center [337, 153] width 113 height 21
click at [355, 195] on input "radio" at bounding box center [359, 194] width 8 height 8
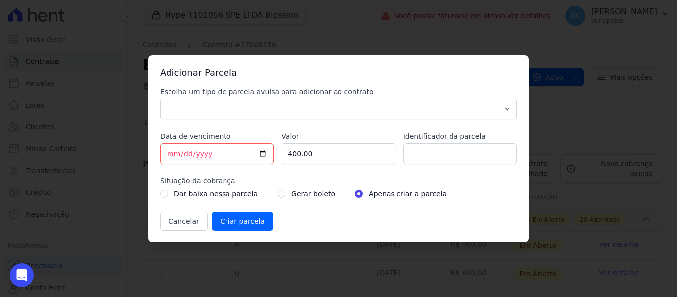
click at [368, 121] on div "Escolha um tipo de parcela avulsa para adicionar ao contrato Parcela Normal Sin…" at bounding box center [338, 159] width 357 height 144
click at [363, 110] on select "Parcela Normal Sinal Caução Intercalada Chaves Pré Chaves Pós Chaves Taxas Quit…" at bounding box center [338, 109] width 357 height 21
click at [160, 99] on select "Parcela Normal Sinal Caução Intercalada Chaves Pré Chaves Pós Chaves Taxas Quit…" at bounding box center [338, 109] width 357 height 21
click at [233, 216] on input "Criar parcela" at bounding box center [242, 221] width 61 height 19
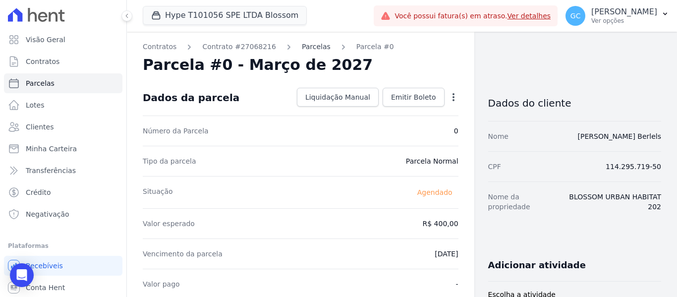
click at [302, 45] on link "Parcelas" at bounding box center [316, 47] width 29 height 10
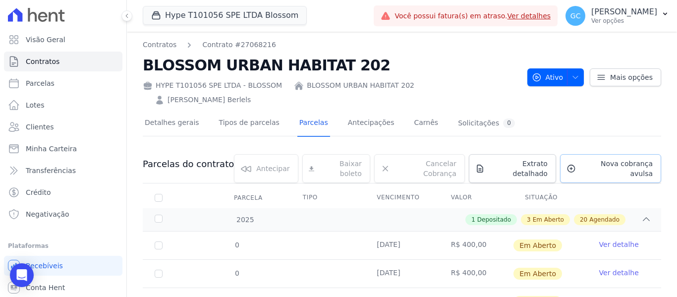
click at [601, 159] on span "Nova cobrança avulsa" at bounding box center [616, 169] width 73 height 20
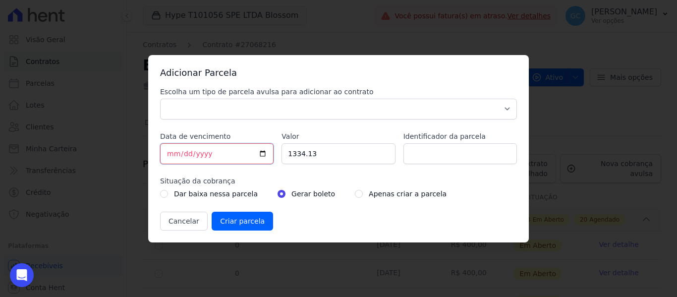
click at [171, 154] on input "[DATE]" at bounding box center [216, 153] width 113 height 21
click at [300, 156] on input "1334.13" at bounding box center [337, 153] width 113 height 21
click at [355, 193] on input "radio" at bounding box center [359, 194] width 8 height 8
drag, startPoint x: 318, startPoint y: 93, endPoint x: 305, endPoint y: 107, distance: 18.2
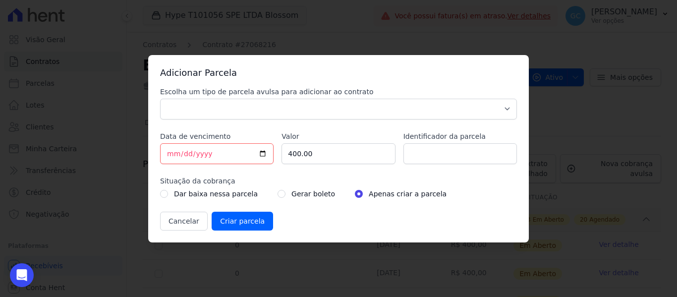
click at [315, 93] on label "Escolha um tipo de parcela avulsa para adicionar ao contrato" at bounding box center [338, 92] width 357 height 10
click at [304, 109] on select "Parcela Normal Sinal Caução Intercalada Chaves Pré Chaves Pós Chaves Taxas Quit…" at bounding box center [338, 109] width 357 height 21
click at [160, 99] on select "Parcela Normal Sinal Caução Intercalada Chaves Pré Chaves Pós Chaves Taxas Quit…" at bounding box center [338, 109] width 357 height 21
click at [239, 221] on input "Criar parcela" at bounding box center [242, 221] width 61 height 19
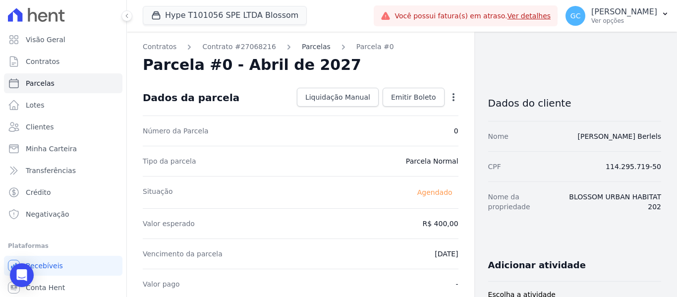
click at [303, 46] on link "Parcelas" at bounding box center [316, 47] width 29 height 10
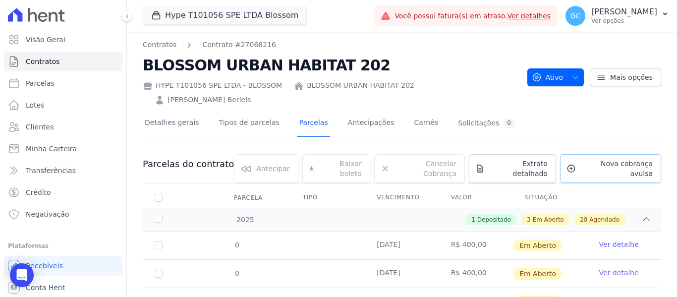
click at [591, 158] on link "Nova cobrança avulsa" at bounding box center [610, 168] width 101 height 29
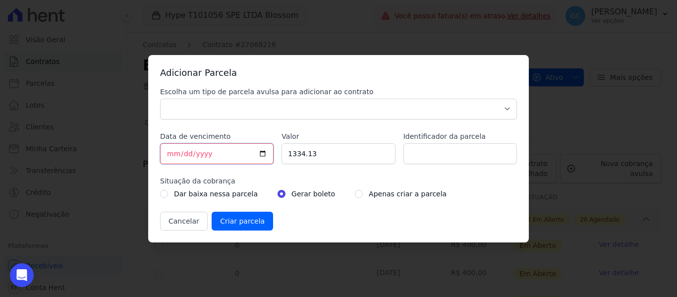
click at [172, 153] on input "[DATE]" at bounding box center [216, 153] width 113 height 21
click at [300, 154] on input "1334.13" at bounding box center [337, 153] width 113 height 21
click at [355, 195] on input "radio" at bounding box center [359, 194] width 8 height 8
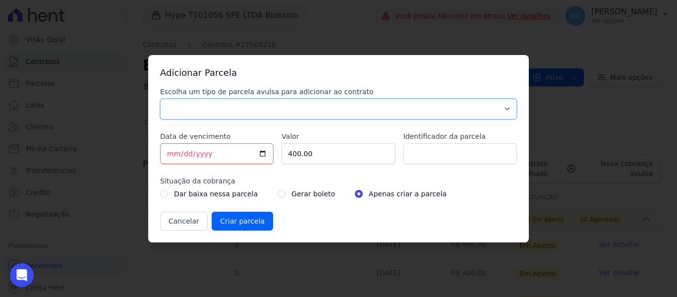
click at [340, 113] on select "Parcela Normal Sinal Caução Intercalada Chaves Pré Chaves Pós Chaves Taxas Quit…" at bounding box center [338, 109] width 357 height 21
click at [160, 99] on select "Parcela Normal Sinal Caução Intercalada Chaves Pré Chaves Pós Chaves Taxas Quit…" at bounding box center [338, 109] width 357 height 21
click at [239, 219] on input "Criar parcela" at bounding box center [242, 221] width 61 height 19
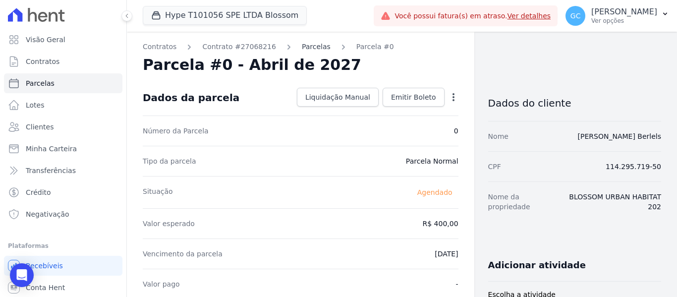
click at [305, 50] on link "Parcelas" at bounding box center [316, 47] width 29 height 10
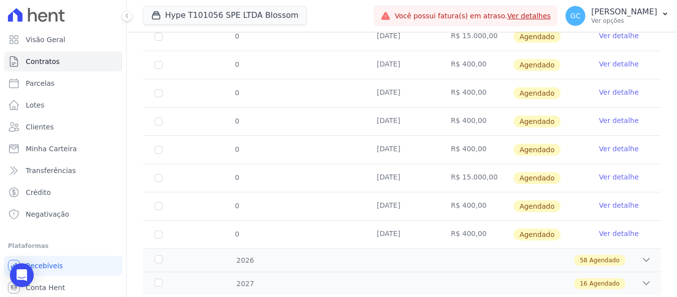
scroll to position [666, 0]
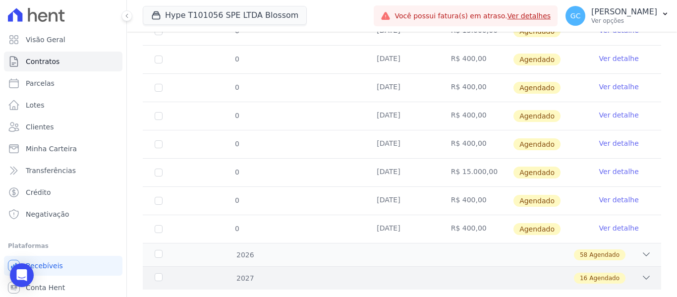
click at [641, 273] on icon at bounding box center [646, 278] width 10 height 10
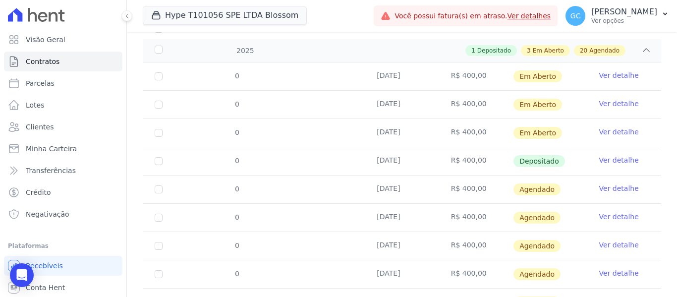
scroll to position [0, 0]
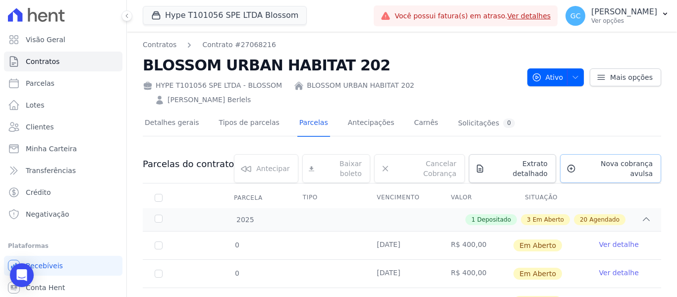
click at [612, 159] on span "Nova cobrança avulsa" at bounding box center [616, 169] width 73 height 20
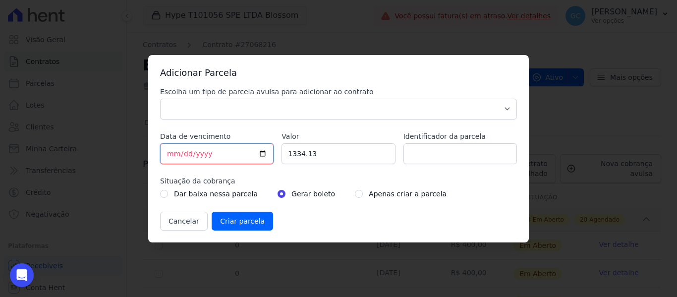
click at [169, 154] on input "[DATE]" at bounding box center [216, 153] width 113 height 21
click at [302, 158] on input "1334.13" at bounding box center [337, 153] width 113 height 21
drag, startPoint x: 301, startPoint y: 112, endPoint x: 291, endPoint y: 112, distance: 9.9
click at [301, 112] on select "Parcela Normal Sinal Caução Intercalada Chaves Pré Chaves Pós Chaves Taxas Quit…" at bounding box center [338, 109] width 357 height 21
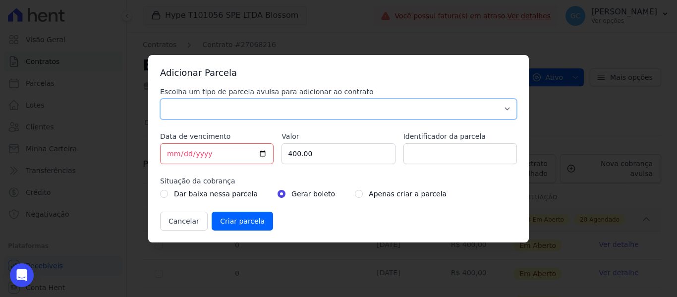
click at [160, 99] on select "Parcela Normal Sinal Caução Intercalada Chaves Pré Chaves Pós Chaves Taxas Quit…" at bounding box center [338, 109] width 357 height 21
click at [340, 191] on div "Dar baixa nessa parcela Gerar boleto Apenas criar a parcela" at bounding box center [338, 194] width 357 height 12
click at [355, 194] on input "radio" at bounding box center [359, 194] width 8 height 8
click at [255, 220] on input "Criar parcela" at bounding box center [242, 221] width 61 height 19
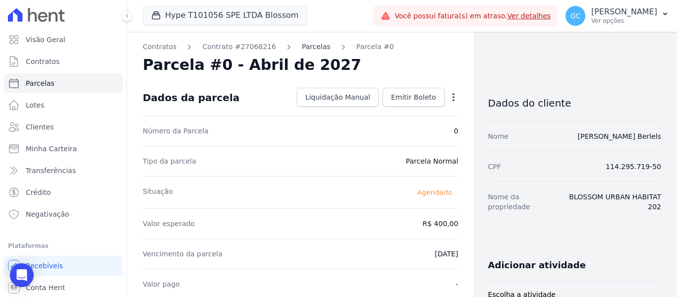
click at [302, 44] on link "Parcelas" at bounding box center [316, 47] width 29 height 10
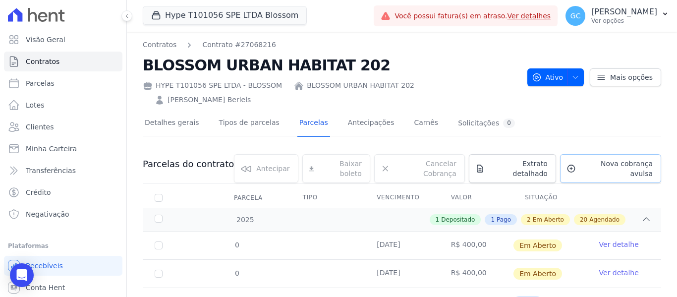
click at [614, 159] on span "Nova cobrança avulsa" at bounding box center [616, 169] width 73 height 20
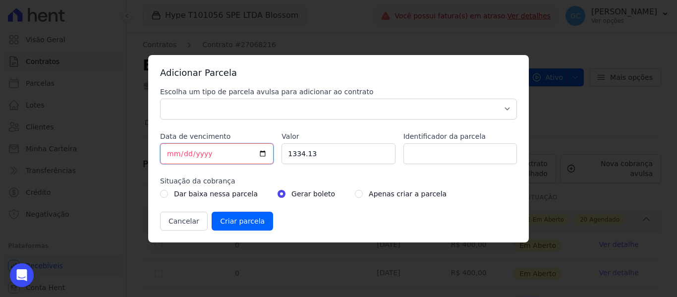
click at [169, 154] on input "[DATE]" at bounding box center [216, 153] width 113 height 21
click at [295, 151] on input "1334.13" at bounding box center [337, 153] width 113 height 21
drag, startPoint x: 316, startPoint y: 113, endPoint x: 310, endPoint y: 113, distance: 6.4
click at [316, 113] on select "Parcela Normal Sinal Caução Intercalada Chaves Pré Chaves Pós Chaves Taxas Quit…" at bounding box center [338, 109] width 357 height 21
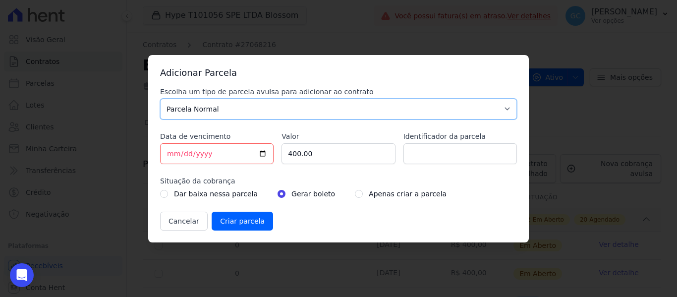
click at [160, 99] on select "Parcela Normal Sinal Caução Intercalada Chaves Pré Chaves Pós Chaves Taxas Quit…" at bounding box center [338, 109] width 357 height 21
click at [355, 195] on div "Apenas criar a parcela" at bounding box center [401, 194] width 92 height 12
click at [355, 193] on input "radio" at bounding box center [359, 194] width 8 height 8
click at [249, 222] on input "Criar parcela" at bounding box center [242, 221] width 61 height 19
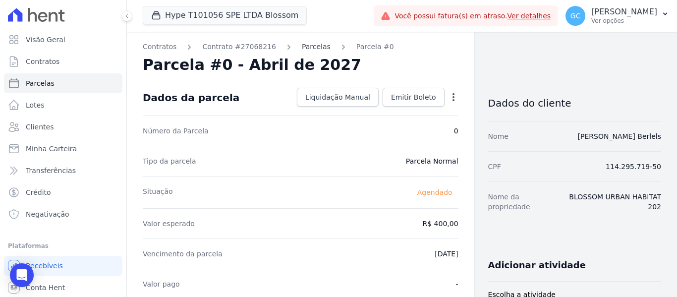
click at [302, 48] on link "Parcelas" at bounding box center [316, 47] width 29 height 10
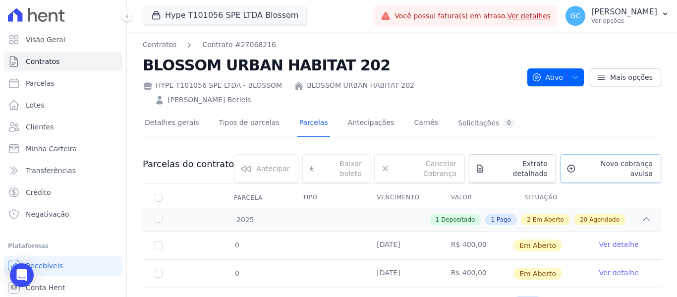
click at [613, 159] on span "Nova cobrança avulsa" at bounding box center [616, 169] width 73 height 20
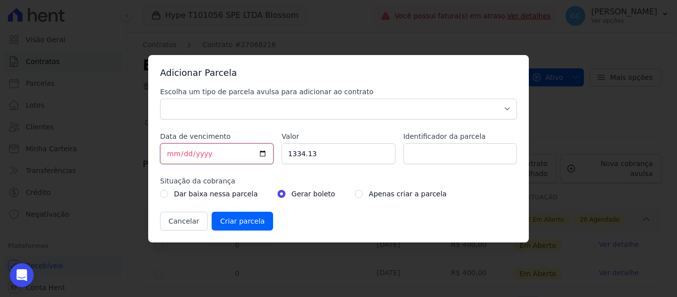
click at [171, 154] on input "[DATE]" at bounding box center [216, 153] width 113 height 21
click at [303, 151] on input "1334.13" at bounding box center [337, 153] width 113 height 21
click at [297, 153] on input "1334.13" at bounding box center [337, 153] width 113 height 21
click at [338, 192] on div "Dar baixa nessa parcela Gerar boleto Apenas criar a parcela" at bounding box center [338, 194] width 357 height 12
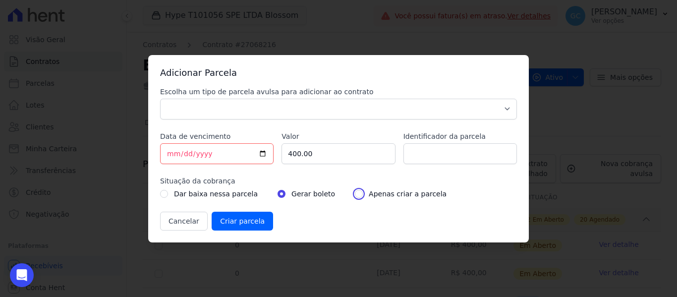
click at [355, 193] on input "radio" at bounding box center [359, 194] width 8 height 8
drag, startPoint x: 323, startPoint y: 111, endPoint x: 317, endPoint y: 116, distance: 7.7
click at [322, 111] on select "Parcela Normal Sinal Caução Intercalada Chaves Pré Chaves Pós Chaves Taxas Quit…" at bounding box center [338, 109] width 357 height 21
click at [160, 99] on select "Parcela Normal Sinal Caução Intercalada Chaves Pré Chaves Pós Chaves Taxas Quit…" at bounding box center [338, 109] width 357 height 21
click at [245, 221] on input "Criar parcela" at bounding box center [242, 221] width 61 height 19
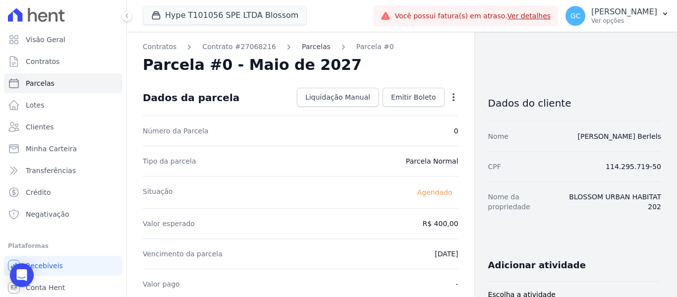
click at [302, 49] on link "Parcelas" at bounding box center [316, 47] width 29 height 10
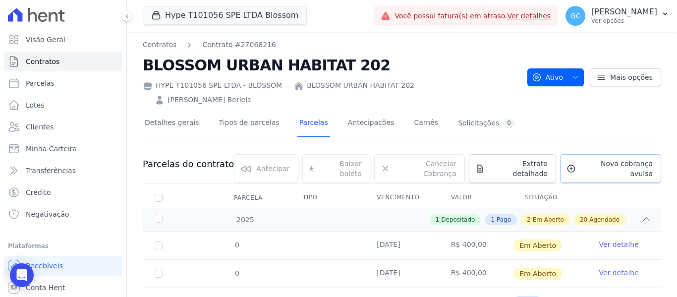
click at [594, 159] on span "Nova cobrança avulsa" at bounding box center [616, 169] width 73 height 20
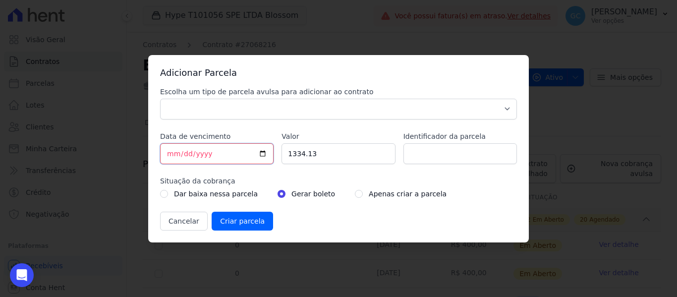
click at [173, 155] on input "[DATE]" at bounding box center [216, 153] width 113 height 21
click at [304, 157] on input "1334.13" at bounding box center [337, 153] width 113 height 21
drag, startPoint x: 345, startPoint y: 194, endPoint x: 343, endPoint y: 182, distance: 12.1
click at [355, 192] on input "radio" at bounding box center [359, 194] width 8 height 8
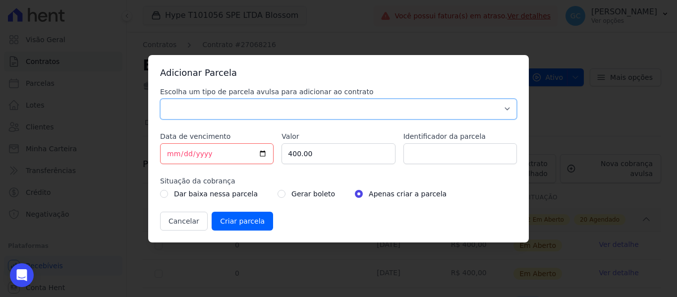
click at [330, 114] on select "Parcela Normal Sinal Caução Intercalada Chaves Pré Chaves Pós Chaves Taxas Quit…" at bounding box center [338, 109] width 357 height 21
click at [160, 99] on select "Parcela Normal Sinal Caução Intercalada Chaves Pré Chaves Pós Chaves Taxas Quit…" at bounding box center [338, 109] width 357 height 21
click at [244, 222] on input "Criar parcela" at bounding box center [242, 221] width 61 height 19
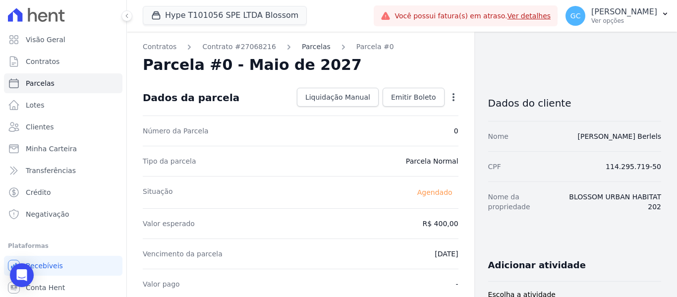
click at [302, 46] on link "Parcelas" at bounding box center [316, 47] width 29 height 10
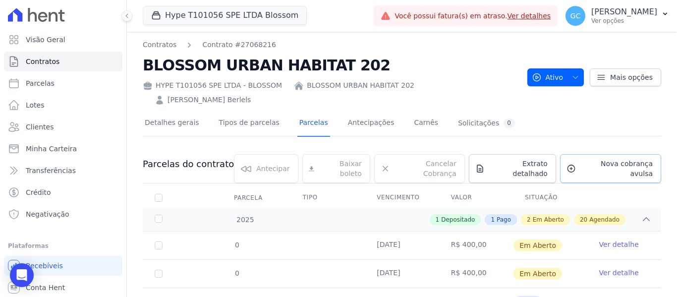
click at [600, 159] on span "Nova cobrança avulsa" at bounding box center [616, 169] width 73 height 20
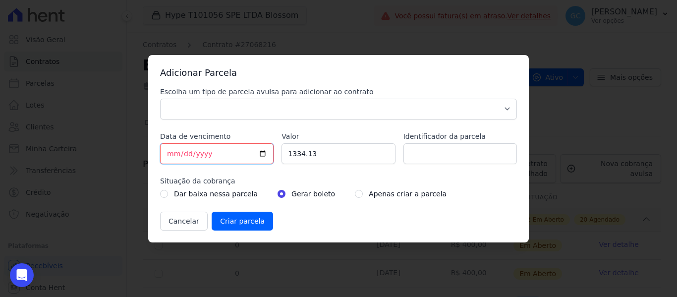
click at [176, 155] on input "[DATE]" at bounding box center [216, 153] width 113 height 21
click at [296, 160] on input "1334.13" at bounding box center [337, 153] width 113 height 21
click at [355, 192] on input "radio" at bounding box center [359, 194] width 8 height 8
drag, startPoint x: 327, startPoint y: 102, endPoint x: 314, endPoint y: 104, distance: 13.1
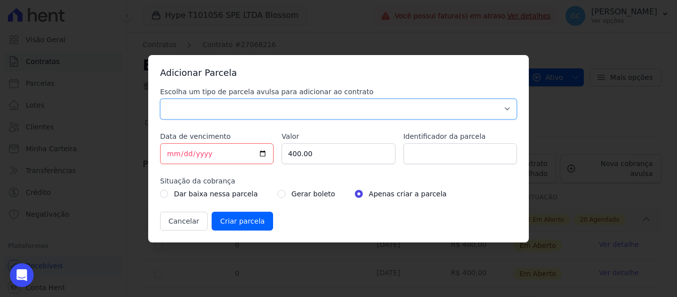
click at [327, 101] on select "Parcela Normal Sinal Caução Intercalada Chaves Pré Chaves Pós Chaves Taxas Quit…" at bounding box center [338, 109] width 357 height 21
click at [160, 99] on select "Parcela Normal Sinal Caução Intercalada Chaves Pré Chaves Pós Chaves Taxas Quit…" at bounding box center [338, 109] width 357 height 21
click at [228, 222] on input "Criar parcela" at bounding box center [242, 221] width 61 height 19
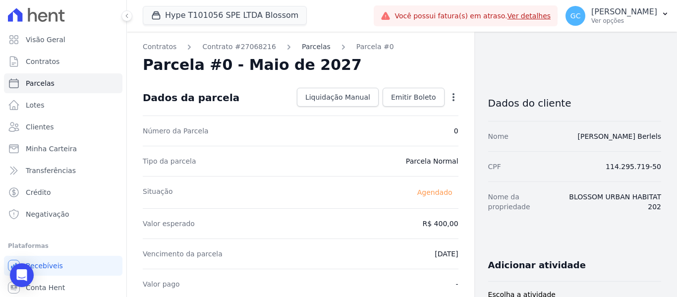
click at [303, 46] on link "Parcelas" at bounding box center [316, 47] width 29 height 10
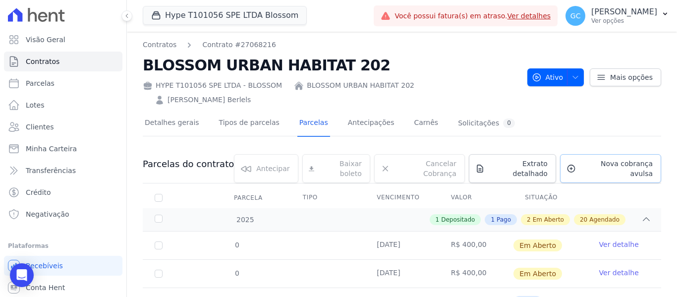
click at [598, 159] on span "Nova cobrança avulsa" at bounding box center [616, 169] width 73 height 20
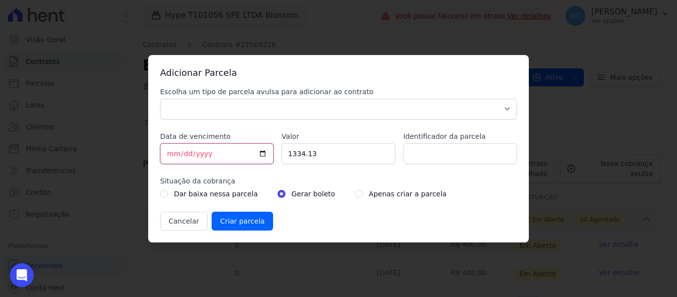
click at [171, 154] on input "[DATE]" at bounding box center [216, 153] width 113 height 21
click at [311, 150] on input "1334.13" at bounding box center [337, 153] width 113 height 21
click at [297, 154] on input "1334.13" at bounding box center [337, 153] width 113 height 21
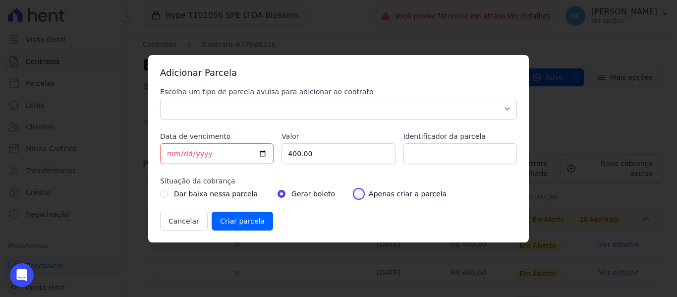
click at [355, 194] on input "radio" at bounding box center [359, 194] width 8 height 8
click at [335, 118] on select "Parcela Normal Sinal Caução Intercalada Chaves Pré Chaves Pós Chaves Taxas Quit…" at bounding box center [338, 109] width 357 height 21
click at [160, 99] on select "Parcela Normal Sinal Caução Intercalada Chaves Pré Chaves Pós Chaves Taxas Quit…" at bounding box center [338, 109] width 357 height 21
click at [241, 223] on input "Criar parcela" at bounding box center [242, 221] width 61 height 19
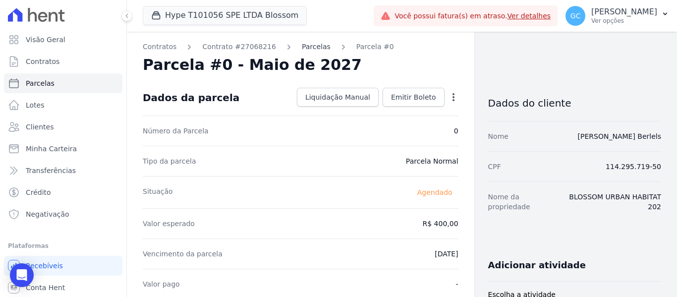
click at [306, 46] on link "Parcelas" at bounding box center [316, 47] width 29 height 10
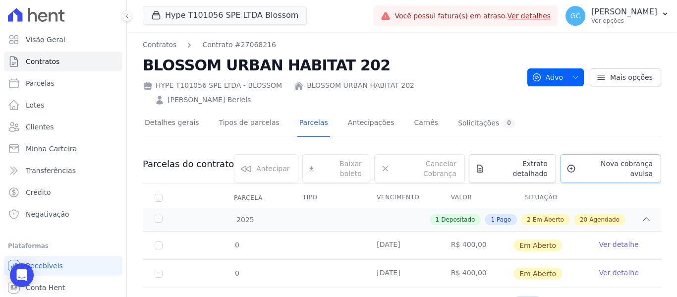
click at [586, 159] on span "Nova cobrança avulsa" at bounding box center [616, 169] width 73 height 20
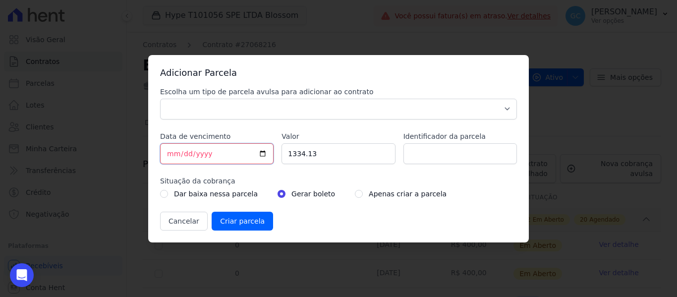
click at [170, 156] on input "[DATE]" at bounding box center [216, 153] width 113 height 21
drag, startPoint x: 314, startPoint y: 147, endPoint x: 299, endPoint y: 158, distance: 18.1
click at [313, 149] on input "1334.13" at bounding box center [337, 153] width 113 height 21
click at [299, 157] on input "1334.13" at bounding box center [337, 153] width 113 height 21
click at [301, 155] on input "1334.13" at bounding box center [337, 153] width 113 height 21
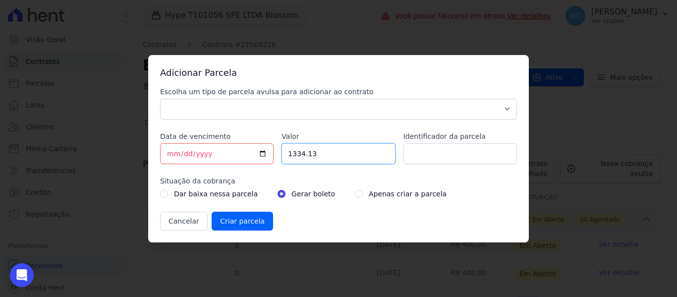
click at [301, 155] on input "1334.13" at bounding box center [337, 153] width 113 height 21
click at [355, 193] on input "radio" at bounding box center [359, 194] width 8 height 8
click at [248, 100] on select "Parcela Normal Sinal Caução Intercalada Chaves Pré Chaves Pós Chaves Taxas Quit…" at bounding box center [338, 109] width 357 height 21
click at [160, 99] on select "Parcela Normal Sinal Caução Intercalada Chaves Pré Chaves Pós Chaves Taxas Quit…" at bounding box center [338, 109] width 357 height 21
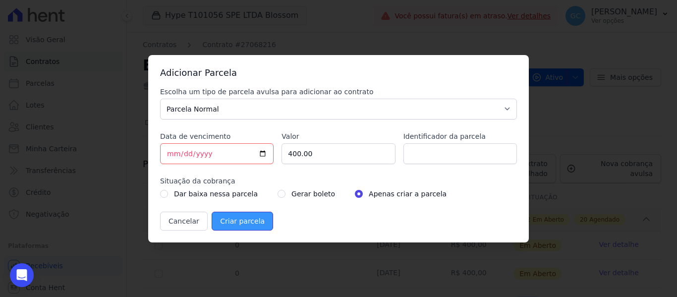
click at [242, 223] on input "Criar parcela" at bounding box center [242, 221] width 61 height 19
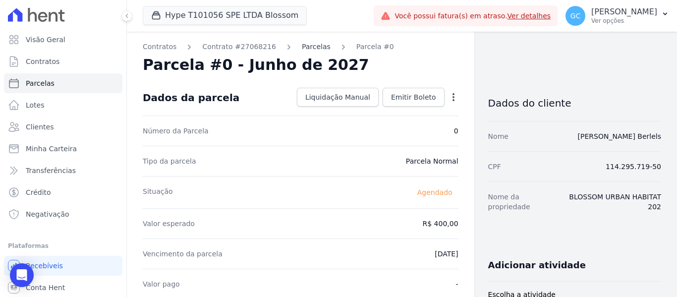
click at [302, 45] on link "Parcelas" at bounding box center [316, 47] width 29 height 10
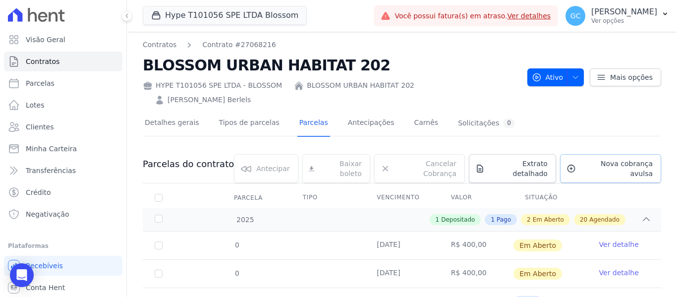
click at [580, 159] on span "Nova cobrança avulsa" at bounding box center [616, 169] width 73 height 20
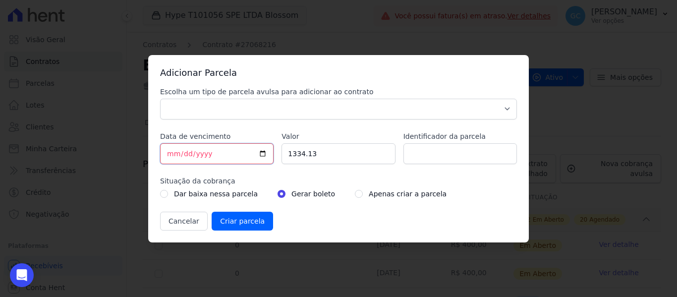
click at [170, 153] on input "[DATE]" at bounding box center [216, 153] width 113 height 21
drag, startPoint x: 342, startPoint y: 196, endPoint x: 340, endPoint y: 173, distance: 23.4
click at [355, 194] on input "radio" at bounding box center [359, 194] width 8 height 8
click at [293, 157] on input "1334.13" at bounding box center [337, 153] width 113 height 21
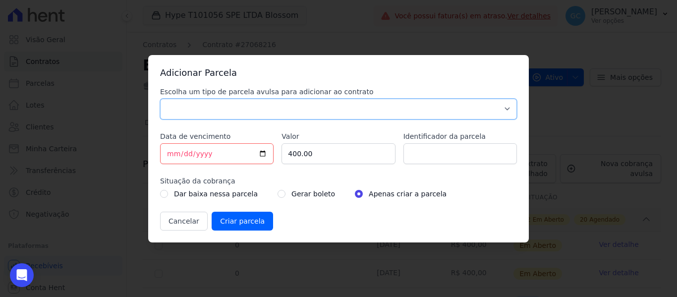
click at [303, 105] on select "Parcela Normal Sinal Caução Intercalada Chaves Pré Chaves Pós Chaves Taxas Quit…" at bounding box center [338, 109] width 357 height 21
click at [160, 99] on select "Parcela Normal Sinal Caução Intercalada Chaves Pré Chaves Pós Chaves Taxas Quit…" at bounding box center [338, 109] width 357 height 21
click at [242, 145] on input "[DATE]" at bounding box center [216, 153] width 113 height 21
drag, startPoint x: 221, startPoint y: 106, endPoint x: 213, endPoint y: 110, distance: 9.1
click at [221, 106] on select "Parcela Normal Sinal Caução Intercalada Chaves Pré Chaves Pós Chaves Taxas Quit…" at bounding box center [338, 109] width 357 height 21
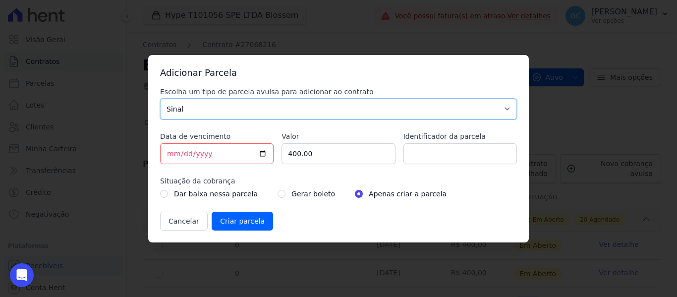
click at [160, 99] on select "Parcela Normal Sinal Caução Intercalada Chaves Pré Chaves Pós Chaves Taxas Quit…" at bounding box center [338, 109] width 357 height 21
click at [247, 223] on input "Criar parcela" at bounding box center [242, 221] width 61 height 19
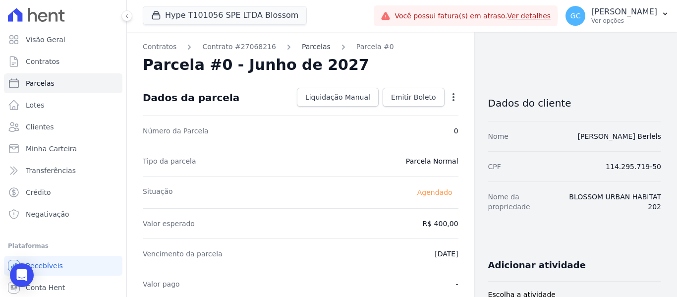
click at [302, 46] on link "Parcelas" at bounding box center [316, 47] width 29 height 10
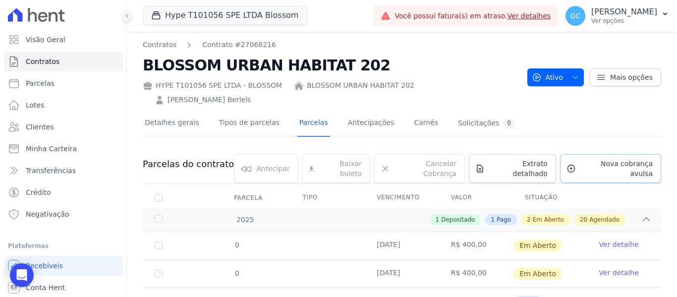
click at [594, 159] on span "Nova cobrança avulsa" at bounding box center [616, 169] width 73 height 20
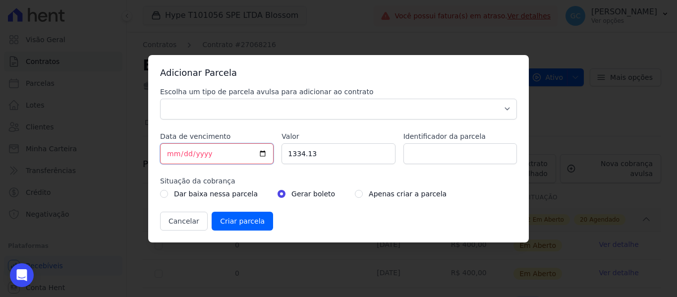
click at [173, 152] on input "[DATE]" at bounding box center [216, 153] width 113 height 21
click at [292, 154] on input "1334.13" at bounding box center [337, 153] width 113 height 21
click at [355, 193] on div "Apenas criar a parcela" at bounding box center [401, 194] width 92 height 12
click at [355, 193] on input "radio" at bounding box center [359, 194] width 8 height 8
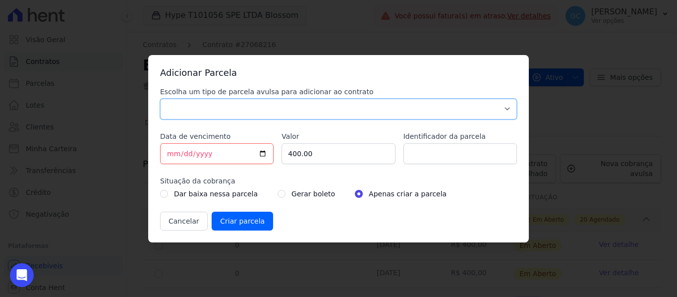
click at [307, 104] on select "Parcela Normal Sinal Caução Intercalada Chaves Pré Chaves Pós Chaves Taxas Quit…" at bounding box center [338, 109] width 357 height 21
click at [160, 99] on select "Parcela Normal Sinal Caução Intercalada Chaves Pré Chaves Pós Chaves Taxas Quit…" at bounding box center [338, 109] width 357 height 21
click at [243, 221] on input "Criar parcela" at bounding box center [242, 221] width 61 height 19
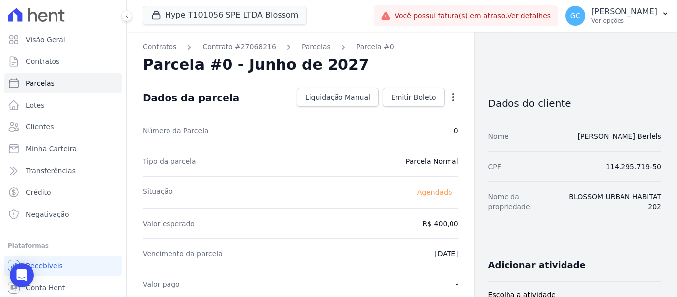
click at [302, 49] on link "Parcelas" at bounding box center [316, 47] width 29 height 10
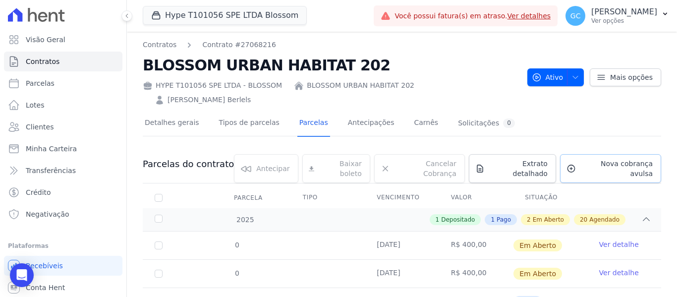
click at [580, 159] on span "Nova cobrança avulsa" at bounding box center [616, 169] width 73 height 20
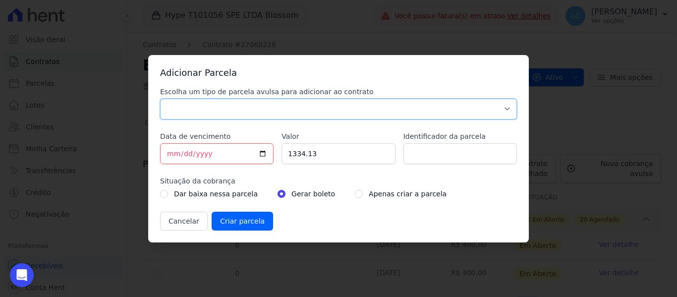
click at [197, 112] on select "Parcela Normal Sinal Caução Intercalada Chaves Pré Chaves Pós Chaves Taxas Quit…" at bounding box center [338, 109] width 357 height 21
click at [160, 99] on select "Parcela Normal Sinal Caução Intercalada Chaves Pré Chaves Pós Chaves Taxas Quit…" at bounding box center [338, 109] width 357 height 21
click at [172, 153] on input "[DATE]" at bounding box center [216, 153] width 113 height 21
click at [305, 152] on input "1334.13" at bounding box center [337, 153] width 113 height 21
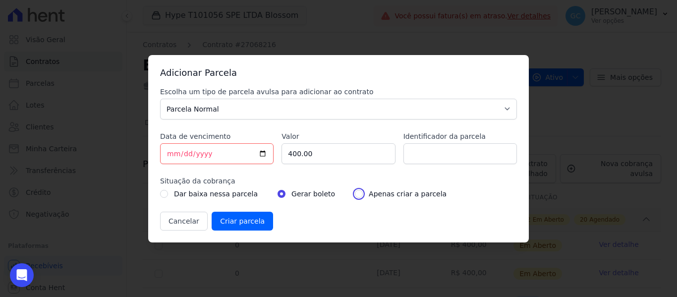
click at [355, 195] on input "radio" at bounding box center [359, 194] width 8 height 8
click at [248, 222] on input "Criar parcela" at bounding box center [242, 221] width 61 height 19
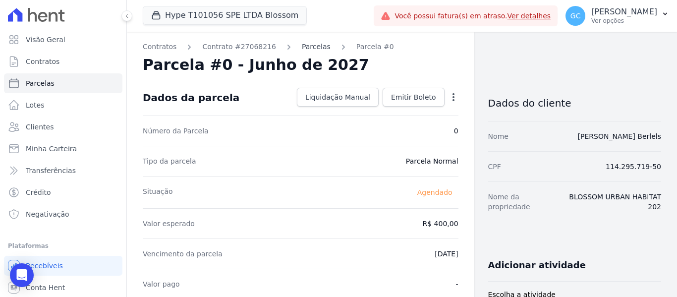
click at [303, 42] on link "Parcelas" at bounding box center [316, 47] width 29 height 10
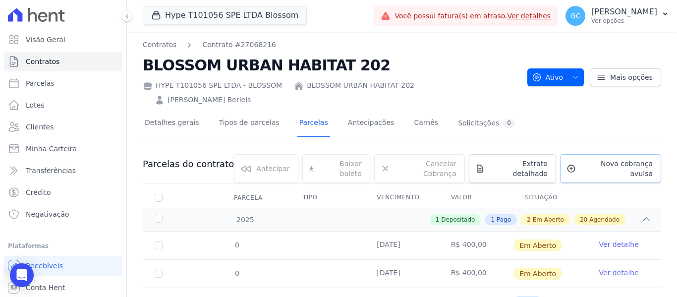
click at [589, 155] on link "Nova cobrança avulsa" at bounding box center [610, 168] width 101 height 29
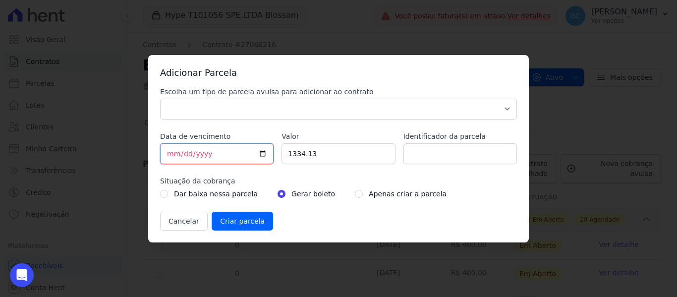
click at [168, 151] on input "[DATE]" at bounding box center [216, 153] width 113 height 21
click at [298, 152] on input "1334.13" at bounding box center [337, 153] width 113 height 21
click at [355, 195] on input "radio" at bounding box center [359, 194] width 8 height 8
drag, startPoint x: 294, startPoint y: 102, endPoint x: 286, endPoint y: 104, distance: 8.1
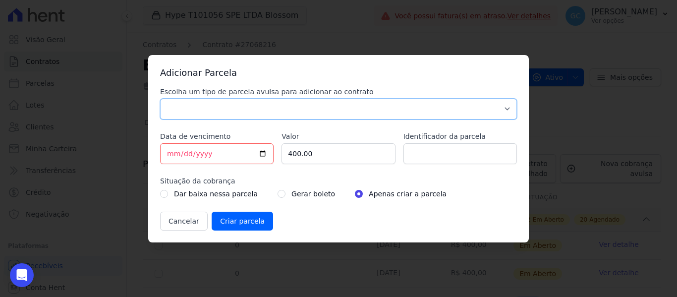
click at [291, 102] on select "Parcela Normal Sinal Caução Intercalada Chaves Pré Chaves Pós Chaves Taxas Quit…" at bounding box center [338, 109] width 357 height 21
click at [160, 99] on select "Parcela Normal Sinal Caução Intercalada Chaves Pré Chaves Pós Chaves Taxas Quit…" at bounding box center [338, 109] width 357 height 21
click at [245, 222] on input "Criar parcela" at bounding box center [242, 221] width 61 height 19
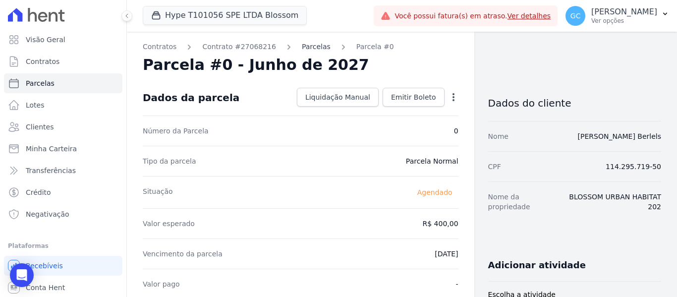
click at [302, 46] on link "Parcelas" at bounding box center [316, 47] width 29 height 10
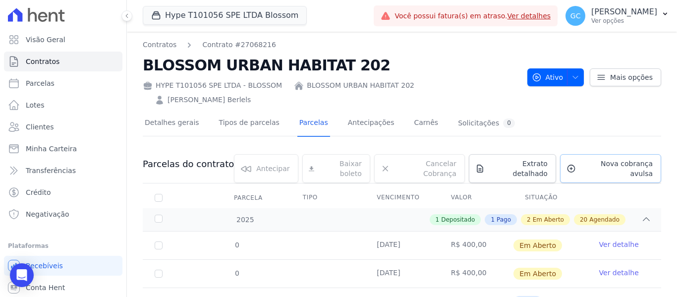
drag, startPoint x: 595, startPoint y: 147, endPoint x: 518, endPoint y: 156, distance: 76.9
click at [594, 159] on span "Nova cobrança avulsa" at bounding box center [616, 169] width 73 height 20
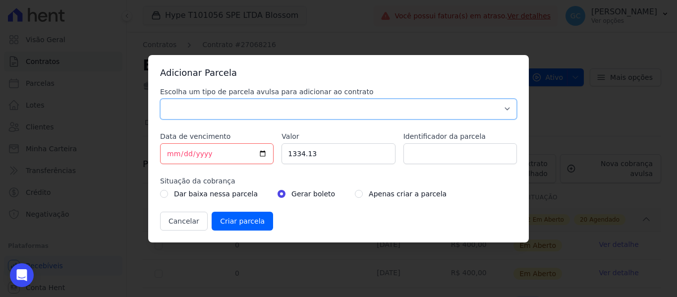
drag, startPoint x: 191, startPoint y: 111, endPoint x: 184, endPoint y: 119, distance: 9.8
click at [191, 111] on select "Parcela Normal Sinal Caução Intercalada Chaves Pré Chaves Pós Chaves Taxas Quit…" at bounding box center [338, 109] width 357 height 21
click at [160, 99] on select "Parcela Normal Sinal Caução Intercalada Chaves Pré Chaves Pós Chaves Taxas Quit…" at bounding box center [338, 109] width 357 height 21
click at [166, 152] on input "[DATE]" at bounding box center [216, 153] width 113 height 21
click at [287, 152] on input "1334.13" at bounding box center [337, 153] width 113 height 21
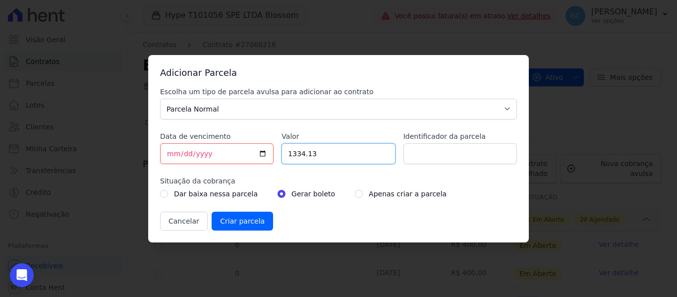
click at [287, 152] on input "1334.13" at bounding box center [337, 153] width 113 height 21
click at [355, 193] on input "radio" at bounding box center [359, 194] width 8 height 8
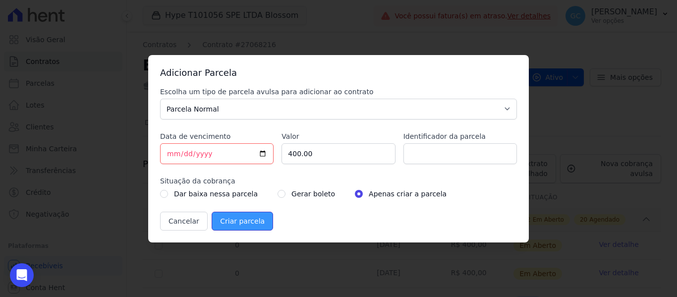
click at [227, 223] on input "Criar parcela" at bounding box center [242, 221] width 61 height 19
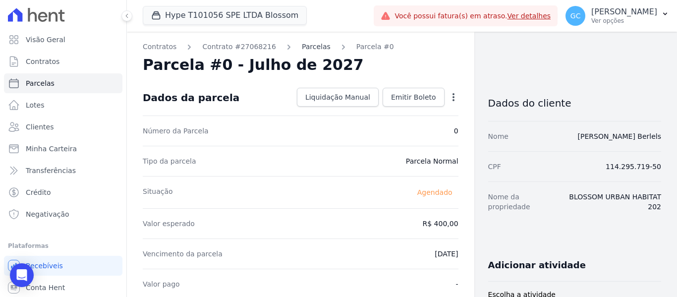
click at [302, 43] on link "Parcelas" at bounding box center [316, 47] width 29 height 10
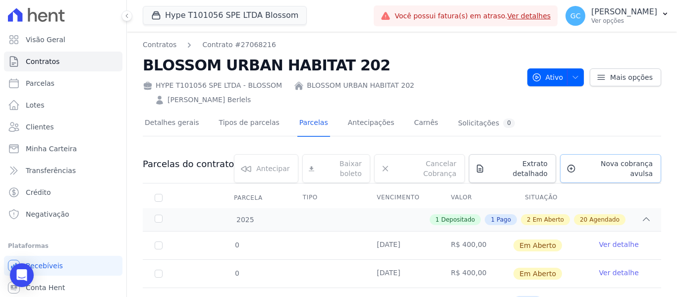
click at [594, 159] on span "Nova cobrança avulsa" at bounding box center [616, 169] width 73 height 20
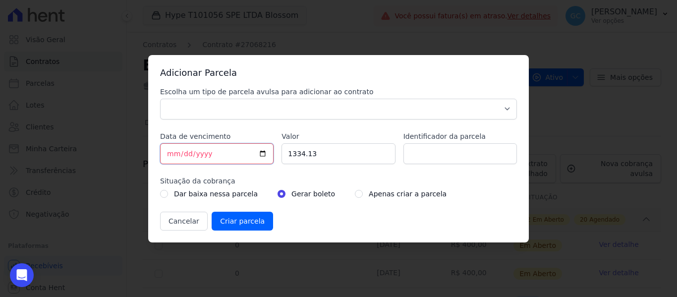
click at [172, 153] on input "[DATE]" at bounding box center [216, 153] width 113 height 21
click at [300, 155] on input "1334.13" at bounding box center [337, 153] width 113 height 21
click at [355, 193] on input "radio" at bounding box center [359, 194] width 8 height 8
click at [330, 119] on div "Escolha um tipo de parcela avulsa para adicionar ao contrato Parcela Normal Sin…" at bounding box center [338, 159] width 357 height 144
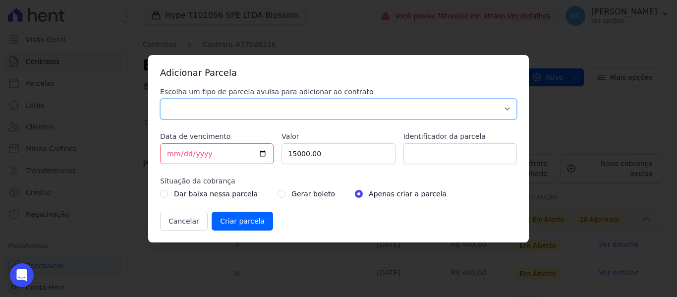
click at [310, 112] on select "Parcela Normal Sinal Caução Intercalada Chaves Pré Chaves Pós Chaves Taxas Quit…" at bounding box center [338, 109] width 357 height 21
click at [160, 99] on select "Parcela Normal Sinal Caução Intercalada Chaves Pré Chaves Pós Chaves Taxas Quit…" at bounding box center [338, 109] width 357 height 21
click at [244, 221] on input "Criar parcela" at bounding box center [242, 221] width 61 height 19
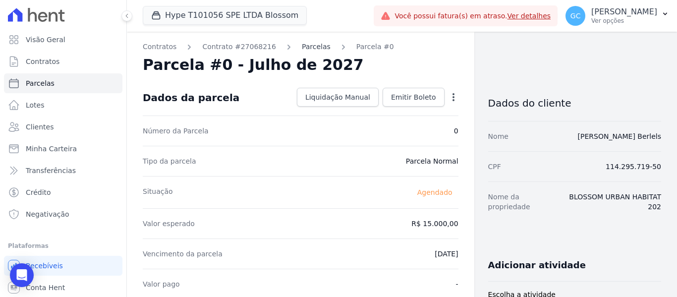
click at [302, 46] on link "Parcelas" at bounding box center [316, 47] width 29 height 10
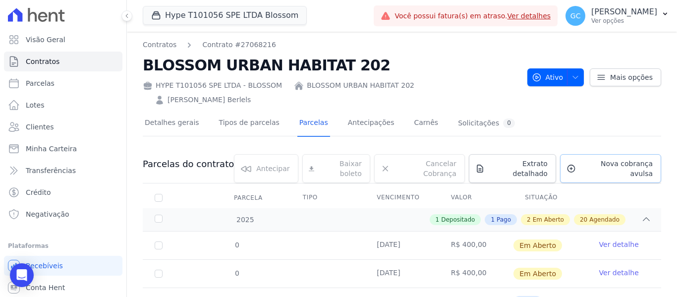
click at [602, 159] on span "Nova cobrança avulsa" at bounding box center [616, 169] width 73 height 20
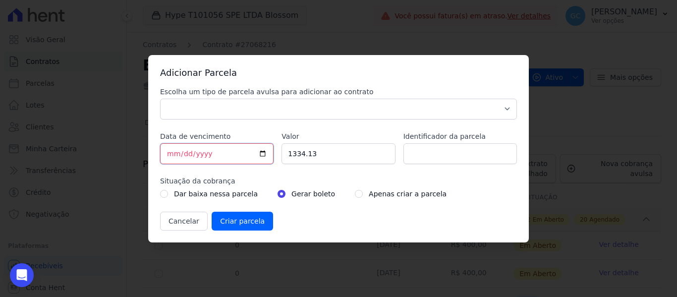
click at [168, 151] on input "[DATE]" at bounding box center [216, 153] width 113 height 21
click at [294, 160] on input "1334.13" at bounding box center [337, 153] width 113 height 21
click at [355, 193] on input "radio" at bounding box center [359, 194] width 8 height 8
click at [299, 112] on select "Parcela Normal Sinal Caução Intercalada Chaves Pré Chaves Pós Chaves Taxas Quit…" at bounding box center [338, 109] width 357 height 21
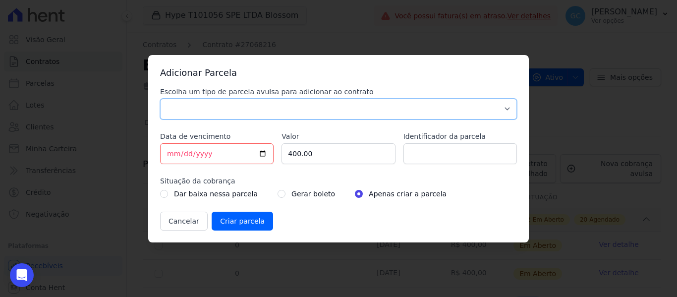
click at [160, 99] on select "Parcela Normal Sinal Caução Intercalada Chaves Pré Chaves Pós Chaves Taxas Quit…" at bounding box center [338, 109] width 357 height 21
click at [239, 221] on input "Criar parcela" at bounding box center [242, 221] width 61 height 19
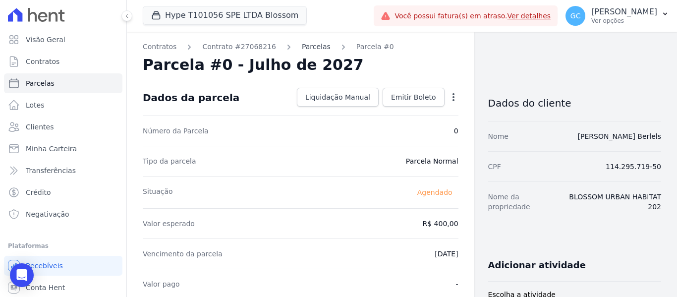
click at [302, 46] on link "Parcelas" at bounding box center [316, 47] width 29 height 10
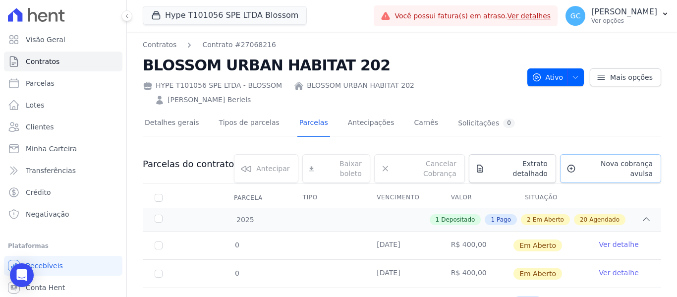
click at [590, 154] on link "Nova cobrança avulsa" at bounding box center [610, 168] width 101 height 29
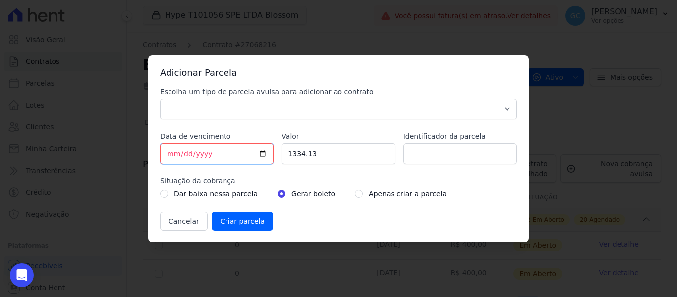
click at [170, 155] on input "[DATE]" at bounding box center [216, 153] width 113 height 21
click at [303, 154] on input "1334.13" at bounding box center [337, 153] width 113 height 21
click at [355, 192] on input "radio" at bounding box center [359, 194] width 8 height 8
click at [330, 109] on select "Parcela Normal Sinal Caução Intercalada Chaves Pré Chaves Pós Chaves Taxas Quit…" at bounding box center [338, 109] width 357 height 21
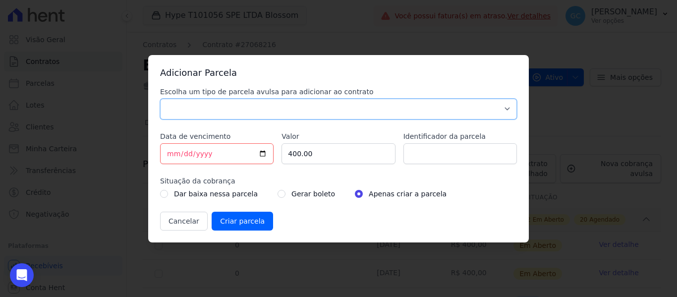
click at [160, 99] on select "Parcela Normal Sinal Caução Intercalada Chaves Pré Chaves Pós Chaves Taxas Quit…" at bounding box center [338, 109] width 357 height 21
click at [238, 225] on input "Criar parcela" at bounding box center [242, 221] width 61 height 19
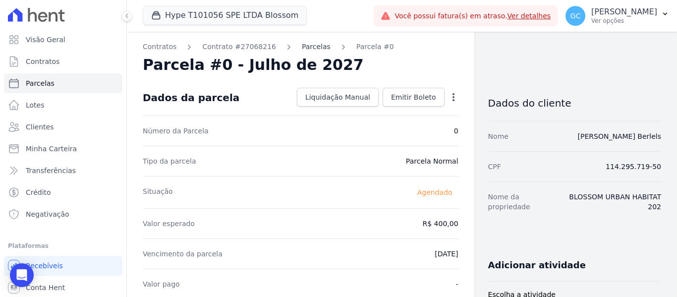
click at [302, 45] on link "Parcelas" at bounding box center [316, 47] width 29 height 10
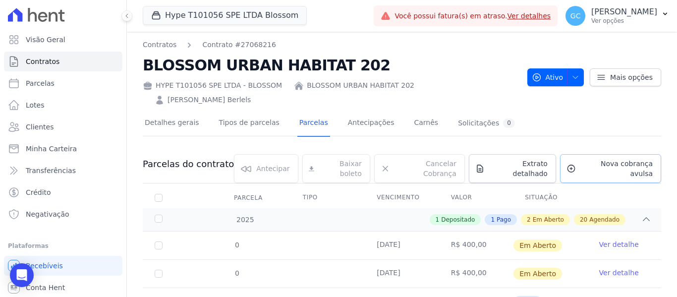
click at [580, 159] on span "Nova cobrança avulsa" at bounding box center [616, 169] width 73 height 20
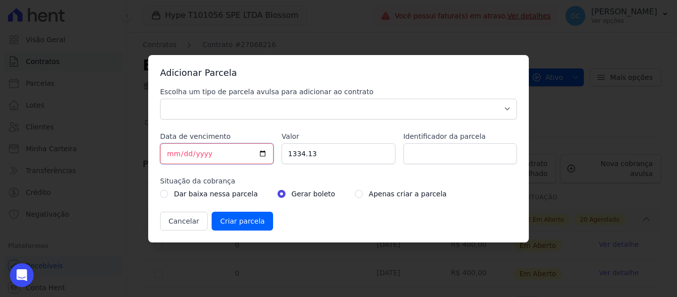
click at [173, 156] on input "[DATE]" at bounding box center [216, 153] width 113 height 21
click at [295, 157] on input "1334.13" at bounding box center [337, 153] width 113 height 21
click at [355, 192] on input "radio" at bounding box center [359, 194] width 8 height 8
click at [315, 114] on select "Parcela Normal Sinal Caução Intercalada Chaves Pré Chaves Pós Chaves Taxas Quit…" at bounding box center [338, 109] width 357 height 21
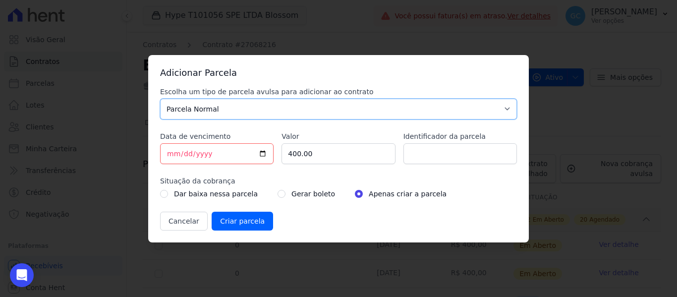
click at [160, 99] on select "Parcela Normal Sinal Caução Intercalada Chaves Pré Chaves Pós Chaves Taxas Quit…" at bounding box center [338, 109] width 357 height 21
click at [235, 220] on input "Criar parcela" at bounding box center [242, 221] width 61 height 19
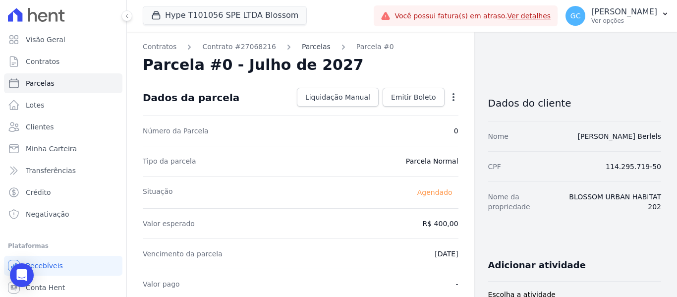
drag, startPoint x: 302, startPoint y: 44, endPoint x: 308, endPoint y: 51, distance: 9.2
click at [302, 44] on link "Parcelas" at bounding box center [316, 47] width 29 height 10
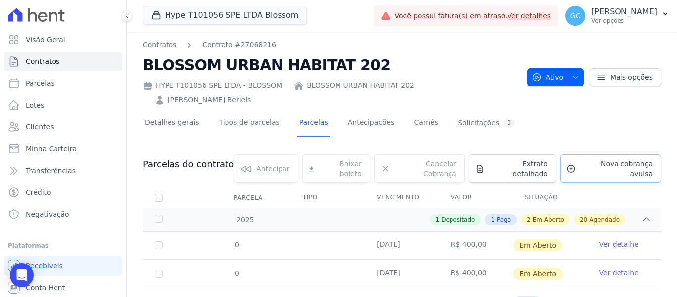
click at [594, 154] on link "Nova cobrança avulsa" at bounding box center [610, 168] width 101 height 29
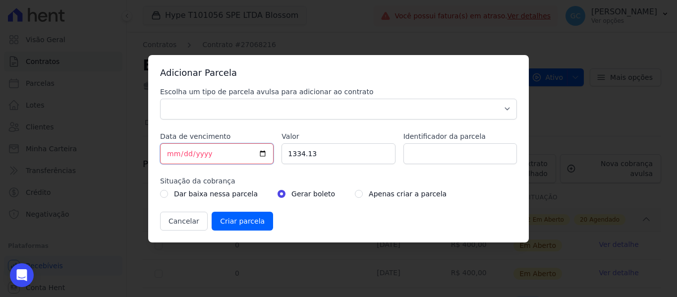
click at [170, 156] on input "[DATE]" at bounding box center [216, 153] width 113 height 21
click at [292, 155] on input "1334.13" at bounding box center [337, 153] width 113 height 21
click at [355, 194] on input "radio" at bounding box center [359, 194] width 8 height 8
drag, startPoint x: 320, startPoint y: 106, endPoint x: 309, endPoint y: 116, distance: 14.7
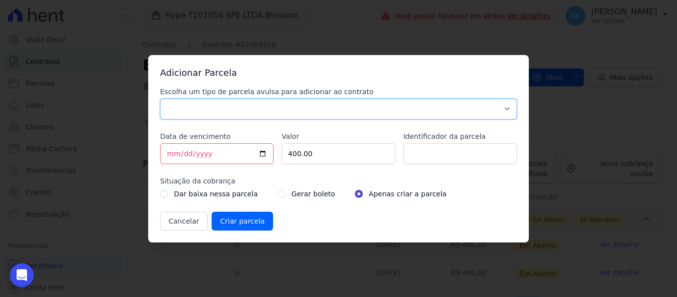
click at [319, 106] on select "Parcela Normal Sinal Caução Intercalada Chaves Pré Chaves Pós Chaves Taxas Quit…" at bounding box center [338, 109] width 357 height 21
click at [160, 99] on select "Parcela Normal Sinal Caução Intercalada Chaves Pré Chaves Pós Chaves Taxas Quit…" at bounding box center [338, 109] width 357 height 21
click at [240, 219] on input "Criar parcela" at bounding box center [242, 221] width 61 height 19
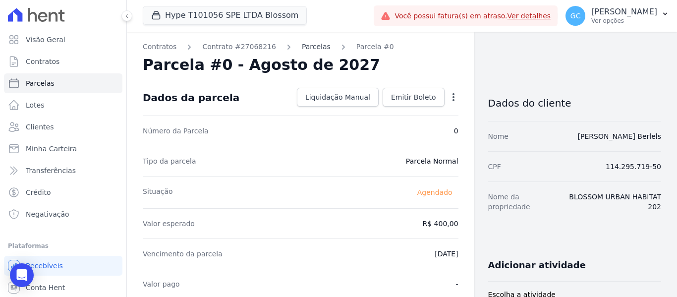
click at [302, 45] on link "Parcelas" at bounding box center [316, 47] width 29 height 10
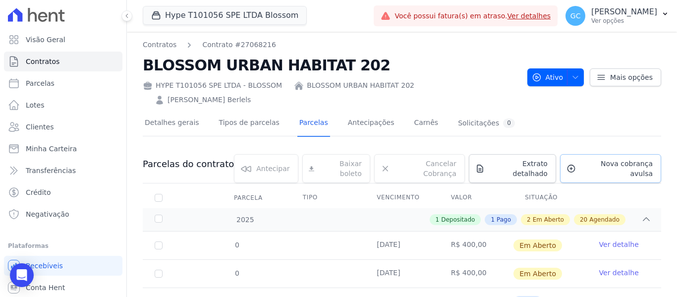
click at [612, 158] on link "Nova cobrança avulsa" at bounding box center [610, 168] width 101 height 29
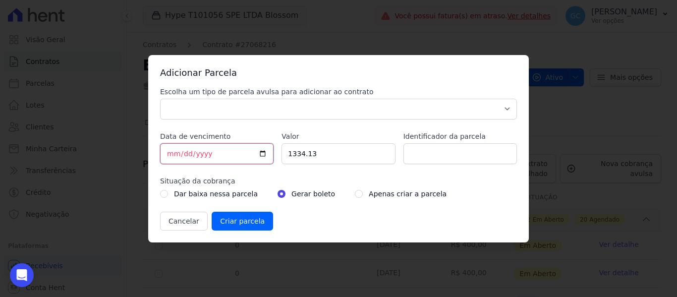
click at [174, 152] on input "[DATE]" at bounding box center [216, 153] width 113 height 21
click at [303, 151] on input "1334.13" at bounding box center [337, 153] width 113 height 21
click at [355, 196] on input "radio" at bounding box center [359, 194] width 8 height 8
click at [321, 110] on select "Parcela Normal Sinal Caução Intercalada Chaves Pré Chaves Pós Chaves Taxas Quit…" at bounding box center [338, 109] width 357 height 21
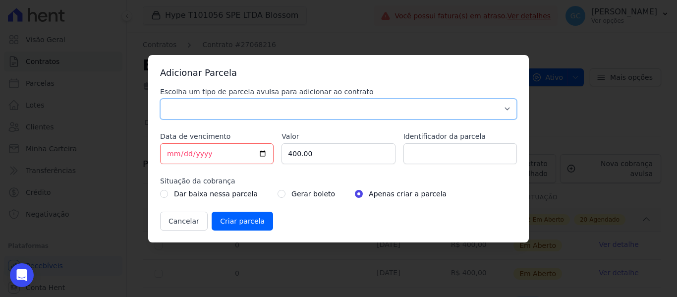
click at [160, 99] on select "Parcela Normal Sinal Caução Intercalada Chaves Pré Chaves Pós Chaves Taxas Quit…" at bounding box center [338, 109] width 357 height 21
click at [254, 222] on input "Criar parcela" at bounding box center [242, 221] width 61 height 19
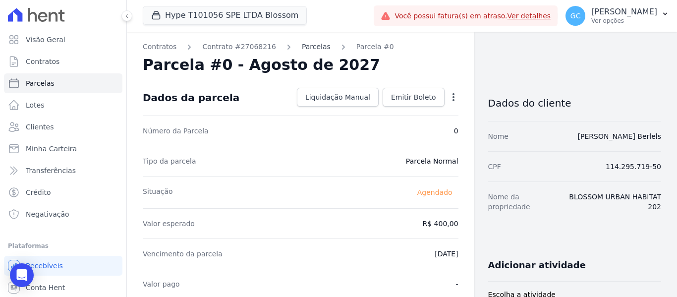
click at [302, 48] on link "Parcelas" at bounding box center [316, 47] width 29 height 10
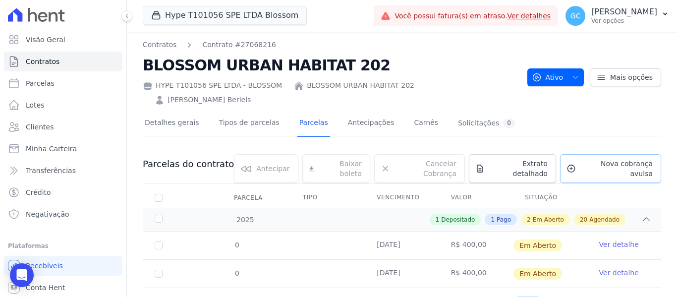
click at [585, 159] on span "Nova cobrança avulsa" at bounding box center [616, 169] width 73 height 20
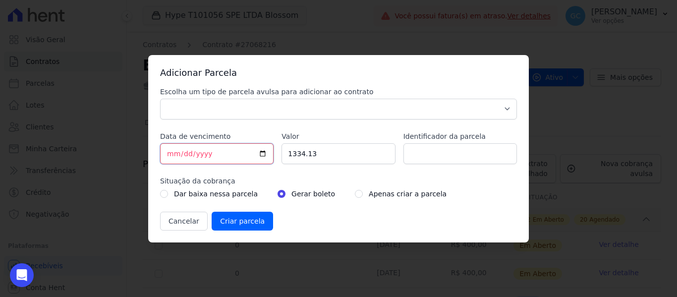
click at [167, 152] on input "[DATE]" at bounding box center [216, 153] width 113 height 21
click at [297, 153] on input "1334.13" at bounding box center [337, 153] width 113 height 21
click at [355, 192] on input "radio" at bounding box center [359, 194] width 8 height 8
click at [312, 107] on select "Parcela Normal Sinal Caução Intercalada Chaves Pré Chaves Pós Chaves Taxas Quit…" at bounding box center [338, 109] width 357 height 21
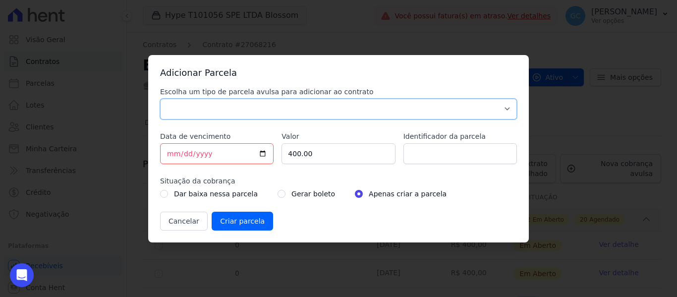
click at [160, 99] on select "Parcela Normal Sinal Caução Intercalada Chaves Pré Chaves Pós Chaves Taxas Quit…" at bounding box center [338, 109] width 357 height 21
click at [232, 221] on input "Criar parcela" at bounding box center [242, 221] width 61 height 19
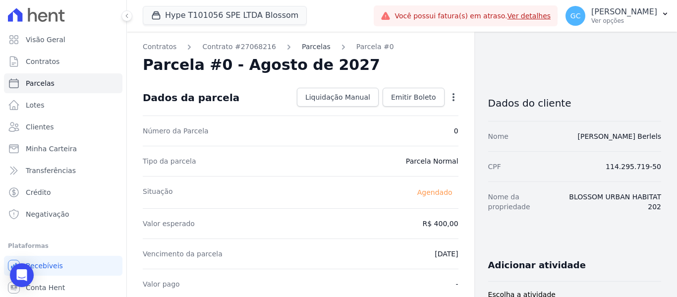
click at [302, 44] on link "Parcelas" at bounding box center [316, 47] width 29 height 10
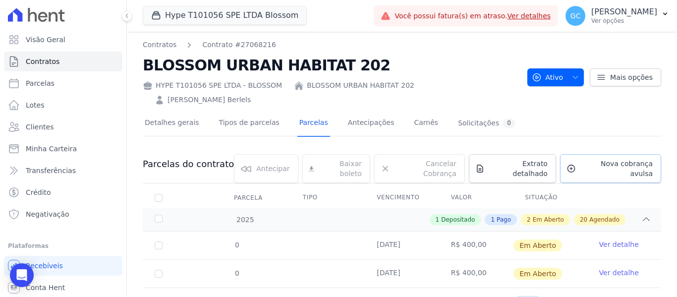
click at [582, 154] on link "Nova cobrança avulsa" at bounding box center [610, 168] width 101 height 29
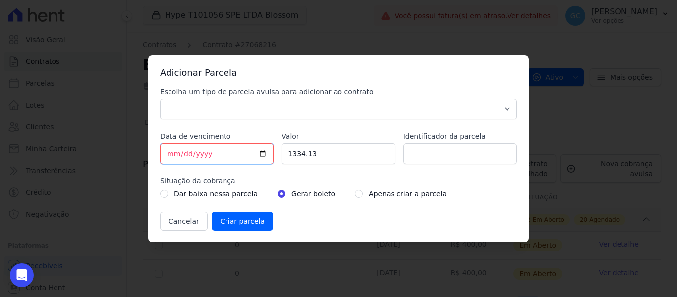
click at [171, 153] on input "[DATE]" at bounding box center [216, 153] width 113 height 21
click at [299, 156] on input "1334.13" at bounding box center [337, 153] width 113 height 21
click at [355, 194] on input "radio" at bounding box center [359, 194] width 8 height 8
drag, startPoint x: 288, startPoint y: 115, endPoint x: 276, endPoint y: 116, distance: 11.4
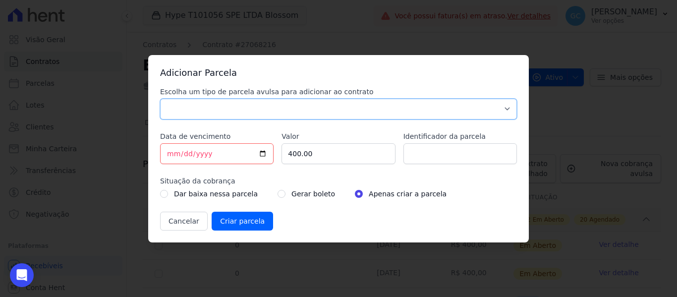
click at [288, 115] on select "Parcela Normal Sinal Caução Intercalada Chaves Pré Chaves Pós Chaves Taxas Quit…" at bounding box center [338, 109] width 357 height 21
click at [160, 99] on select "Parcela Normal Sinal Caução Intercalada Chaves Pré Chaves Pós Chaves Taxas Quit…" at bounding box center [338, 109] width 357 height 21
click at [237, 218] on input "Criar parcela" at bounding box center [242, 221] width 61 height 19
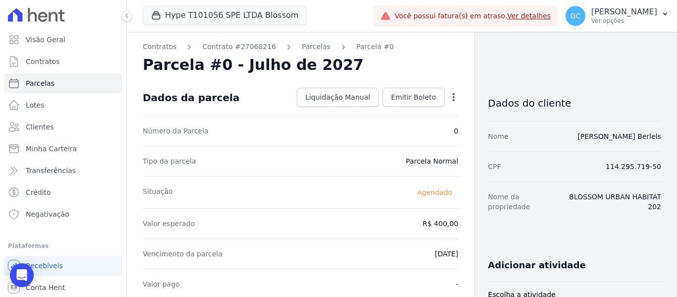
click at [450, 97] on icon "button" at bounding box center [453, 97] width 10 height 10
click at [410, 107] on link "Alterar" at bounding box center [410, 111] width 87 height 18
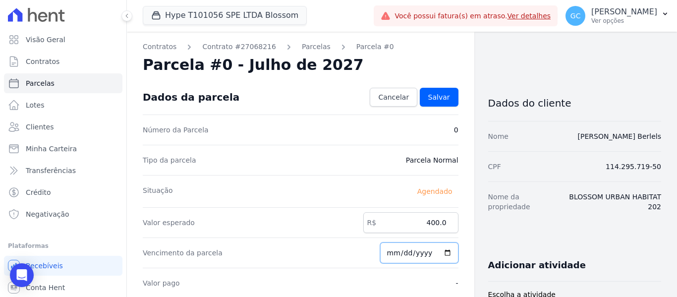
click at [391, 250] on input "[DATE]" at bounding box center [419, 252] width 78 height 21
click at [401, 253] on input "[DATE]" at bounding box center [419, 252] width 78 height 21
click at [439, 97] on span "Salvar" at bounding box center [439, 97] width 22 height 10
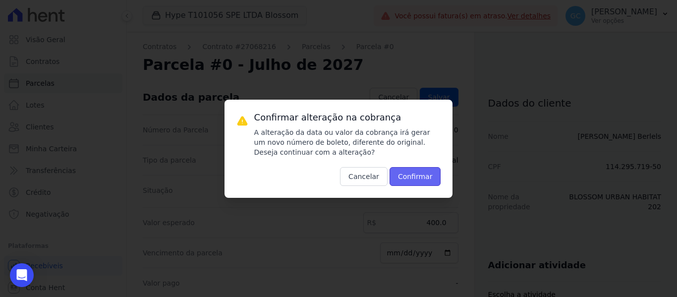
click at [426, 174] on button "Confirmar" at bounding box center [415, 176] width 52 height 19
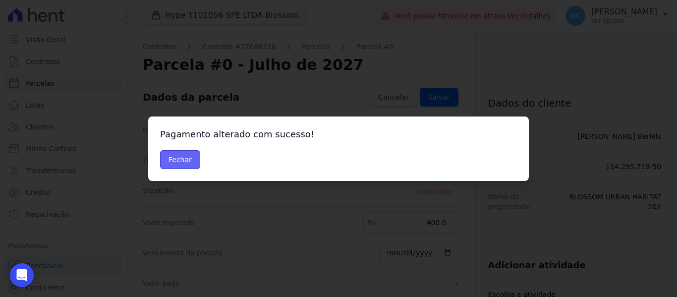
click at [177, 157] on button "Fechar" at bounding box center [180, 159] width 40 height 19
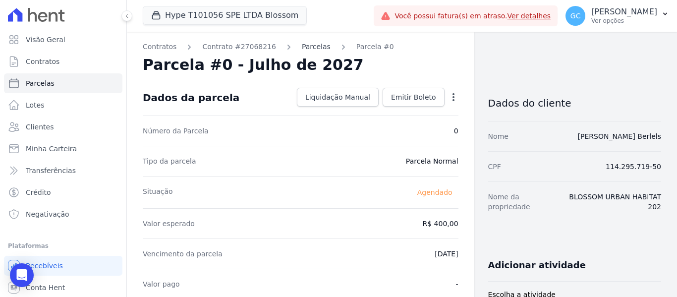
click at [312, 43] on link "Parcelas" at bounding box center [316, 47] width 29 height 10
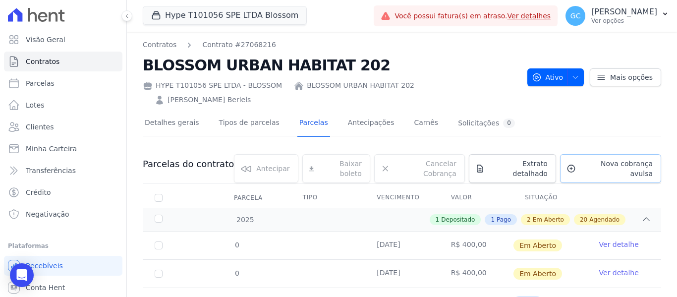
click at [619, 154] on link "Nova cobrança avulsa" at bounding box center [610, 168] width 101 height 29
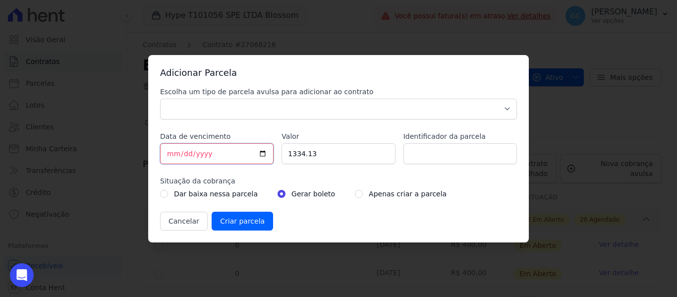
click at [172, 154] on input "[DATE]" at bounding box center [216, 153] width 113 height 21
type input "[DATE]"
type input "2027-09-01"
click at [290, 153] on input "1334.13" at bounding box center [337, 153] width 113 height 21
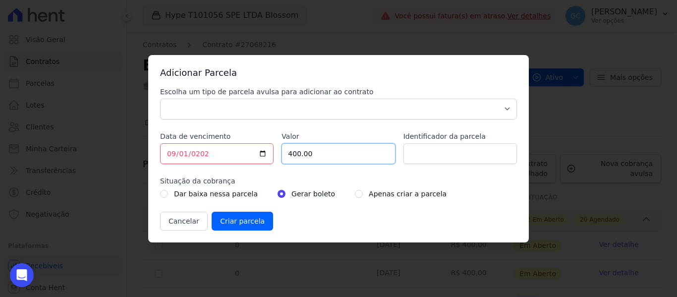
type input "400.00"
click at [217, 103] on select "Parcela Normal Sinal Caução Intercalada Chaves Pré Chaves Pós Chaves Taxas Quit…" at bounding box center [338, 109] width 357 height 21
select select "standard"
click at [160, 99] on select "Parcela Normal Sinal Caução Intercalada Chaves Pré Chaves Pós Chaves Taxas Quit…" at bounding box center [338, 109] width 357 height 21
click at [355, 195] on input "radio" at bounding box center [359, 194] width 8 height 8
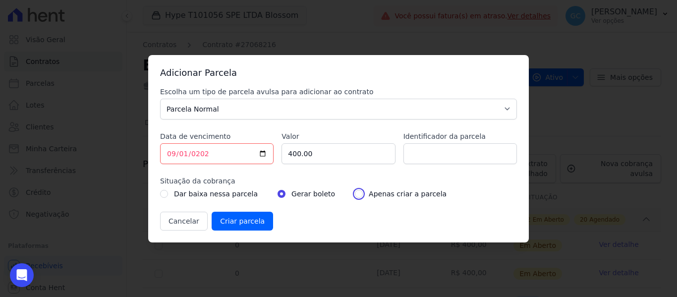
radio input "true"
click at [226, 221] on input "Criar parcela" at bounding box center [242, 221] width 61 height 19
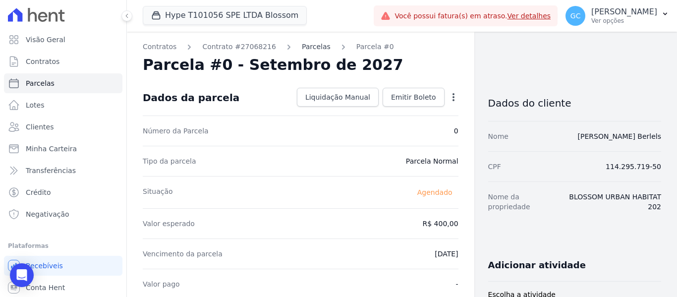
click at [302, 46] on link "Parcelas" at bounding box center [316, 47] width 29 height 10
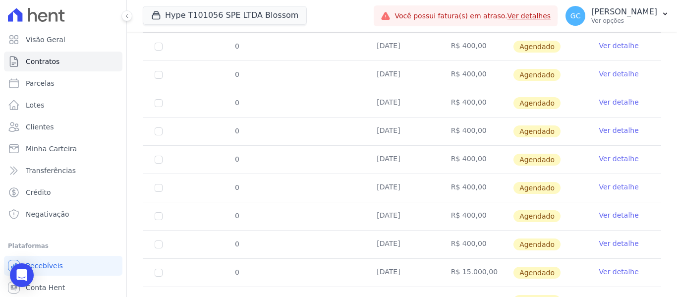
scroll to position [666, 0]
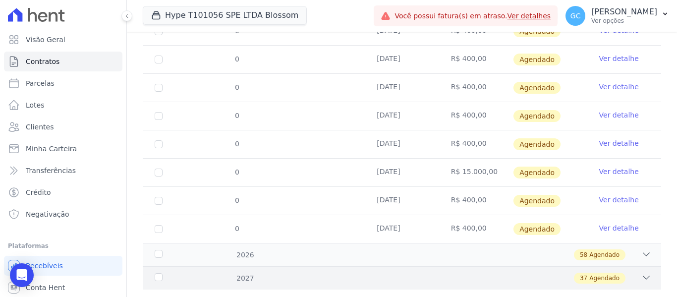
click at [633, 273] on div "37 Agendado" at bounding box center [427, 278] width 448 height 11
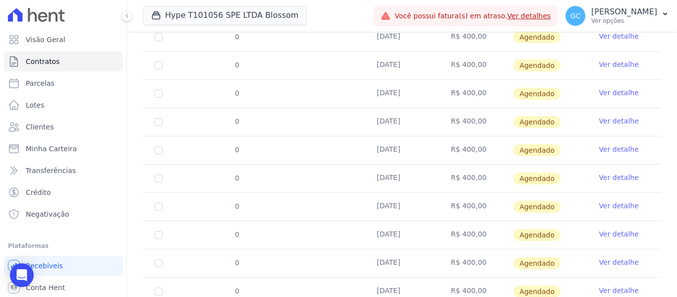
scroll to position [0, 0]
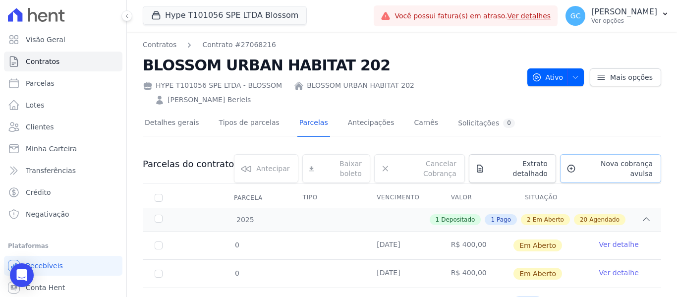
click at [616, 159] on span "Nova cobrança avulsa" at bounding box center [616, 169] width 73 height 20
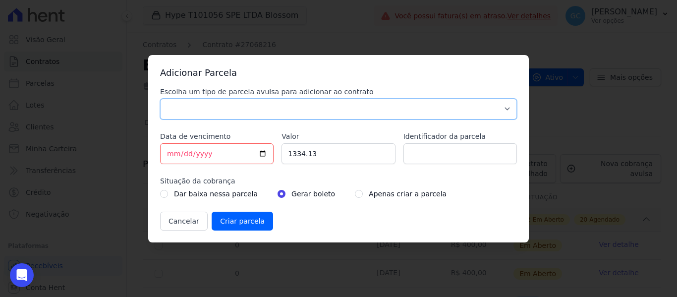
drag, startPoint x: 181, startPoint y: 107, endPoint x: 180, endPoint y: 117, distance: 10.5
click at [181, 107] on select "Parcela Normal Sinal Caução Intercalada Chaves Pré Chaves Pós Chaves Taxas Quit…" at bounding box center [338, 109] width 357 height 21
select select "standard"
click at [160, 99] on select "Parcela Normal Sinal Caução Intercalada Chaves Pré Chaves Pós Chaves Taxas Quit…" at bounding box center [338, 109] width 357 height 21
click at [167, 154] on input "[DATE]" at bounding box center [216, 153] width 113 height 21
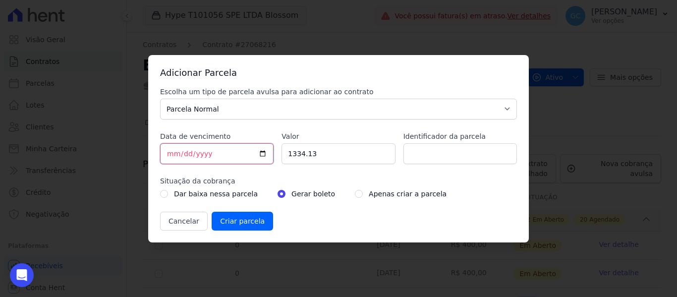
type input "2025-08-08"
type input "2027-09-08"
click at [292, 151] on input "1334.13" at bounding box center [337, 153] width 113 height 21
type input "400.00"
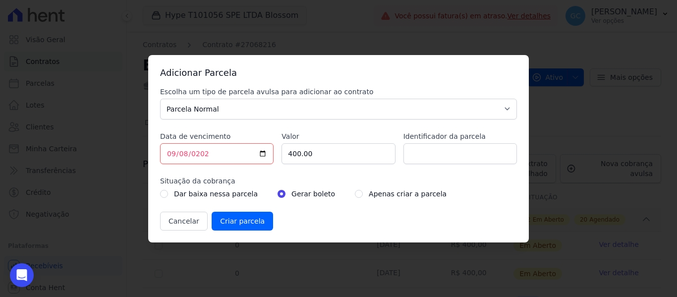
click at [369, 196] on label "Apenas criar a parcela" at bounding box center [408, 194] width 78 height 12
click at [355, 192] on input "radio" at bounding box center [359, 194] width 8 height 8
radio input "true"
click at [237, 221] on input "Criar parcela" at bounding box center [242, 221] width 61 height 19
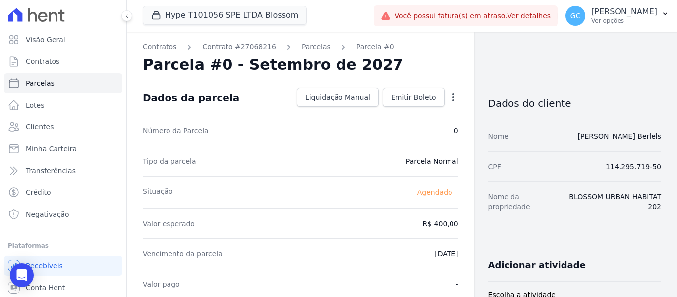
click at [287, 42] on div "Parcelas" at bounding box center [307, 47] width 47 height 10
click at [302, 47] on link "Parcelas" at bounding box center [316, 47] width 29 height 10
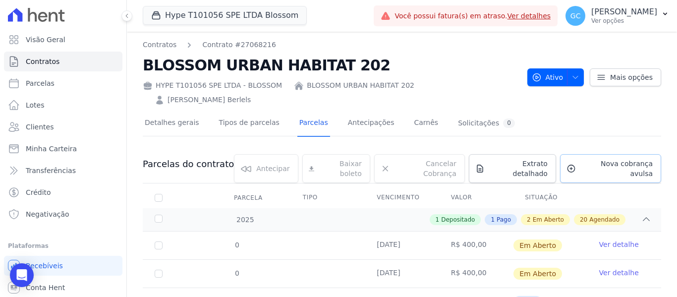
click at [595, 159] on span "Nova cobrança avulsa" at bounding box center [616, 169] width 73 height 20
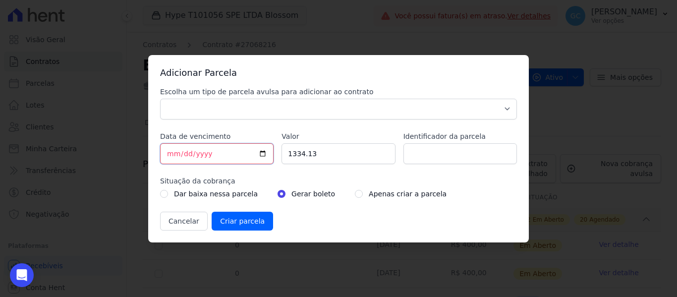
click at [170, 151] on input "[DATE]" at bounding box center [216, 153] width 113 height 21
type input "[DATE]"
type input "2027-09-15"
click at [299, 152] on input "1334.13" at bounding box center [337, 153] width 113 height 21
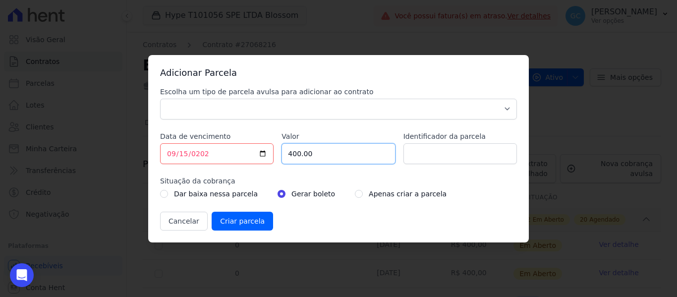
type input "400.00"
click at [355, 192] on input "radio" at bounding box center [359, 194] width 8 height 8
radio input "true"
drag, startPoint x: 317, startPoint y: 107, endPoint x: 281, endPoint y: 117, distance: 37.3
click at [316, 107] on select "Parcela Normal Sinal Caução Intercalada Chaves Pré Chaves Pós Chaves Taxas Quit…" at bounding box center [338, 109] width 357 height 21
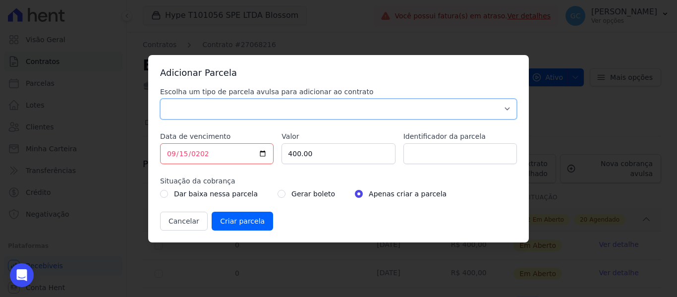
select select "standard"
click at [160, 99] on select "Parcela Normal Sinal Caução Intercalada Chaves Pré Chaves Pós Chaves Taxas Quit…" at bounding box center [338, 109] width 357 height 21
click at [244, 221] on input "Criar parcela" at bounding box center [242, 221] width 61 height 19
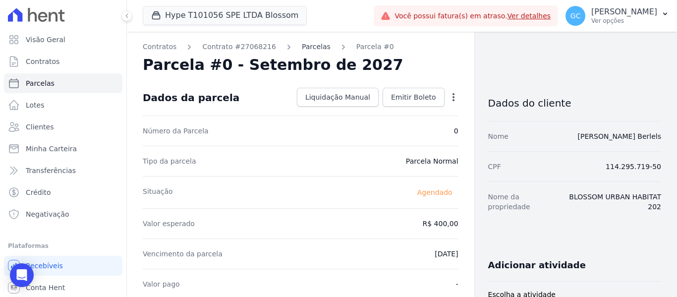
click at [302, 47] on link "Parcelas" at bounding box center [316, 47] width 29 height 10
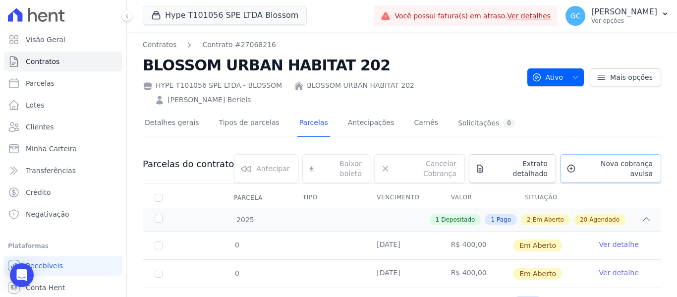
click at [583, 159] on span "Nova cobrança avulsa" at bounding box center [616, 169] width 73 height 20
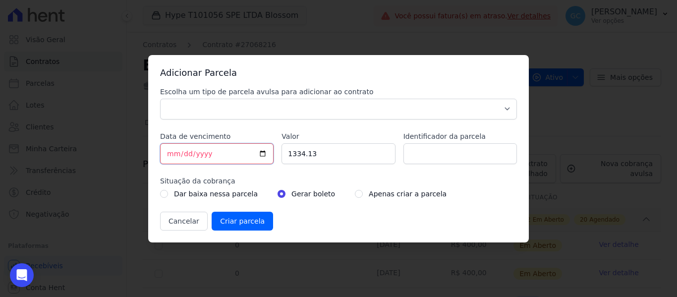
click at [168, 152] on input "[DATE]" at bounding box center [216, 153] width 113 height 21
type input "[DATE]"
type input "2027-09-22"
click at [291, 149] on input "1334.13" at bounding box center [337, 153] width 113 height 21
click at [292, 149] on input "1334.13" at bounding box center [337, 153] width 113 height 21
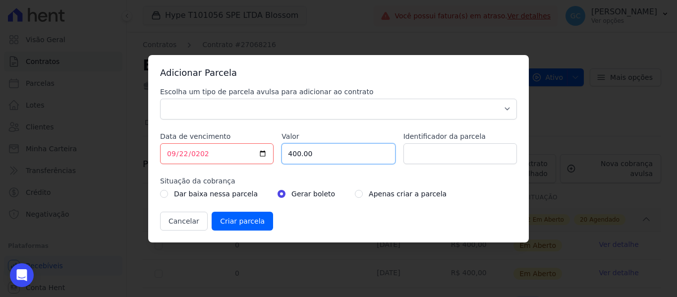
type input "400.00"
click at [355, 193] on input "radio" at bounding box center [359, 194] width 8 height 8
radio input "true"
click at [355, 114] on select "Parcela Normal Sinal Caução Intercalada Chaves Pré Chaves Pós Chaves Taxas Quit…" at bounding box center [338, 109] width 357 height 21
select select "standard"
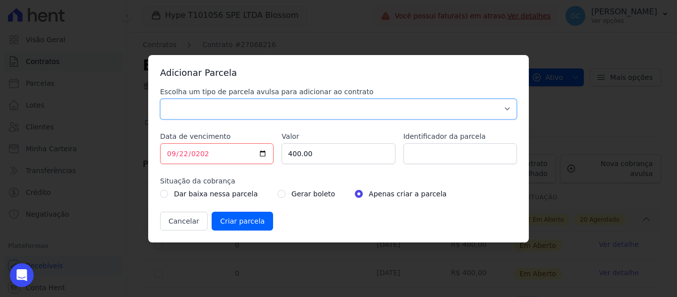
click at [160, 99] on select "Parcela Normal Sinal Caução Intercalada Chaves Pré Chaves Pós Chaves Taxas Quit…" at bounding box center [338, 109] width 357 height 21
click at [235, 222] on input "Criar parcela" at bounding box center [242, 221] width 61 height 19
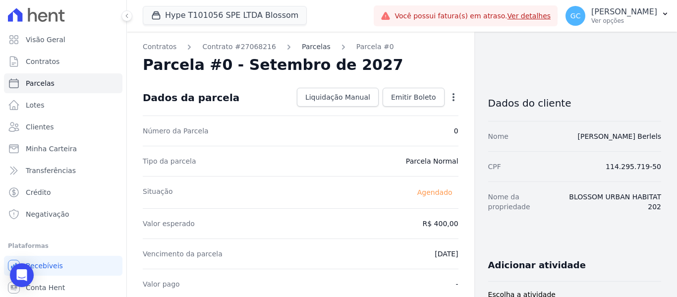
click at [306, 45] on link "Parcelas" at bounding box center [316, 47] width 29 height 10
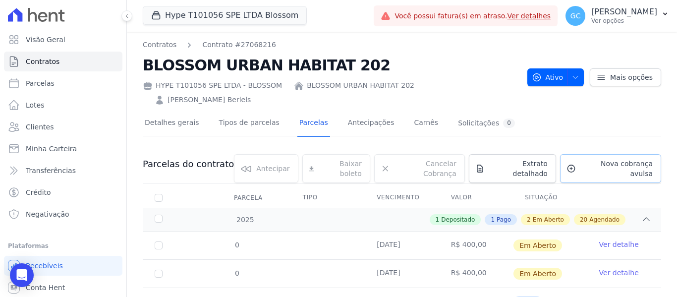
drag, startPoint x: 585, startPoint y: 148, endPoint x: 497, endPoint y: 135, distance: 89.7
click at [585, 159] on span "Nova cobrança avulsa" at bounding box center [616, 169] width 73 height 20
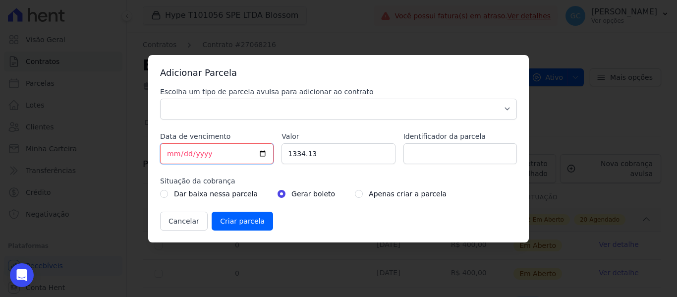
click at [166, 155] on input "[DATE]" at bounding box center [216, 153] width 113 height 21
type input "[DATE]"
type input "2027-09-29"
click at [304, 151] on input "1334.13" at bounding box center [337, 153] width 113 height 21
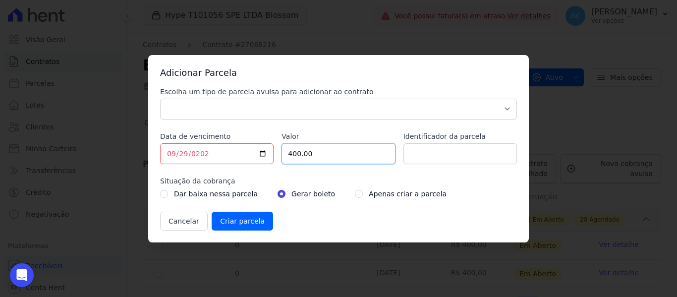
type input "400.00"
click at [355, 191] on input "radio" at bounding box center [359, 194] width 8 height 8
radio input "true"
drag, startPoint x: 321, startPoint y: 110, endPoint x: 308, endPoint y: 110, distance: 12.4
click at [320, 110] on select "Parcela Normal Sinal Caução Intercalada Chaves Pré Chaves Pós Chaves Taxas Quit…" at bounding box center [338, 109] width 357 height 21
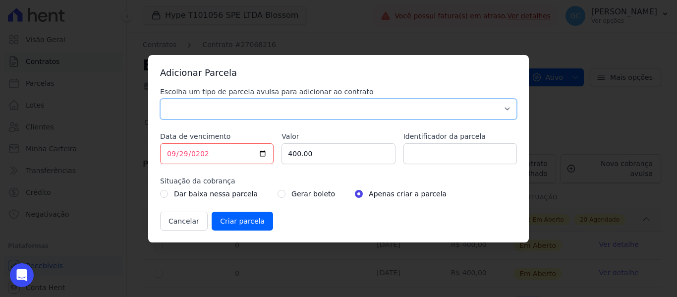
select select "standard"
click at [160, 99] on select "Parcela Normal Sinal Caução Intercalada Chaves Pré Chaves Pós Chaves Taxas Quit…" at bounding box center [338, 109] width 357 height 21
click at [237, 227] on input "Criar parcela" at bounding box center [242, 221] width 61 height 19
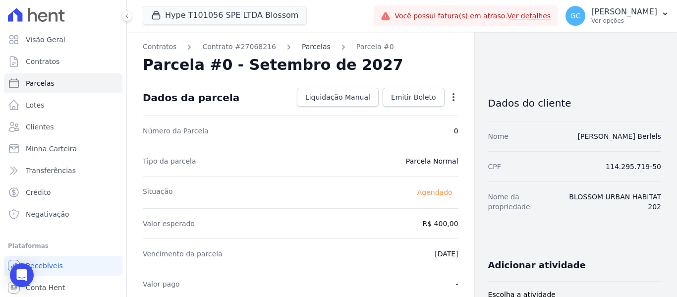
click at [302, 47] on link "Parcelas" at bounding box center [316, 47] width 29 height 10
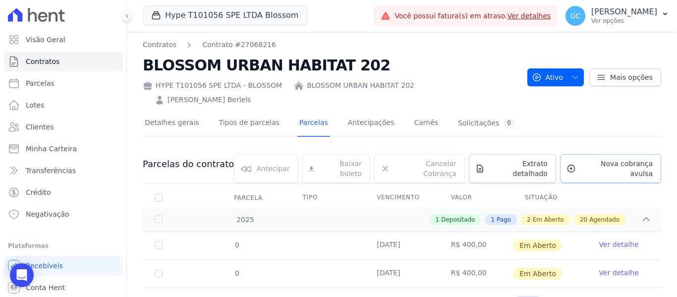
click at [594, 154] on link "Nova cobrança avulsa" at bounding box center [610, 168] width 101 height 29
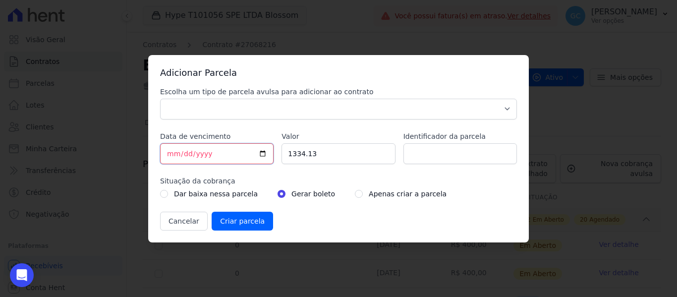
click at [170, 152] on input "[DATE]" at bounding box center [216, 153] width 113 height 21
type input "2027-10-06"
click at [307, 153] on input "1334.13" at bounding box center [337, 153] width 113 height 21
type input "400.00"
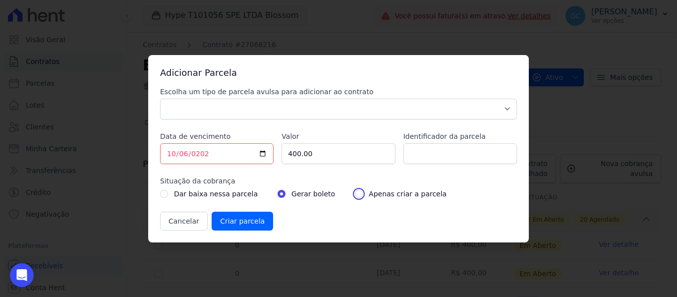
click at [355, 191] on input "radio" at bounding box center [359, 194] width 8 height 8
radio input "true"
drag, startPoint x: 346, startPoint y: 115, endPoint x: 334, endPoint y: 119, distance: 12.5
click at [346, 114] on select "Parcela Normal Sinal Caução Intercalada Chaves Pré Chaves Pós Chaves Taxas Quit…" at bounding box center [338, 109] width 357 height 21
select select "standard"
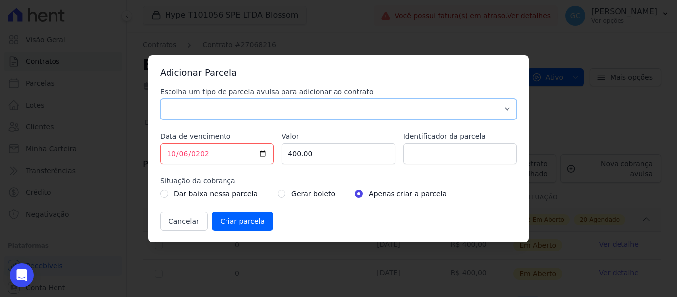
click at [160, 99] on select "Parcela Normal Sinal Caução Intercalada Chaves Pré Chaves Pós Chaves Taxas Quit…" at bounding box center [338, 109] width 357 height 21
click at [243, 218] on input "Criar parcela" at bounding box center [242, 221] width 61 height 19
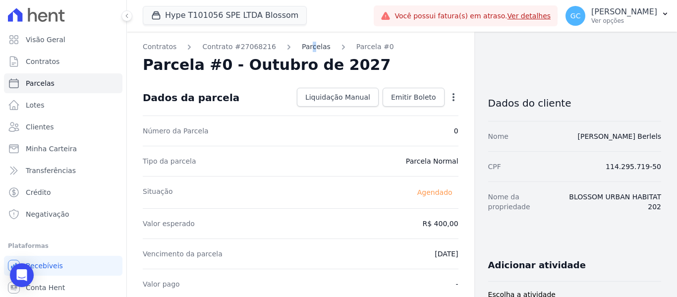
click at [302, 46] on link "Parcelas" at bounding box center [316, 47] width 29 height 10
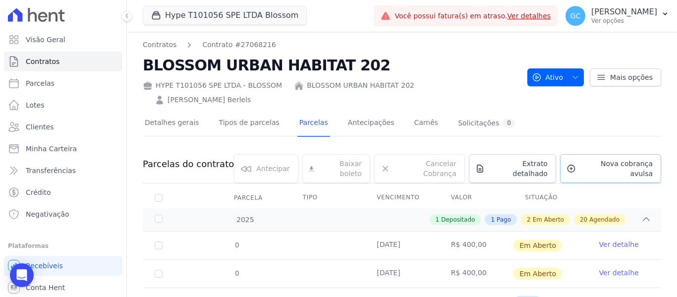
click at [596, 159] on span "Nova cobrança avulsa" at bounding box center [616, 169] width 73 height 20
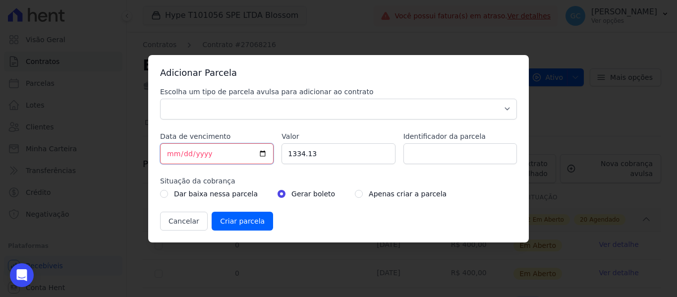
click at [172, 154] on input "[DATE]" at bounding box center [216, 153] width 113 height 21
type input "2027-10-13"
click at [308, 149] on input "1334.13" at bounding box center [337, 153] width 113 height 21
type input "400.00"
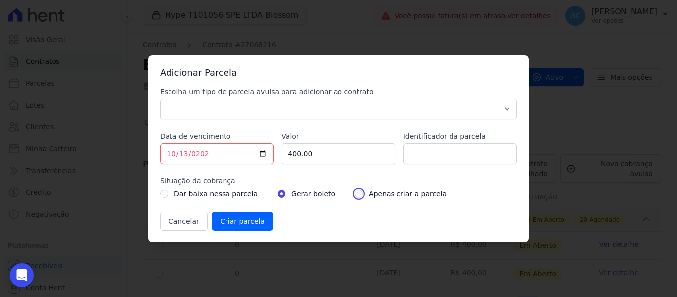
click at [355, 195] on input "radio" at bounding box center [359, 194] width 8 height 8
radio input "true"
click at [349, 116] on select "Parcela Normal Sinal Caução Intercalada Chaves Pré Chaves Pós Chaves Taxas Quit…" at bounding box center [338, 109] width 357 height 21
select select "standard"
click at [160, 99] on select "Parcela Normal Sinal Caução Intercalada Chaves Pré Chaves Pós Chaves Taxas Quit…" at bounding box center [338, 109] width 357 height 21
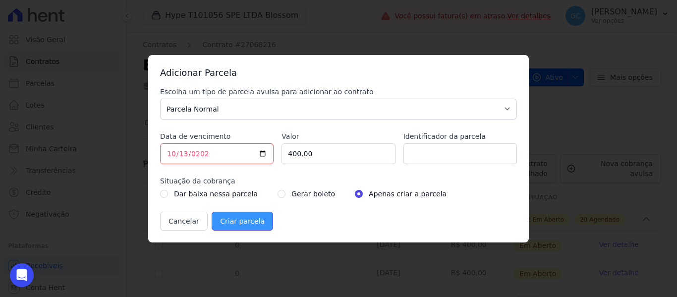
click at [245, 223] on input "Criar parcela" at bounding box center [242, 221] width 61 height 19
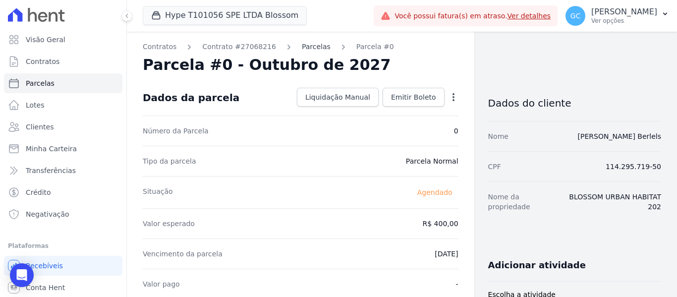
click at [302, 43] on link "Parcelas" at bounding box center [316, 47] width 29 height 10
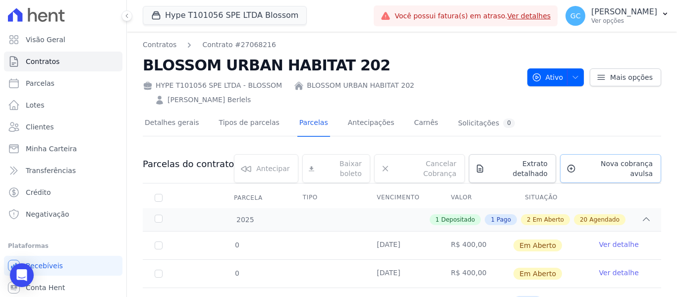
click at [583, 159] on span "Nova cobrança avulsa" at bounding box center [616, 169] width 73 height 20
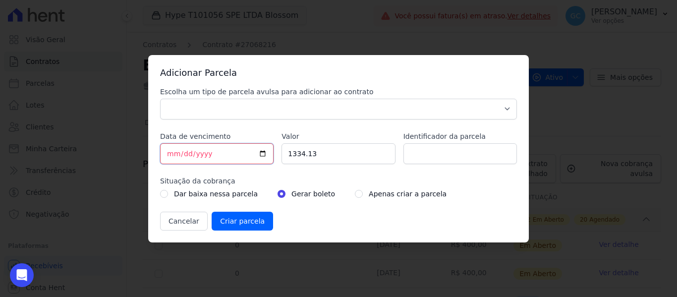
click at [173, 157] on input "[DATE]" at bounding box center [216, 153] width 113 height 21
type input "2027-10-20"
click at [298, 157] on input "1334.13" at bounding box center [337, 153] width 113 height 21
type input "400.00"
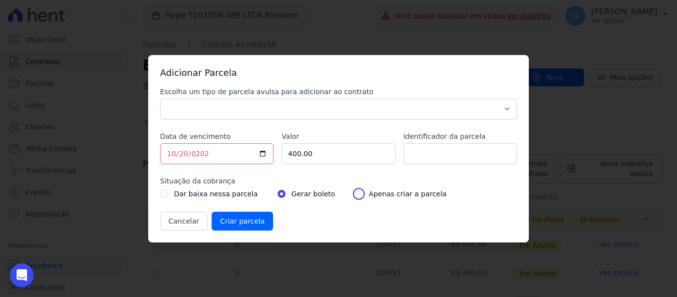
click at [355, 193] on input "radio" at bounding box center [359, 194] width 8 height 8
radio input "true"
click at [345, 110] on select "Parcela Normal Sinal Caução Intercalada Chaves Pré Chaves Pós Chaves Taxas Quit…" at bounding box center [338, 109] width 357 height 21
select select "standard"
click at [160, 99] on select "Parcela Normal Sinal Caução Intercalada Chaves Pré Chaves Pós Chaves Taxas Quit…" at bounding box center [338, 109] width 357 height 21
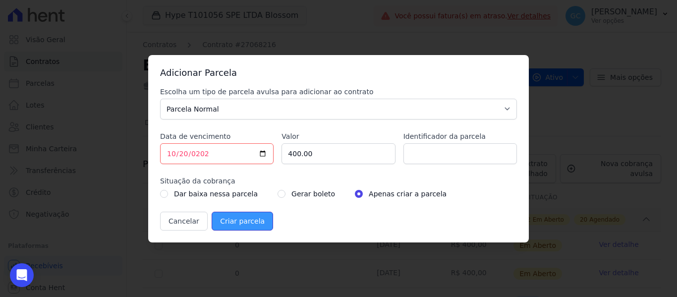
click at [246, 220] on input "Criar parcela" at bounding box center [242, 221] width 61 height 19
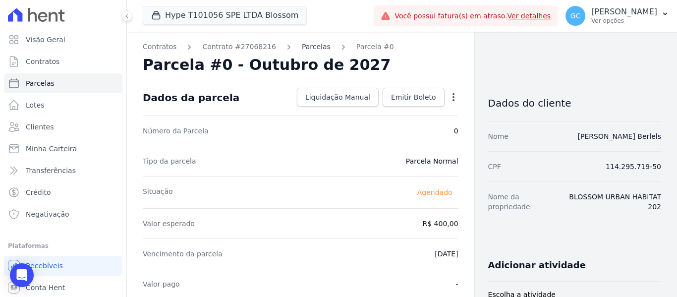
click at [302, 43] on link "Parcelas" at bounding box center [316, 47] width 29 height 10
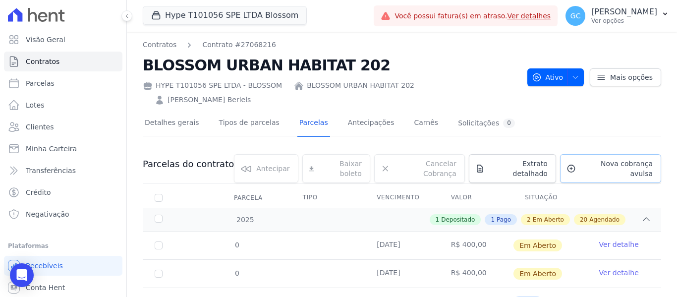
click at [580, 159] on span "Nova cobrança avulsa" at bounding box center [616, 169] width 73 height 20
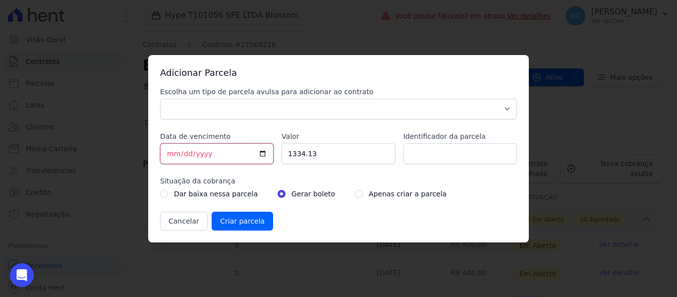
click at [173, 154] on input "[DATE]" at bounding box center [216, 153] width 113 height 21
type input "2027-10-27"
click at [300, 153] on input "1334.13" at bounding box center [337, 153] width 113 height 21
type input "400.00"
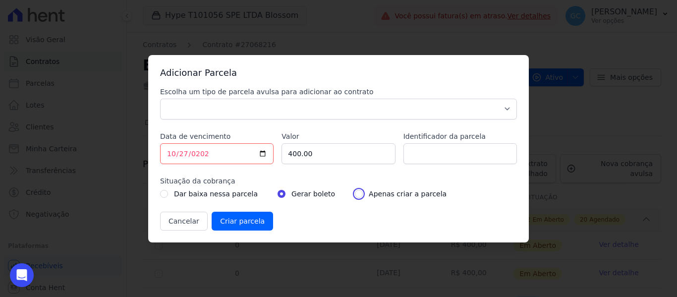
click at [355, 192] on input "radio" at bounding box center [359, 194] width 8 height 8
radio input "true"
drag, startPoint x: 331, startPoint y: 113, endPoint x: 326, endPoint y: 114, distance: 6.0
click at [331, 113] on select "Parcela Normal Sinal Caução Intercalada Chaves Pré Chaves Pós Chaves Taxas Quit…" at bounding box center [338, 109] width 357 height 21
select select "standard"
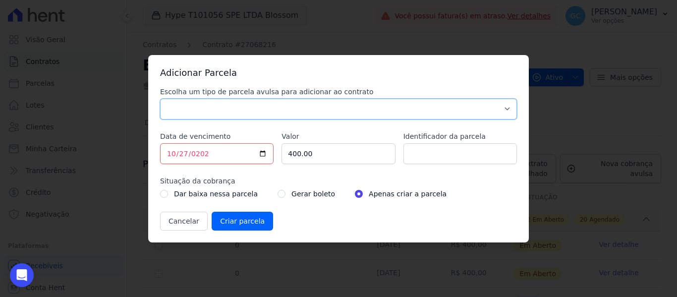
click at [160, 99] on select "Parcela Normal Sinal Caução Intercalada Chaves Pré Chaves Pós Chaves Taxas Quit…" at bounding box center [338, 109] width 357 height 21
click at [237, 224] on input "Criar parcela" at bounding box center [242, 221] width 61 height 19
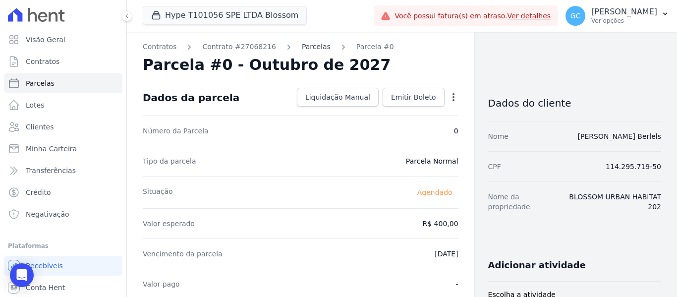
click at [302, 47] on link "Parcelas" at bounding box center [316, 47] width 29 height 10
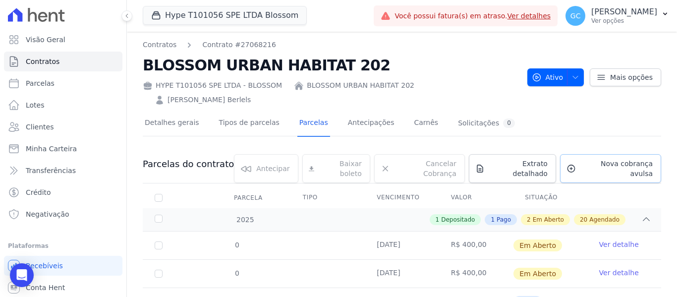
click at [592, 159] on span "Nova cobrança avulsa" at bounding box center [616, 169] width 73 height 20
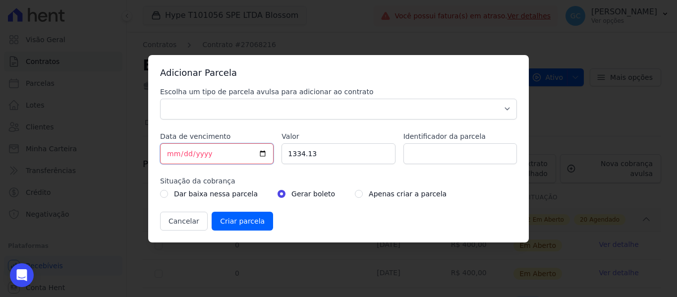
click at [172, 155] on input "[DATE]" at bounding box center [216, 153] width 113 height 21
type input "2027-11-03"
click at [306, 158] on input "1334.13" at bounding box center [337, 153] width 113 height 21
click at [300, 155] on input "1334.13" at bounding box center [337, 153] width 113 height 21
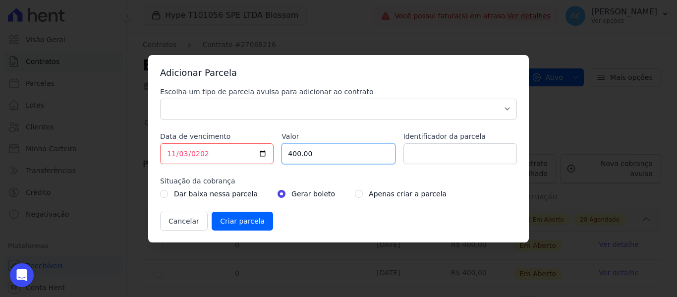
type input "400.00"
click at [355, 192] on input "radio" at bounding box center [359, 194] width 8 height 8
radio input "true"
click at [341, 118] on select "Parcela Normal Sinal Caução Intercalada Chaves Pré Chaves Pós Chaves Taxas Quit…" at bounding box center [338, 109] width 357 height 21
select select "standard"
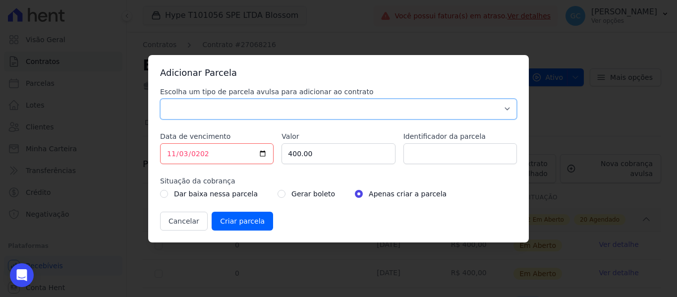
click at [160, 99] on select "Parcela Normal Sinal Caução Intercalada Chaves Pré Chaves Pós Chaves Taxas Quit…" at bounding box center [338, 109] width 357 height 21
click at [233, 221] on input "Criar parcela" at bounding box center [242, 221] width 61 height 19
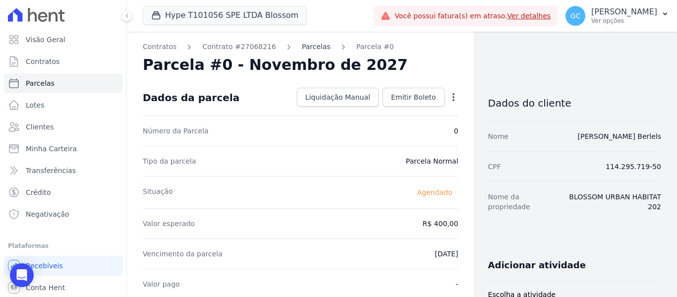
click at [302, 46] on link "Parcelas" at bounding box center [316, 47] width 29 height 10
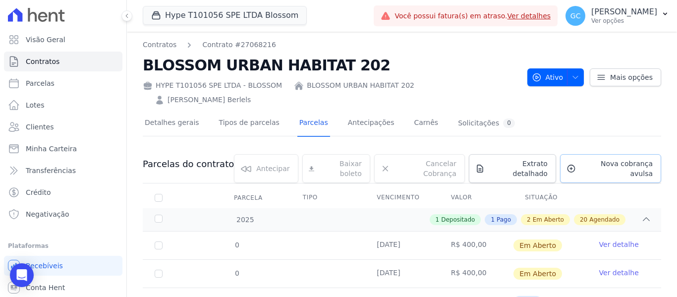
click at [588, 159] on span "Nova cobrança avulsa" at bounding box center [616, 169] width 73 height 20
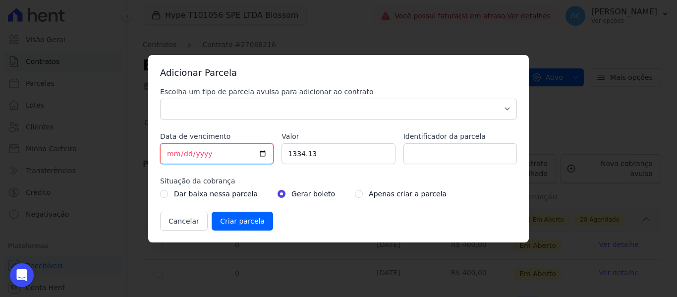
click at [172, 151] on input "[DATE]" at bounding box center [216, 153] width 113 height 21
type input "2027-11-10"
click at [299, 149] on input "1334.13" at bounding box center [337, 153] width 113 height 21
type input "15000.00"
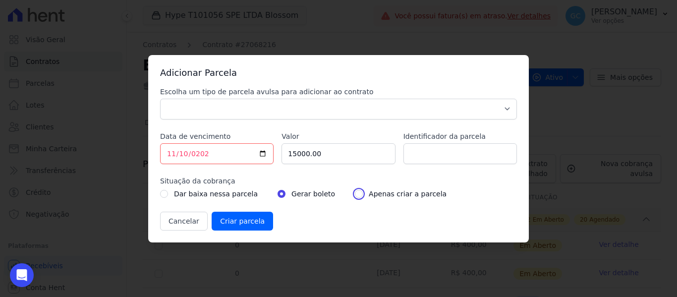
click at [355, 191] on input "radio" at bounding box center [359, 194] width 8 height 8
radio input "true"
click at [343, 116] on select "Parcela Normal Sinal Caução Intercalada Chaves Pré Chaves Pós Chaves Taxas Quit…" at bounding box center [338, 109] width 357 height 21
select select "standard"
click at [160, 99] on select "Parcela Normal Sinal Caução Intercalada Chaves Pré Chaves Pós Chaves Taxas Quit…" at bounding box center [338, 109] width 357 height 21
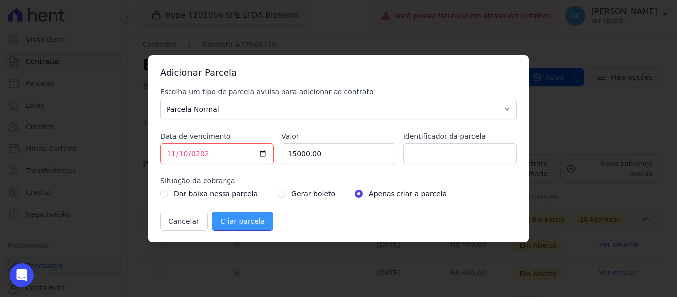
click at [240, 219] on input "Criar parcela" at bounding box center [242, 221] width 61 height 19
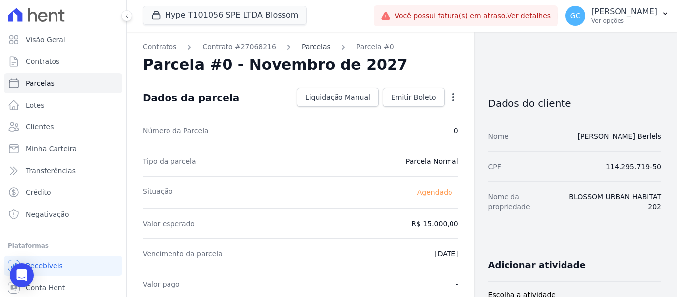
click at [302, 48] on link "Parcelas" at bounding box center [316, 47] width 29 height 10
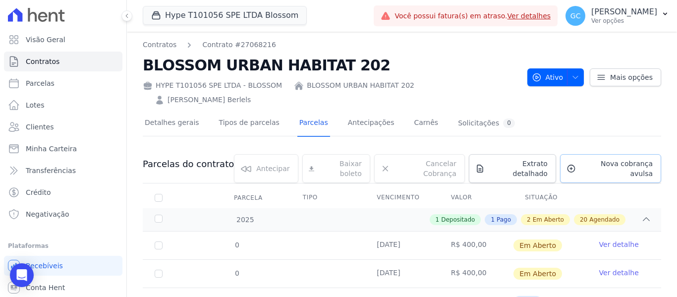
click at [596, 159] on span "Nova cobrança avulsa" at bounding box center [616, 169] width 73 height 20
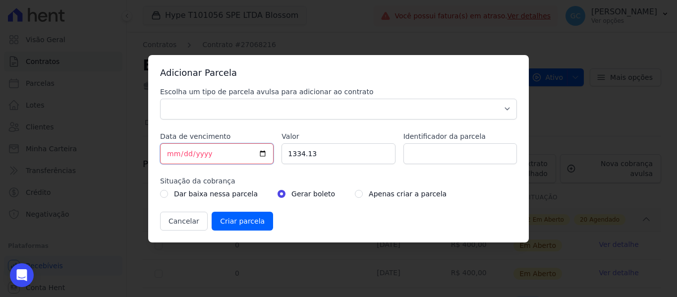
click at [170, 155] on input "[DATE]" at bounding box center [216, 153] width 113 height 21
type input "2027-11-10"
click at [299, 154] on input "1334.13" at bounding box center [337, 153] width 113 height 21
type input "400.00"
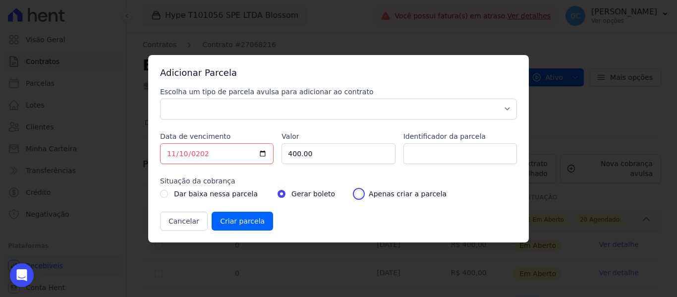
drag, startPoint x: 342, startPoint y: 193, endPoint x: 330, endPoint y: 184, distance: 15.7
click at [355, 193] on input "radio" at bounding box center [359, 194] width 8 height 8
radio input "true"
drag, startPoint x: 282, startPoint y: 112, endPoint x: 267, endPoint y: 118, distance: 17.1
click at [282, 112] on select "Parcela Normal Sinal Caução Intercalada Chaves Pré Chaves Pós Chaves Taxas Quit…" at bounding box center [338, 109] width 357 height 21
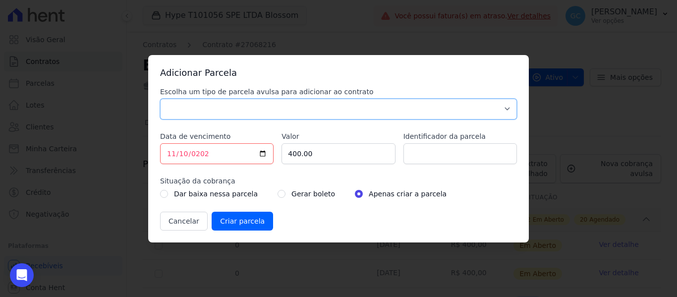
select select "standard"
click at [160, 99] on select "Parcela Normal Sinal Caução Intercalada Chaves Pré Chaves Pós Chaves Taxas Quit…" at bounding box center [338, 109] width 357 height 21
click at [242, 220] on input "Criar parcela" at bounding box center [242, 221] width 61 height 19
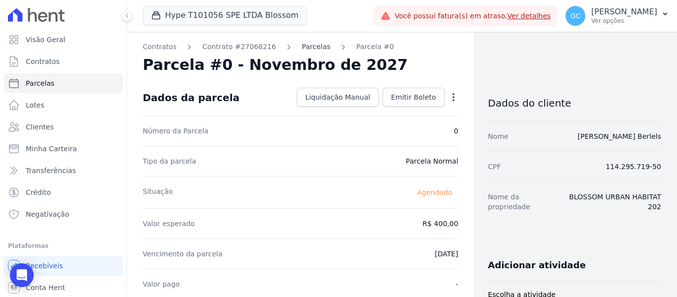
click at [307, 45] on link "Parcelas" at bounding box center [316, 47] width 29 height 10
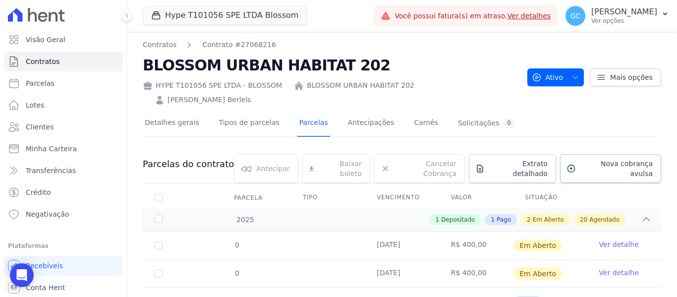
click at [577, 155] on link "Nova cobrança avulsa" at bounding box center [610, 168] width 101 height 29
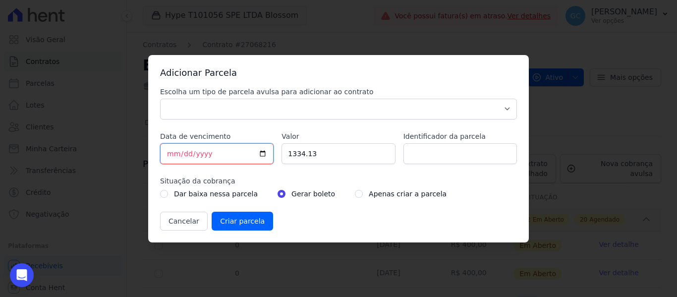
click at [169, 152] on input "[DATE]" at bounding box center [216, 153] width 113 height 21
type input "2027-11-17"
click at [299, 153] on input "1334.13" at bounding box center [337, 153] width 113 height 21
type input "400.00"
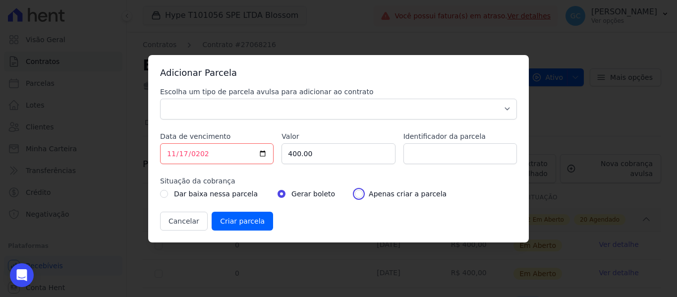
drag, startPoint x: 343, startPoint y: 196, endPoint x: 346, endPoint y: 187, distance: 10.0
click at [355, 196] on input "radio" at bounding box center [359, 194] width 8 height 8
radio input "true"
click at [335, 108] on select "Parcela Normal Sinal Caução Intercalada Chaves Pré Chaves Pós Chaves Taxas Quit…" at bounding box center [338, 109] width 357 height 21
select select "standard"
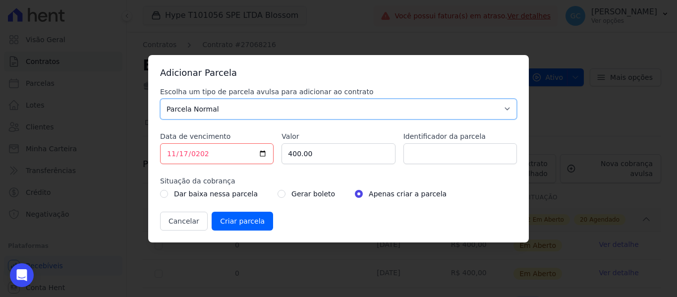
click at [160, 99] on select "Parcela Normal Sinal Caução Intercalada Chaves Pré Chaves Pós Chaves Taxas Quit…" at bounding box center [338, 109] width 357 height 21
click at [251, 227] on input "Criar parcela" at bounding box center [242, 221] width 61 height 19
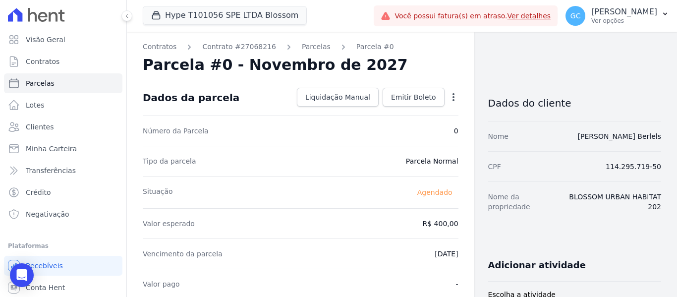
drag, startPoint x: 302, startPoint y: 45, endPoint x: 317, endPoint y: 44, distance: 14.9
click at [302, 44] on link "Parcelas" at bounding box center [316, 47] width 29 height 10
